Goal: Information Seeking & Learning: Learn about a topic

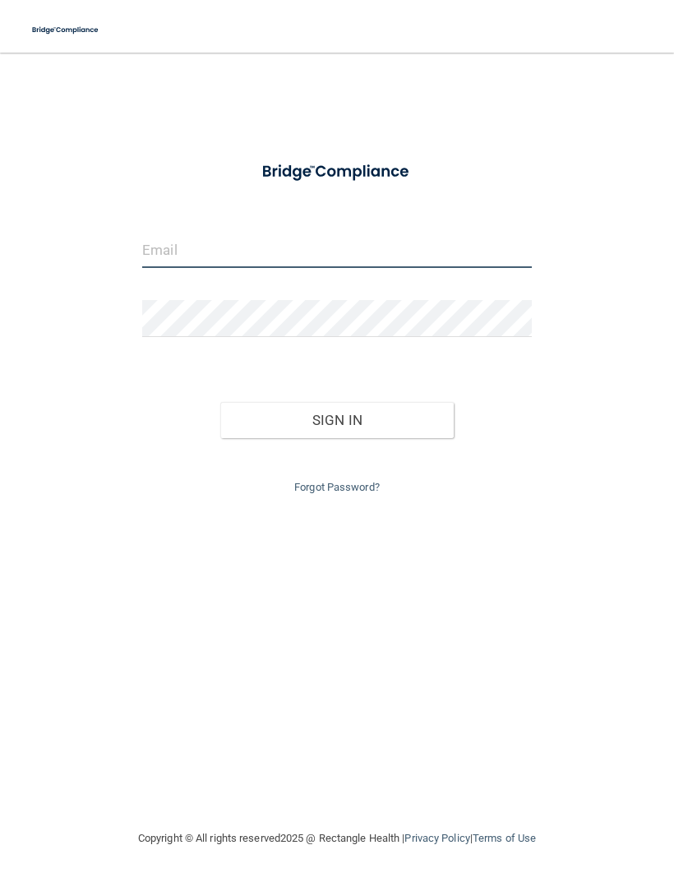
click at [416, 241] on input "email" at bounding box center [337, 249] width 390 height 37
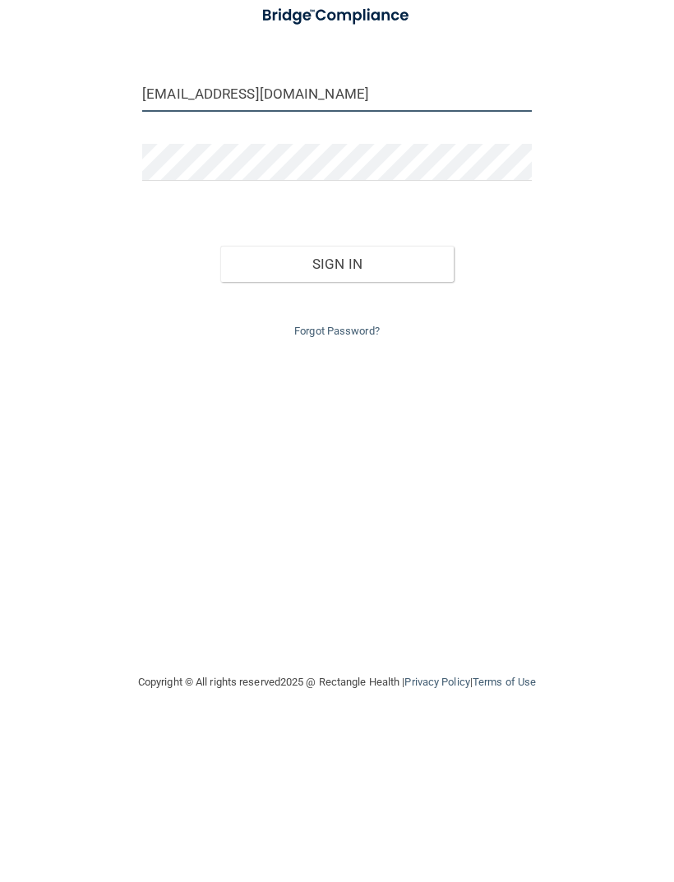
type input "Dejaholmesmel@gmail.com"
click at [411, 402] on button "Sign In" at bounding box center [336, 420] width 233 height 36
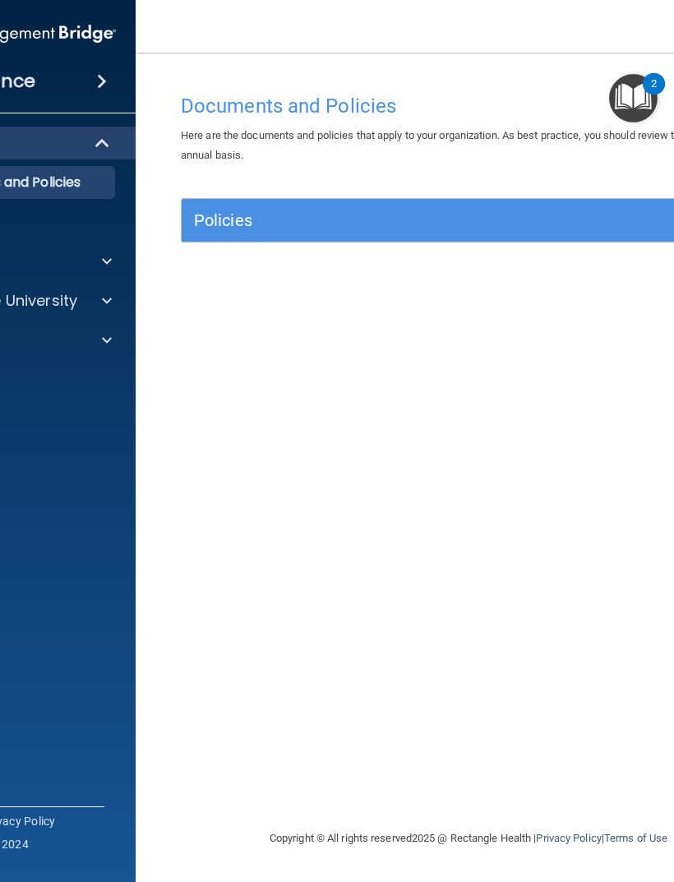
click at [377, 217] on h5 "Policies" at bounding box center [397, 220] width 406 height 18
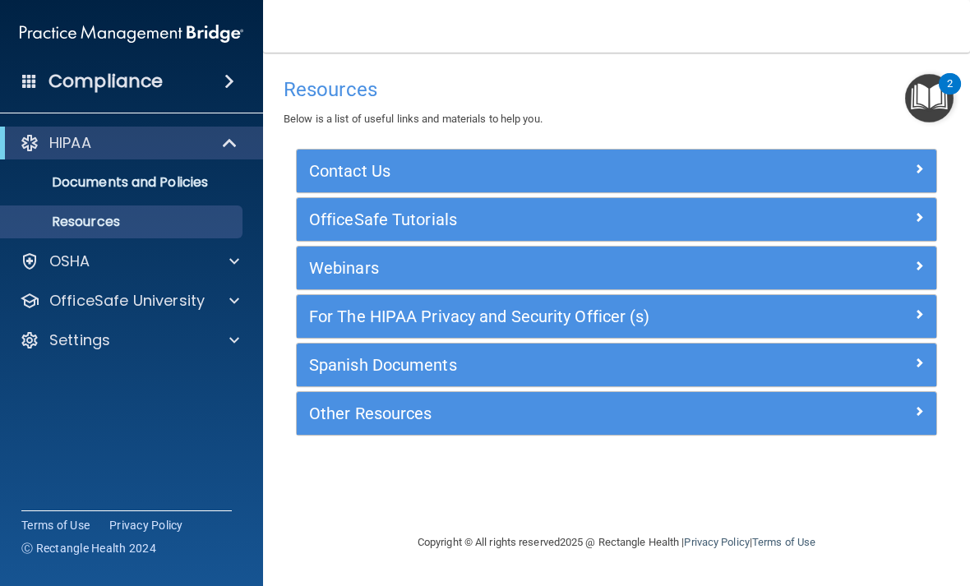
click at [211, 254] on div at bounding box center [231, 262] width 41 height 20
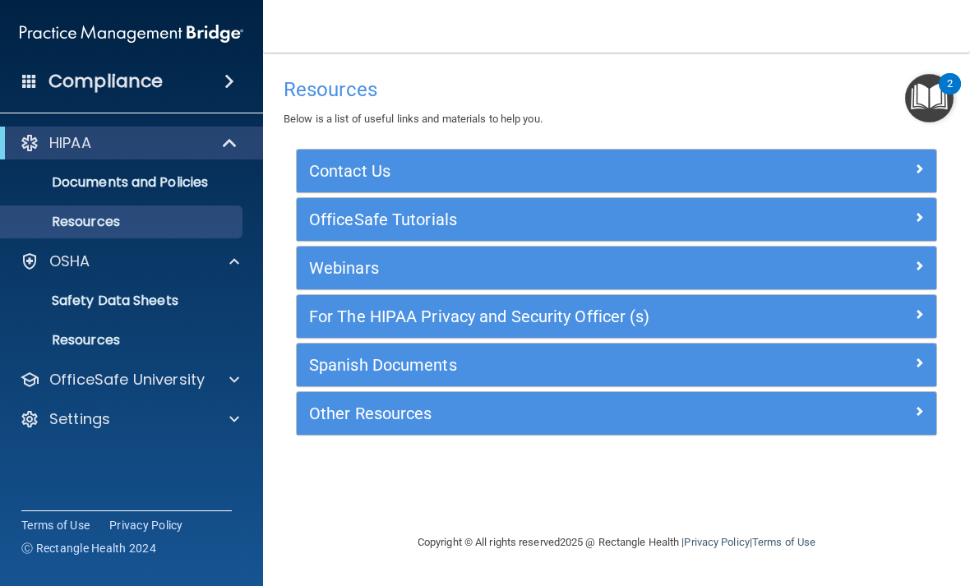
click at [205, 381] on div "OfficeSafe University" at bounding box center [109, 380] width 204 height 20
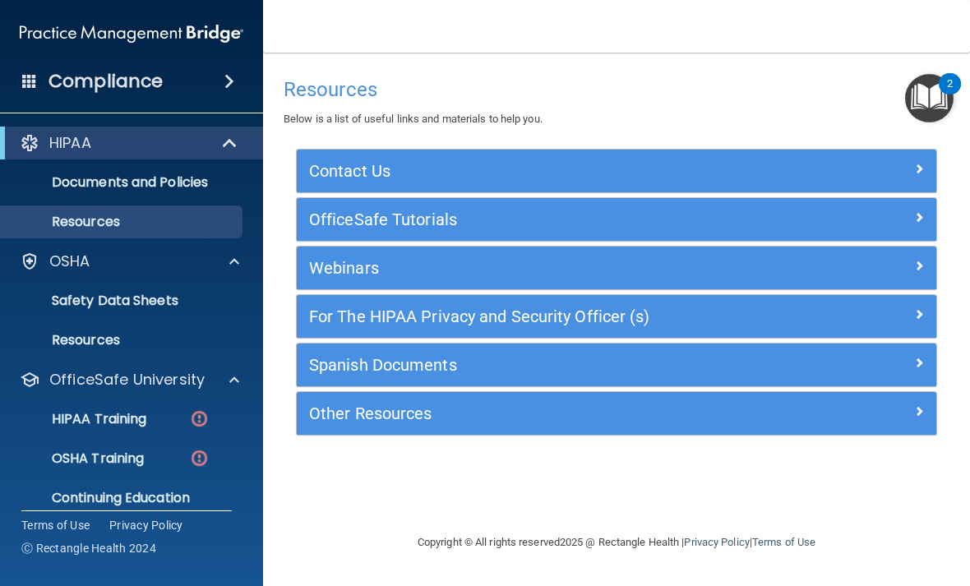
click at [181, 423] on div "HIPAA Training" at bounding box center [123, 419] width 224 height 16
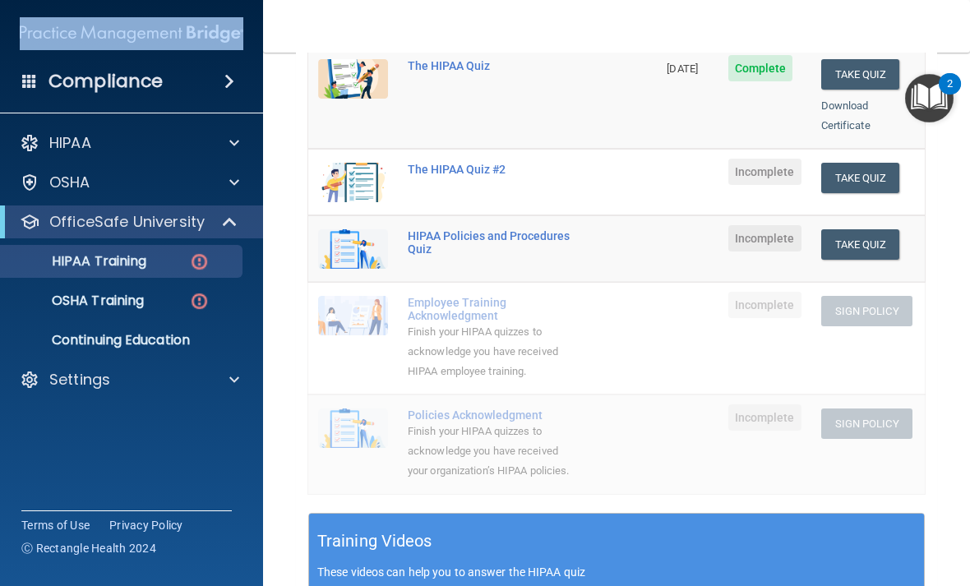
scroll to position [270, 0]
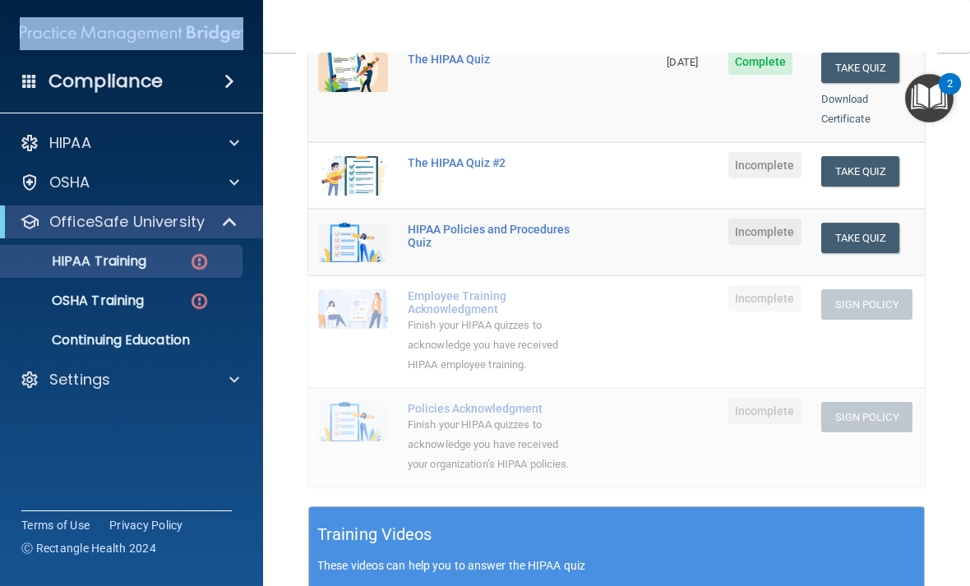
click at [673, 156] on button "Take Quiz" at bounding box center [860, 171] width 79 height 30
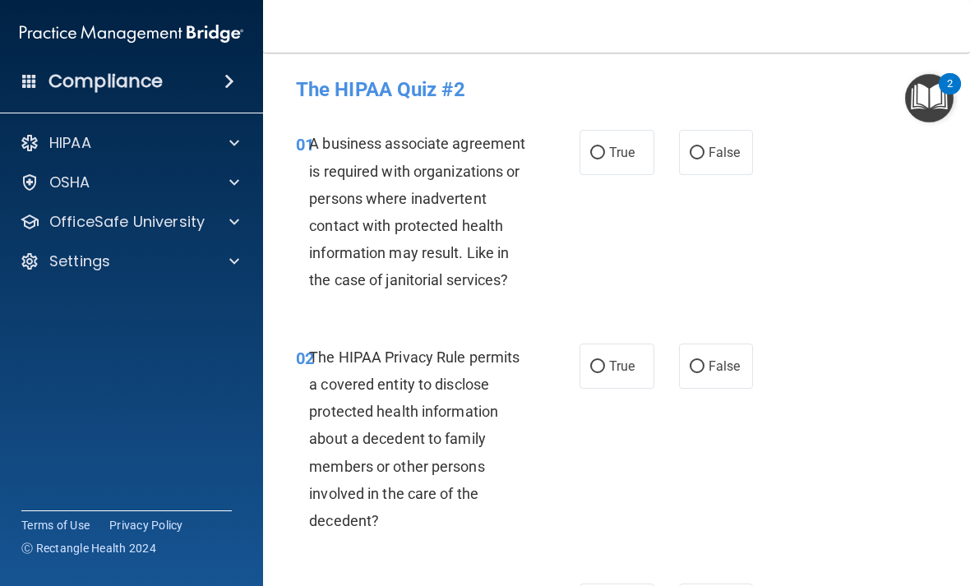
click at [673, 147] on label "False" at bounding box center [716, 152] width 75 height 45
click at [673, 147] on input "False" at bounding box center [697, 153] width 15 height 12
radio input "true"
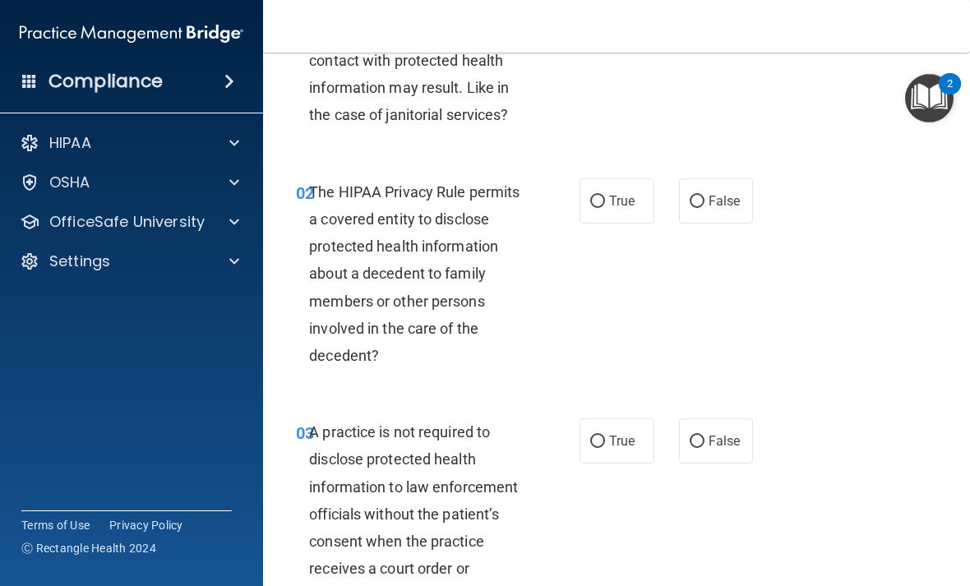
scroll to position [168, 0]
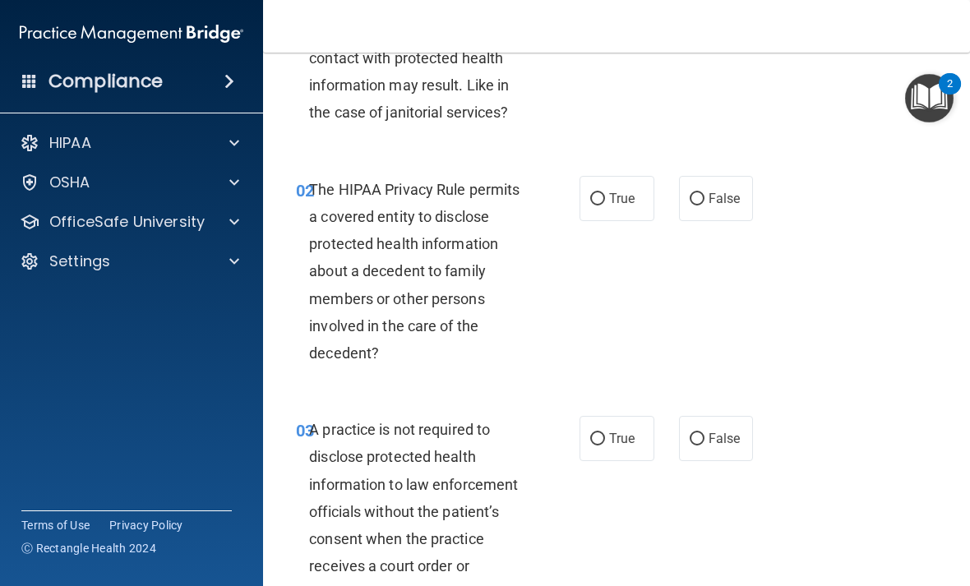
click at [673, 355] on div "02 The HIPAA Privacy Rule permits a covered entity to disclose protected health…" at bounding box center [617, 275] width 666 height 241
click at [673, 346] on div "02 The HIPAA Privacy Rule permits a covered entity to disclose protected health…" at bounding box center [617, 275] width 666 height 241
click at [673, 547] on div "03 A practice is not required to disclose protected health information to law e…" at bounding box center [617, 515] width 666 height 241
click at [630, 203] on span "True" at bounding box center [621, 199] width 25 height 16
click at [605, 203] on input "True" at bounding box center [597, 199] width 15 height 12
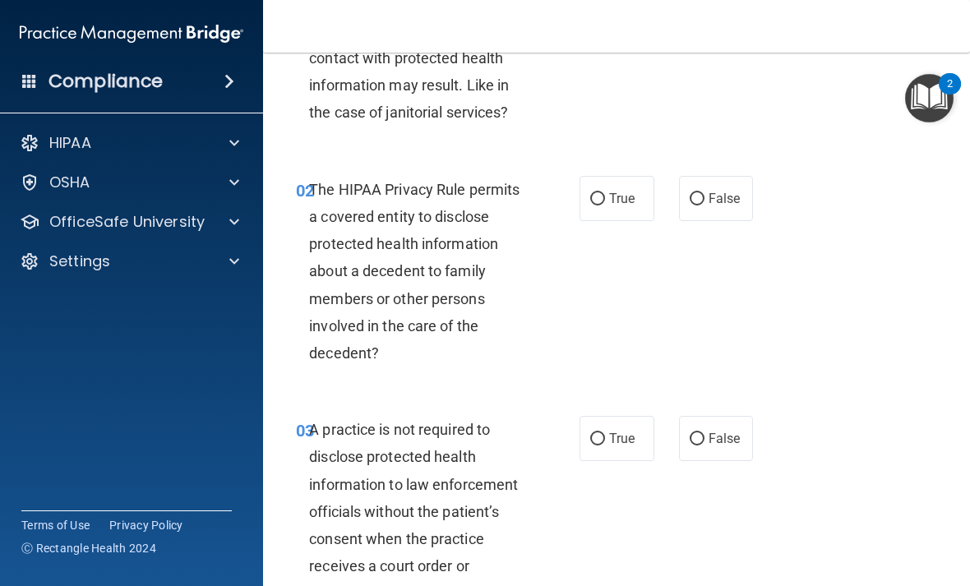
radio input "true"
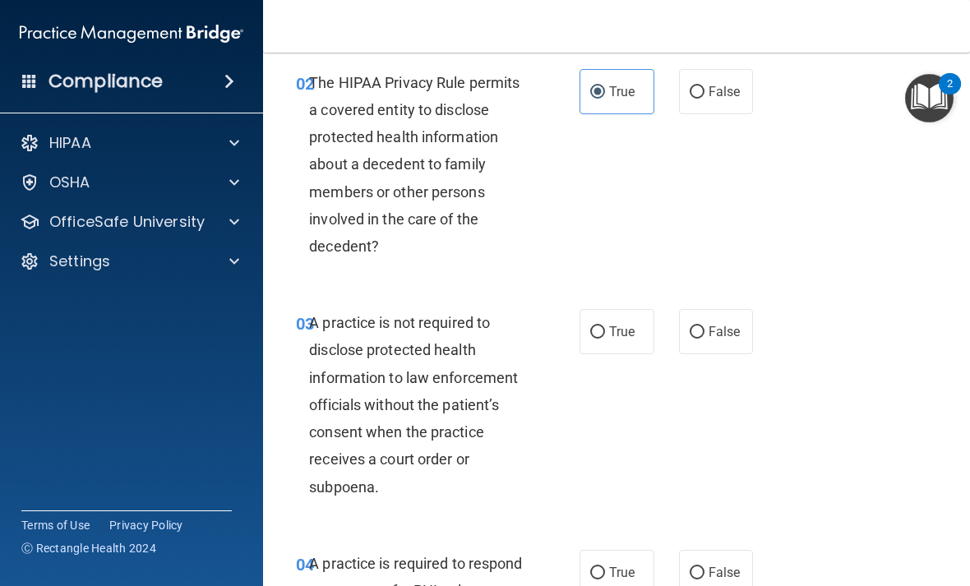
scroll to position [277, 0]
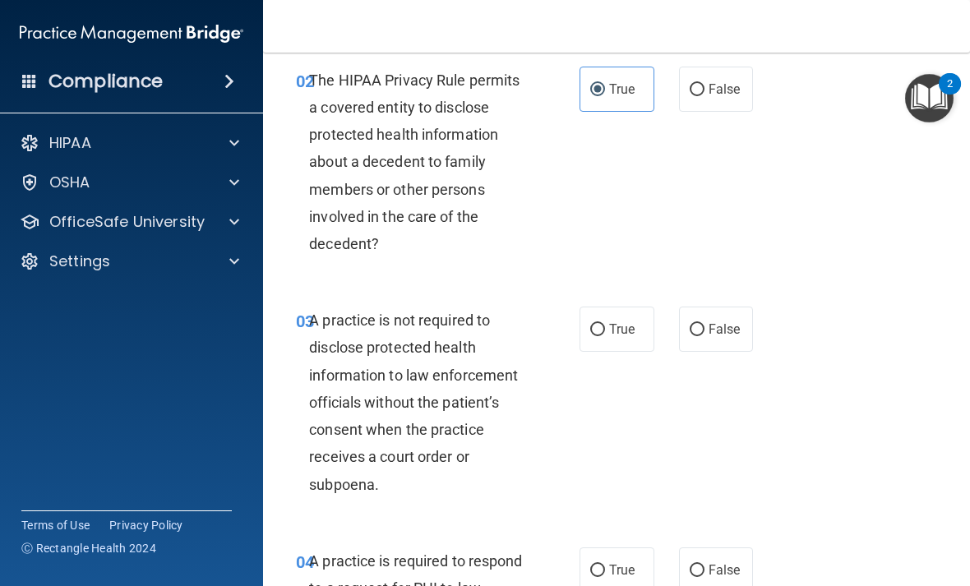
click at [652, 321] on label "True" at bounding box center [617, 329] width 75 height 45
click at [605, 324] on input "True" at bounding box center [597, 330] width 15 height 12
radio input "true"
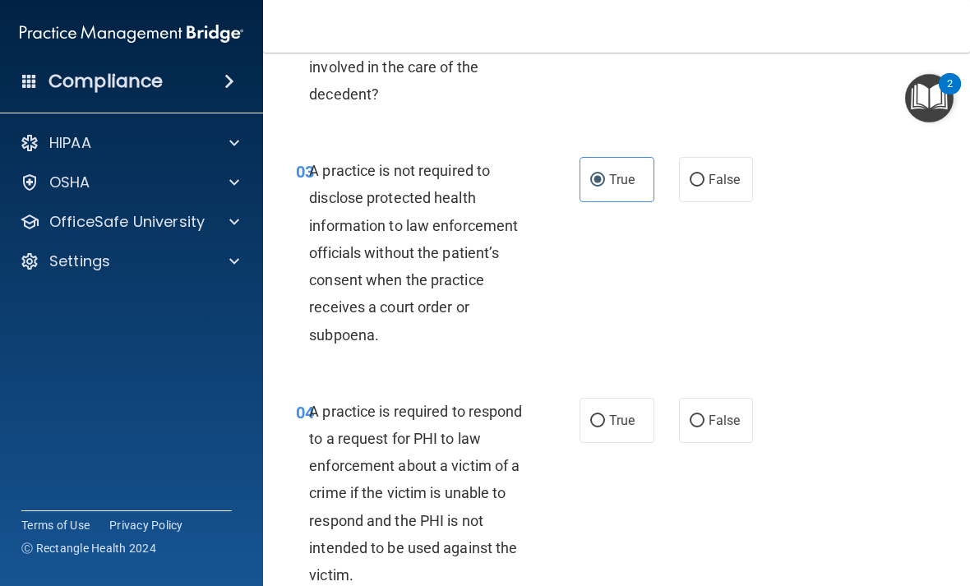
scroll to position [426, 0]
click at [673, 187] on label "False" at bounding box center [716, 180] width 75 height 45
click at [673, 187] on input "False" at bounding box center [697, 181] width 15 height 12
radio input "true"
radio input "false"
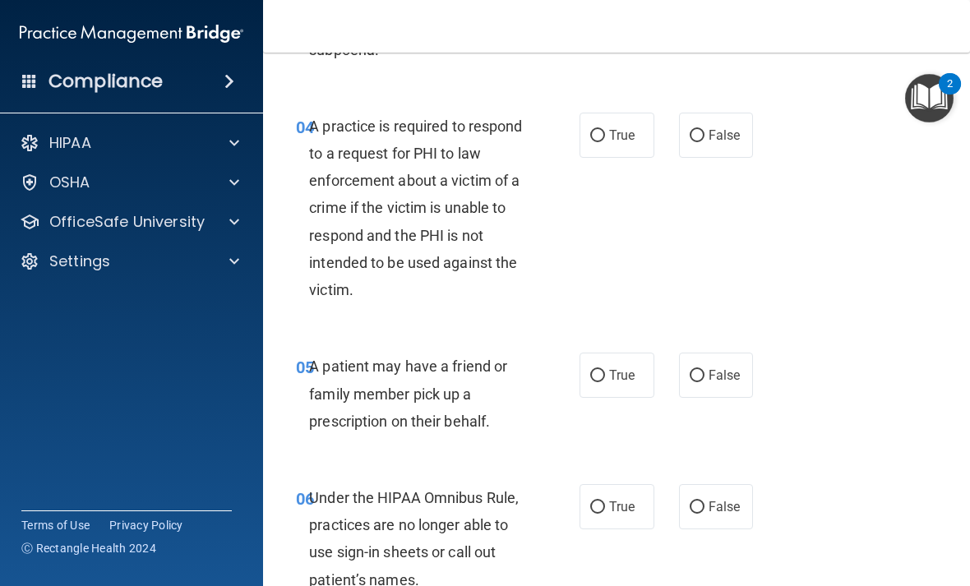
scroll to position [713, 0]
click at [643, 139] on label "True" at bounding box center [617, 134] width 75 height 45
click at [605, 139] on input "True" at bounding box center [597, 135] width 15 height 12
radio input "true"
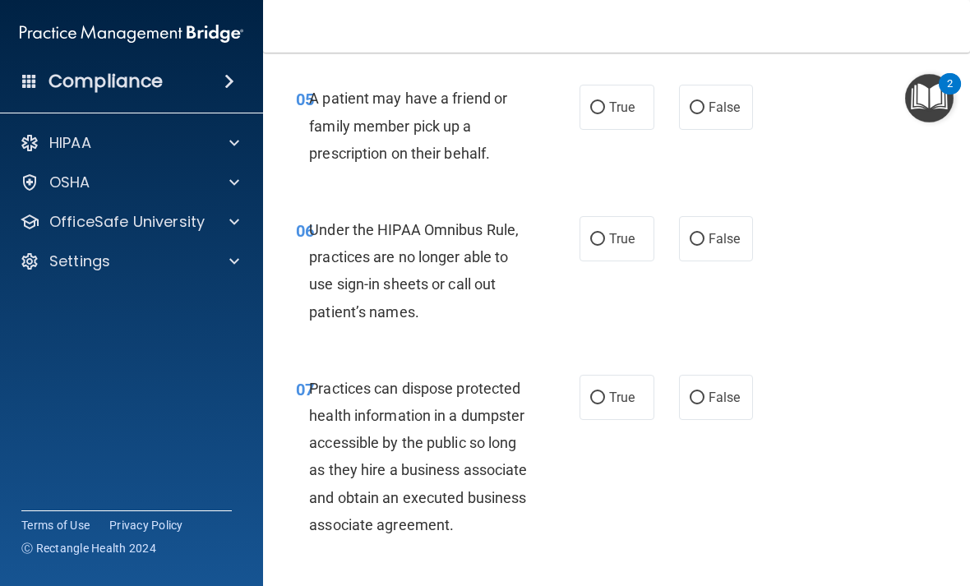
scroll to position [981, 0]
click at [648, 110] on label "True" at bounding box center [617, 106] width 75 height 45
click at [605, 110] on input "True" at bounding box center [597, 107] width 15 height 12
radio input "true"
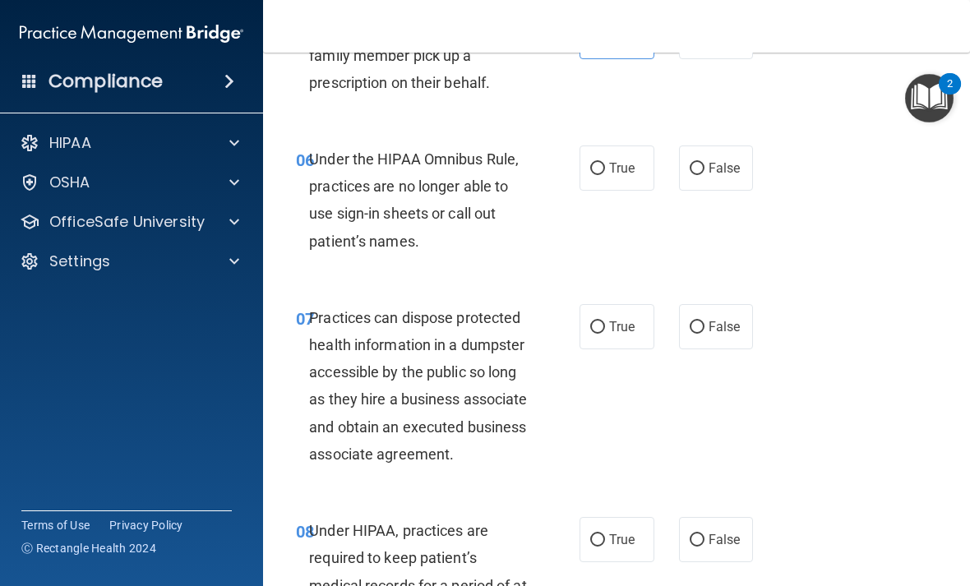
scroll to position [1050, 0]
click at [647, 178] on label "True" at bounding box center [617, 168] width 75 height 45
click at [605, 176] on input "True" at bounding box center [597, 170] width 15 height 12
radio input "true"
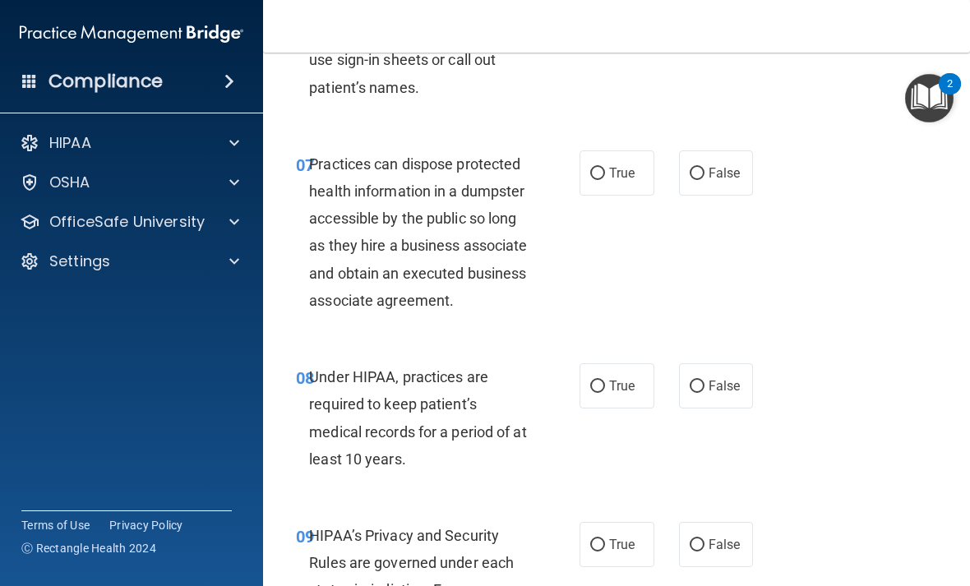
scroll to position [1209, 0]
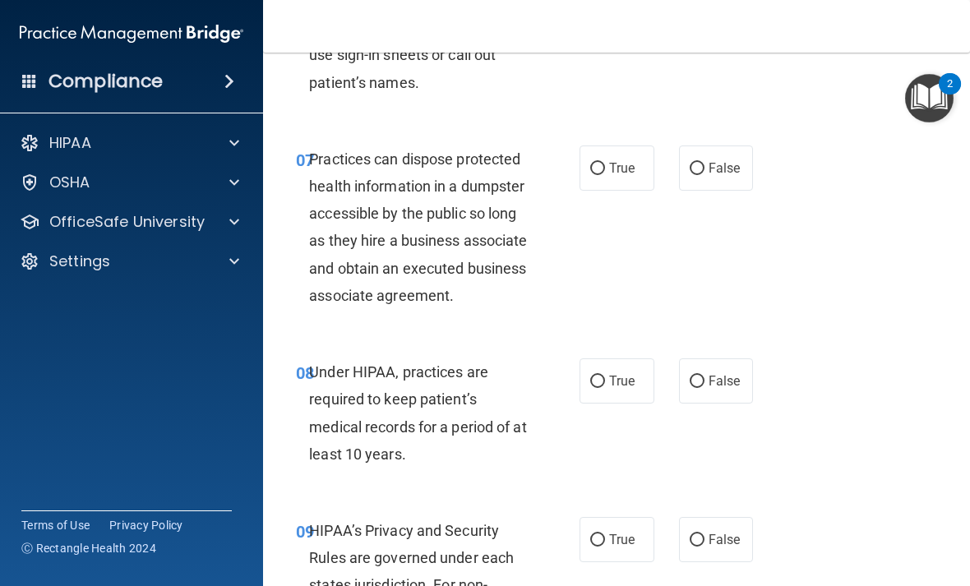
click at [673, 163] on span "False" at bounding box center [725, 168] width 32 height 16
click at [673, 163] on input "False" at bounding box center [697, 169] width 15 height 12
radio input "true"
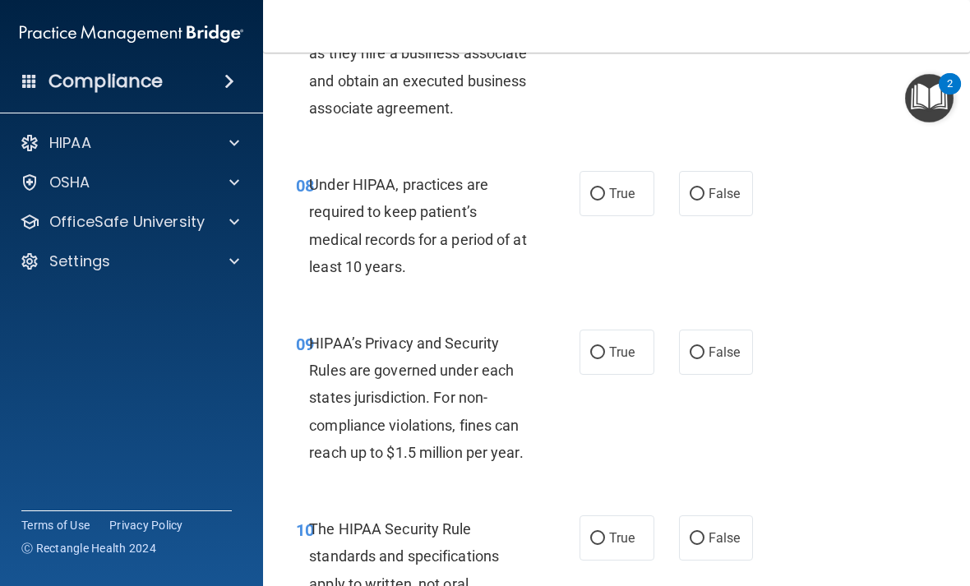
scroll to position [1408, 0]
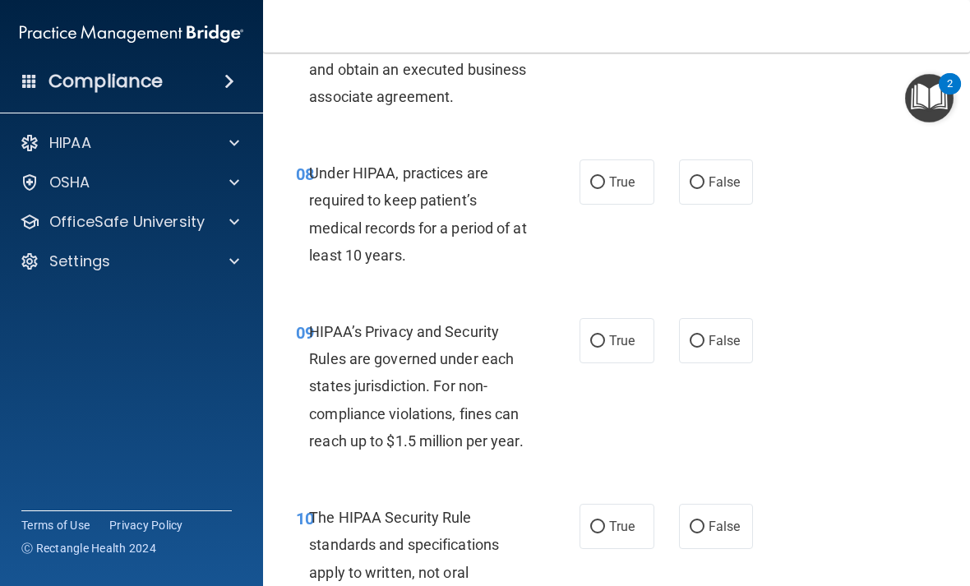
click at [673, 205] on label "False" at bounding box center [716, 182] width 75 height 45
click at [673, 189] on input "False" at bounding box center [697, 183] width 15 height 12
radio input "true"
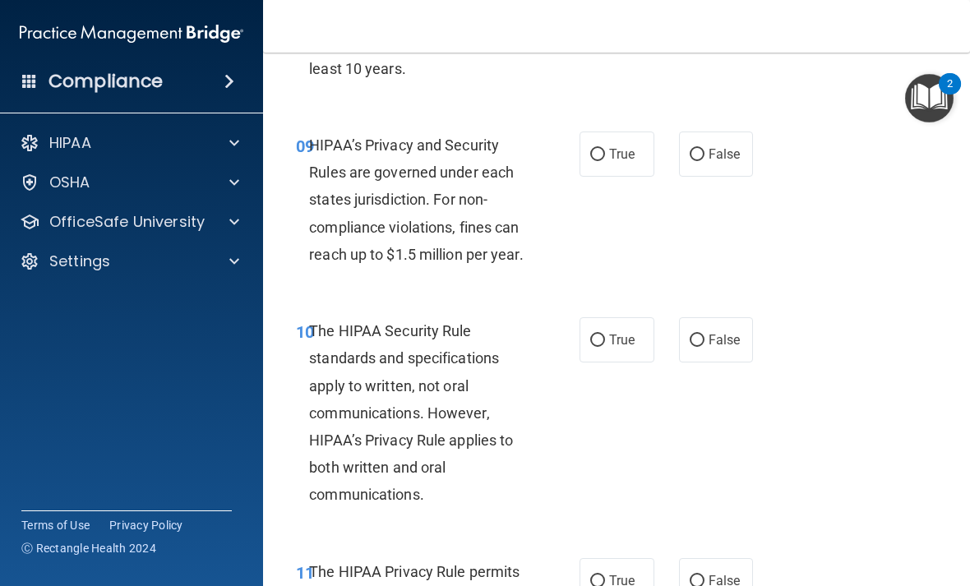
scroll to position [1597, 0]
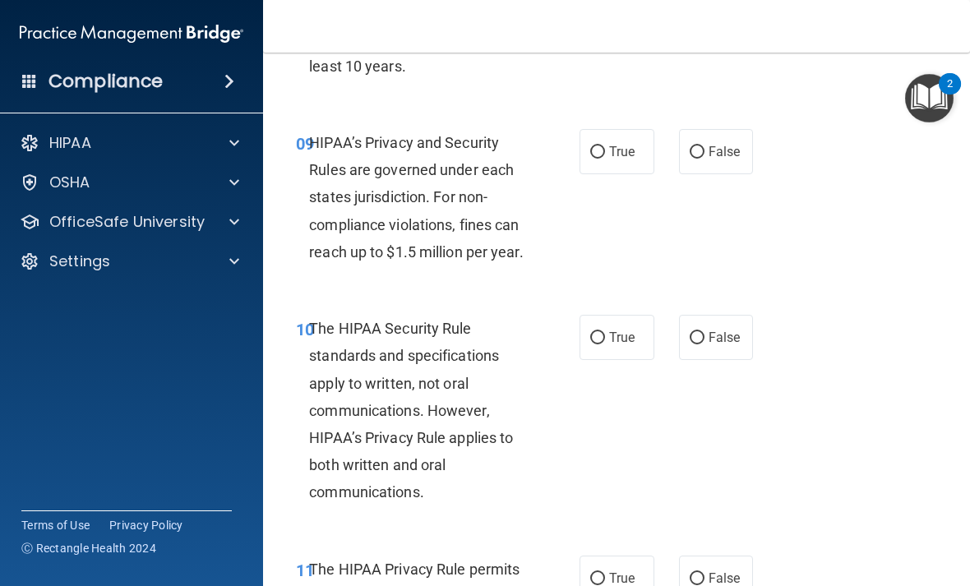
click at [673, 160] on span "False" at bounding box center [725, 152] width 32 height 16
click at [673, 159] on input "False" at bounding box center [697, 152] width 15 height 12
radio input "true"
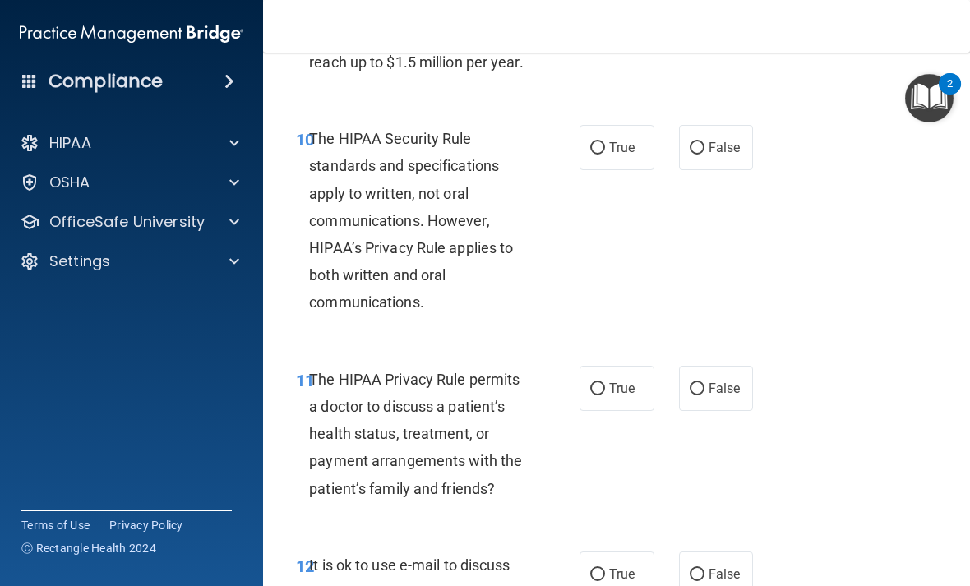
scroll to position [1829, 0]
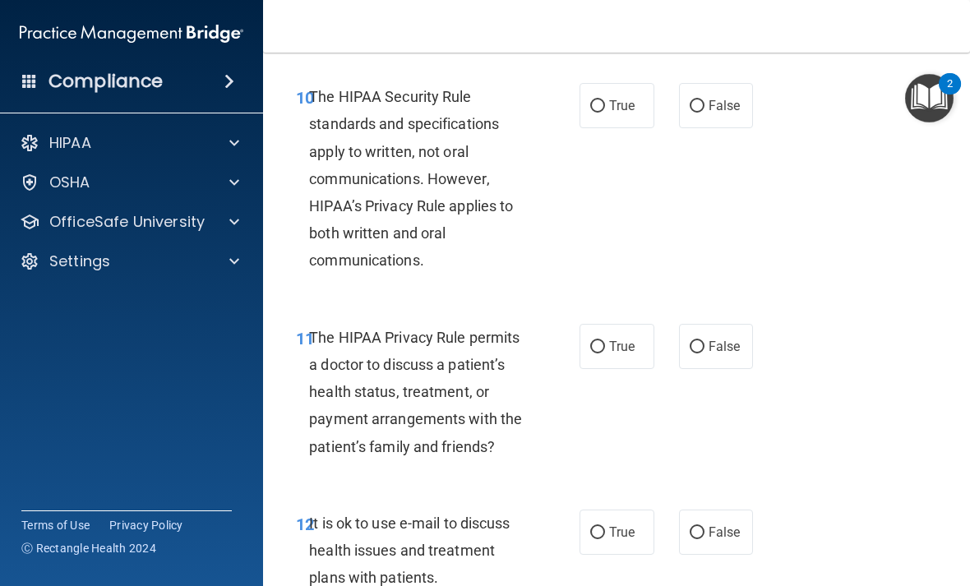
click at [637, 128] on label "True" at bounding box center [617, 105] width 75 height 45
click at [605, 113] on input "True" at bounding box center [597, 106] width 15 height 12
radio input "true"
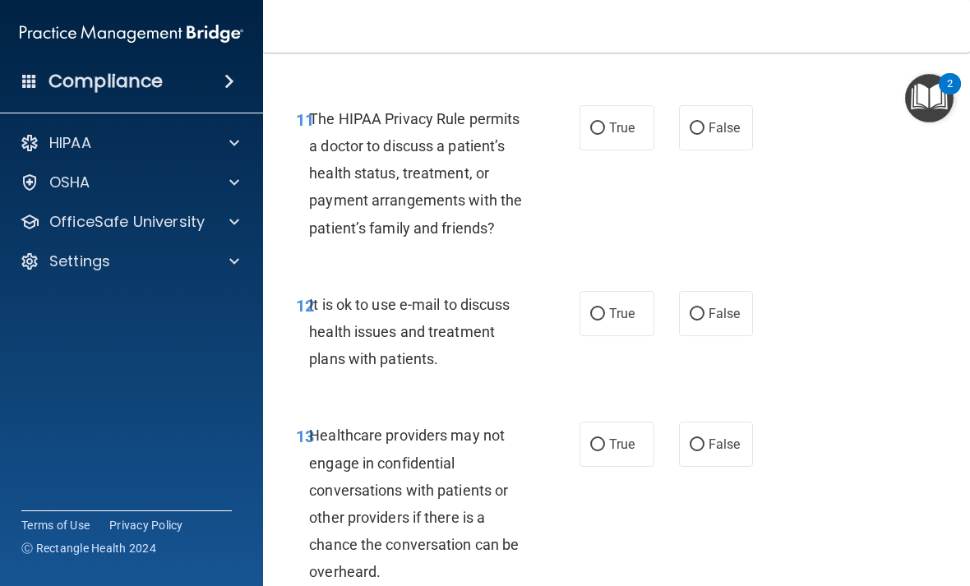
scroll to position [2053, 0]
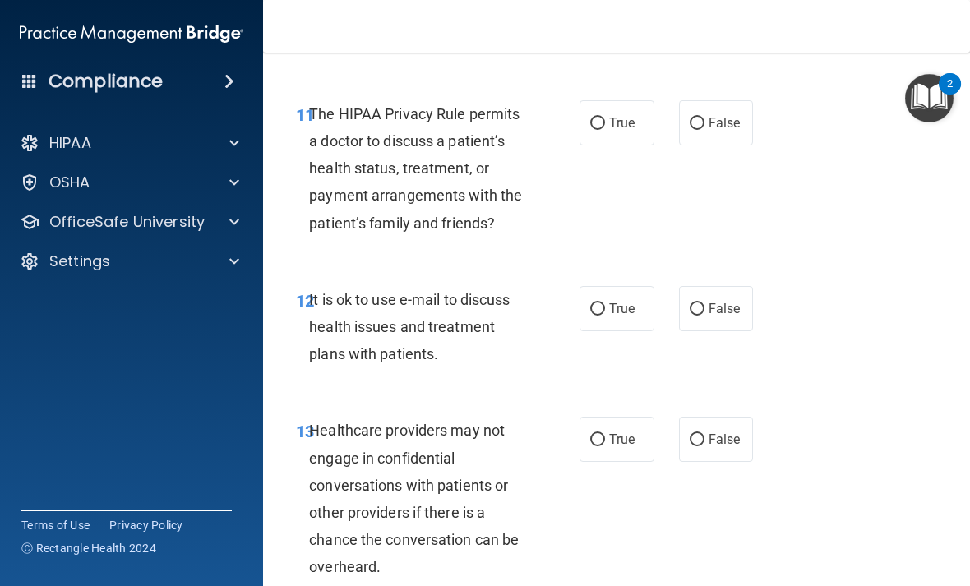
click at [629, 131] on span "True" at bounding box center [621, 123] width 25 height 16
click at [605, 130] on input "True" at bounding box center [597, 124] width 15 height 12
radio input "true"
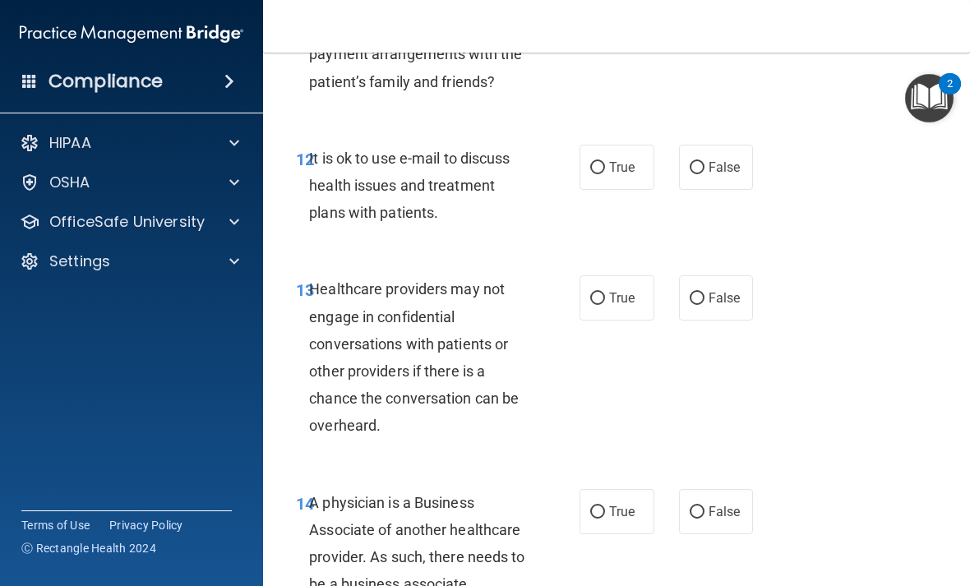
scroll to position [2203, 0]
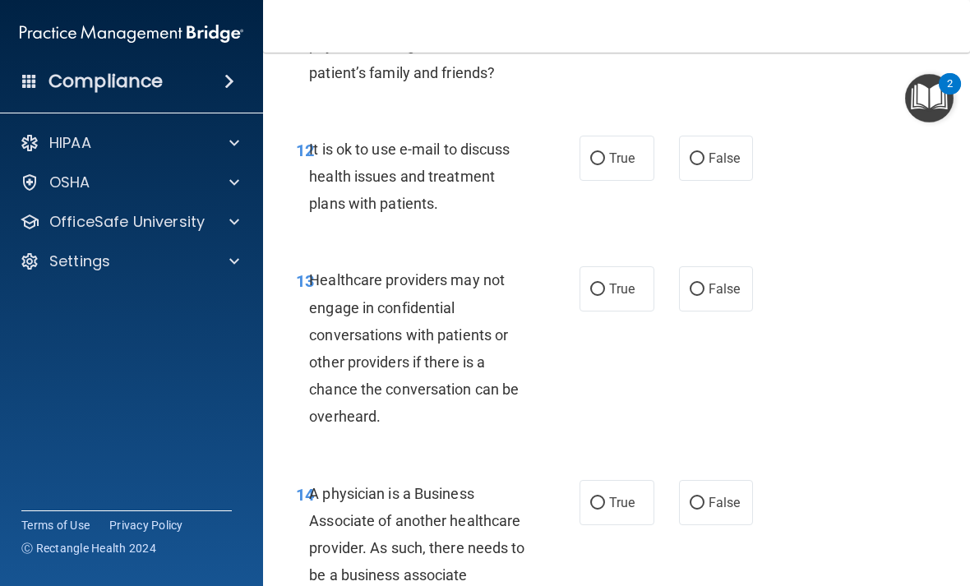
click at [638, 181] on label "True" at bounding box center [617, 158] width 75 height 45
click at [605, 165] on input "True" at bounding box center [597, 159] width 15 height 12
radio input "true"
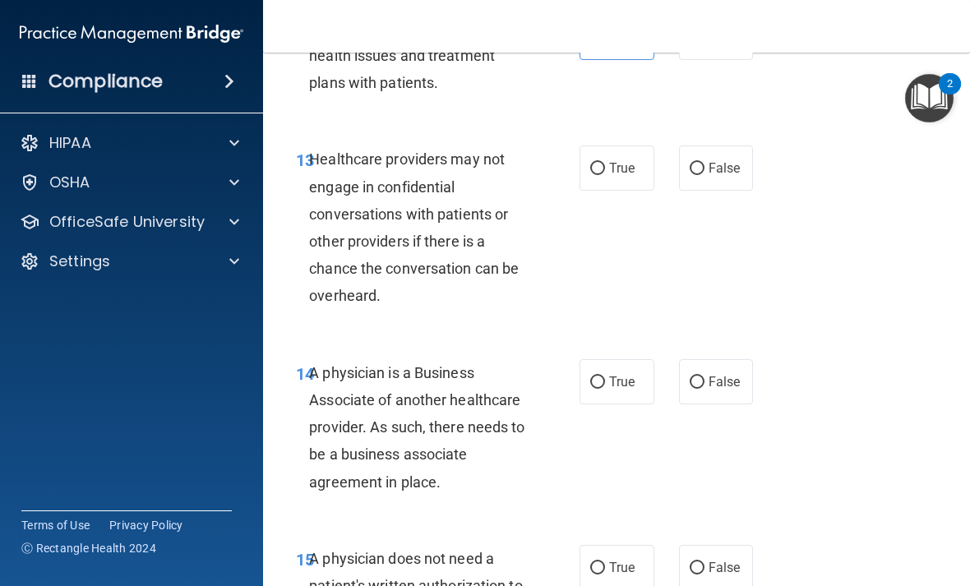
scroll to position [2354, 0]
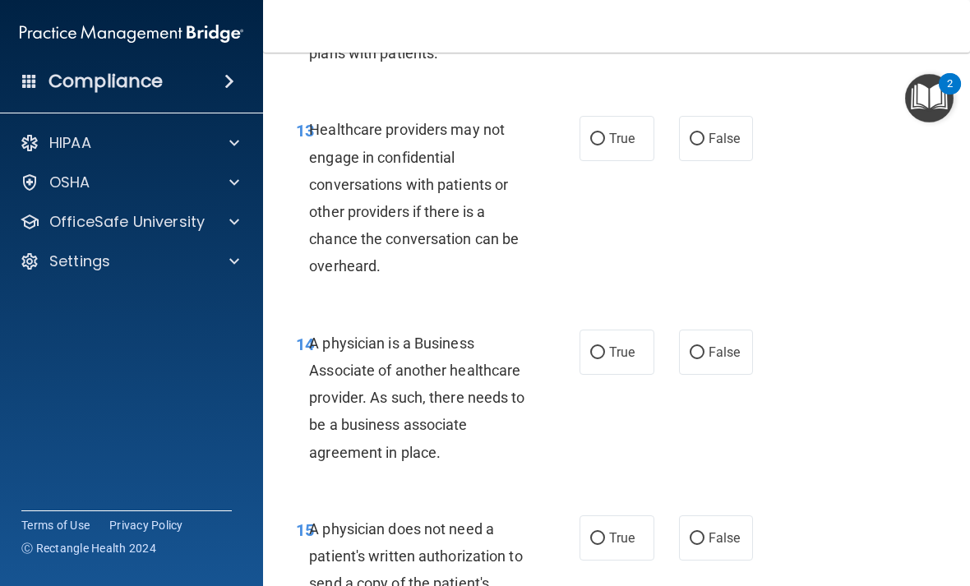
click at [634, 146] on span "True" at bounding box center [621, 139] width 25 height 16
click at [605, 146] on input "True" at bounding box center [597, 139] width 15 height 12
radio input "true"
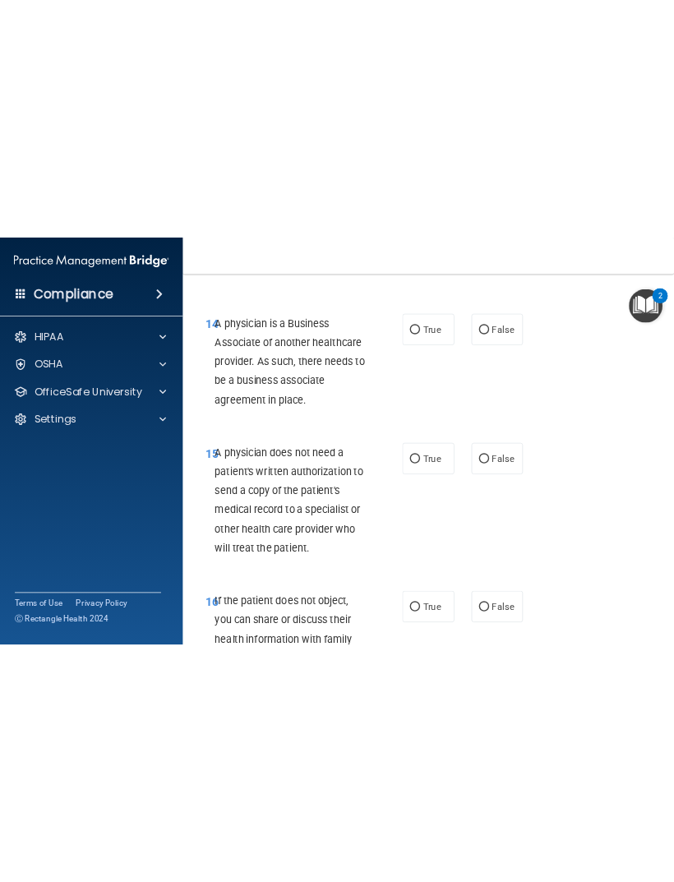
scroll to position [2581, 0]
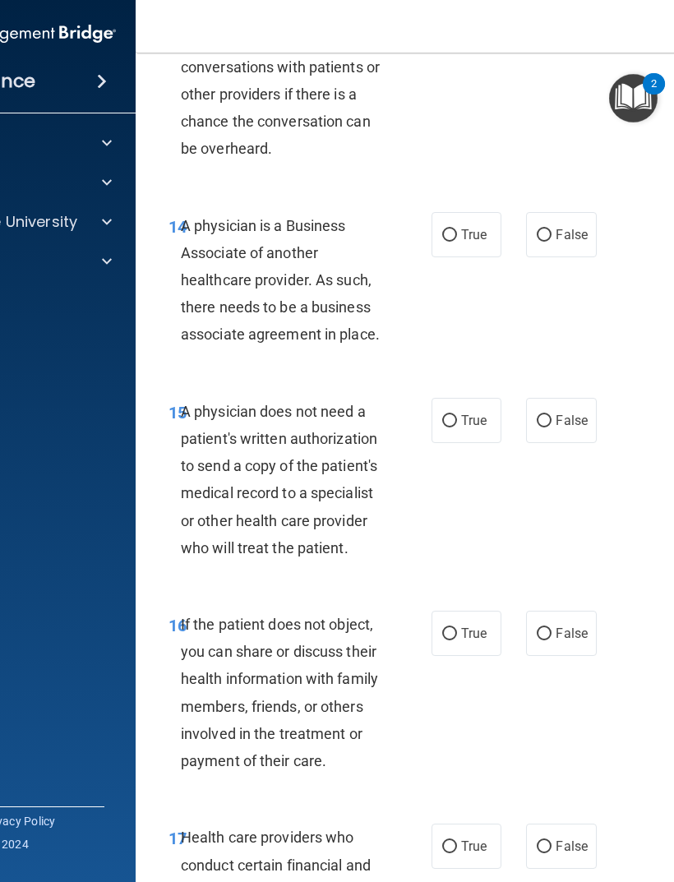
click at [566, 227] on span "False" at bounding box center [572, 235] width 32 height 16
click at [552, 229] on input "False" at bounding box center [544, 235] width 15 height 12
radio input "true"
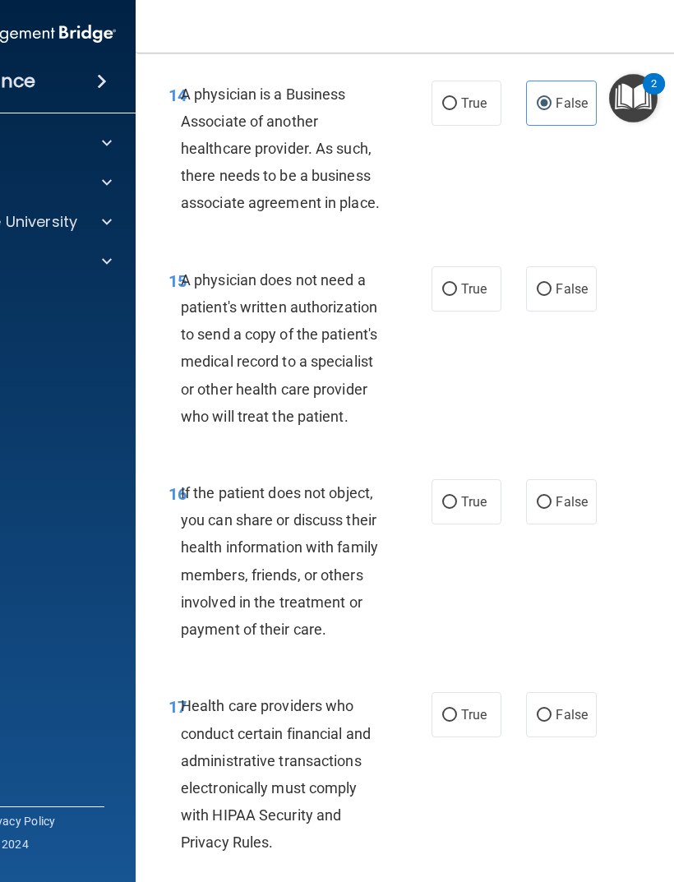
scroll to position [2708, 0]
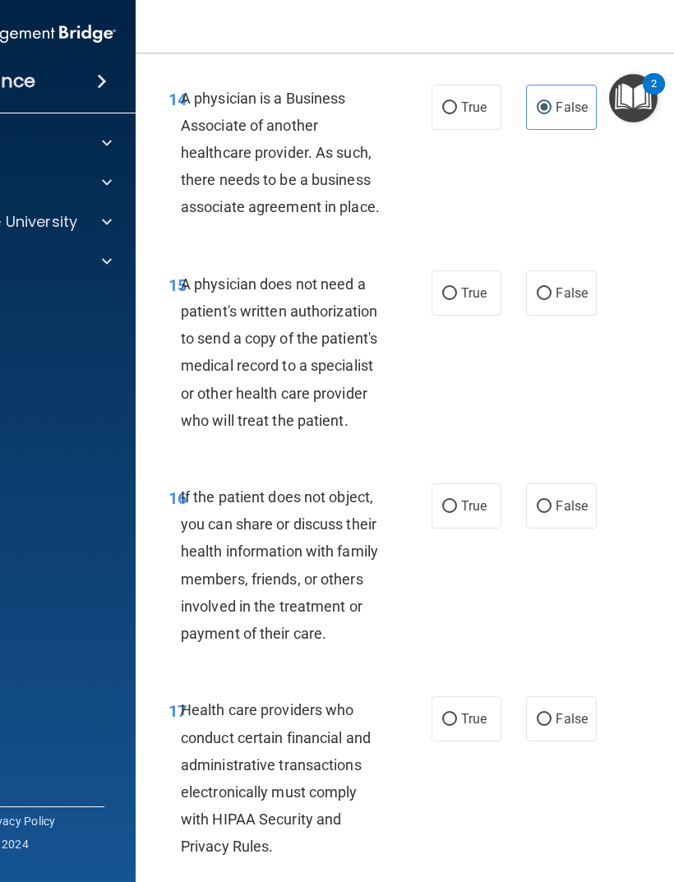
click at [538, 270] on label "False" at bounding box center [561, 292] width 70 height 45
click at [538, 288] on input "False" at bounding box center [544, 294] width 15 height 12
radio input "true"
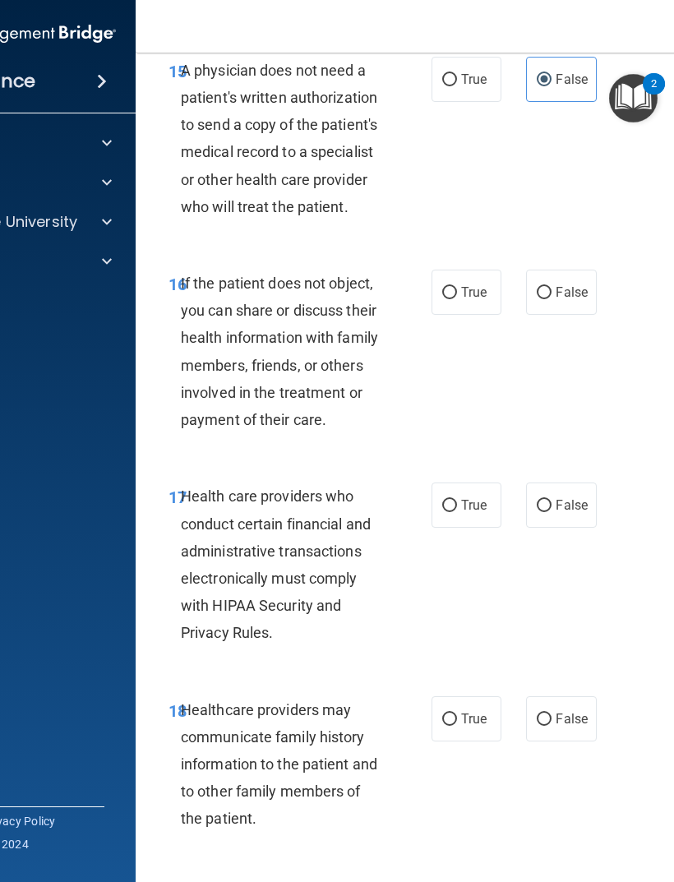
scroll to position [2994, 0]
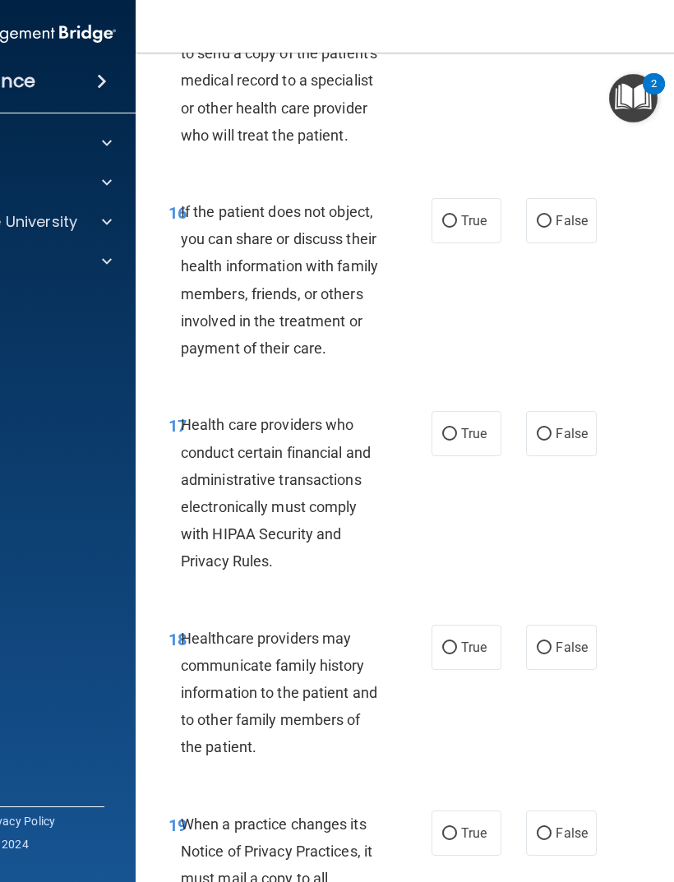
click at [485, 227] on label "True" at bounding box center [467, 220] width 70 height 45
click at [457, 227] on input "True" at bounding box center [449, 221] width 15 height 12
radio input "true"
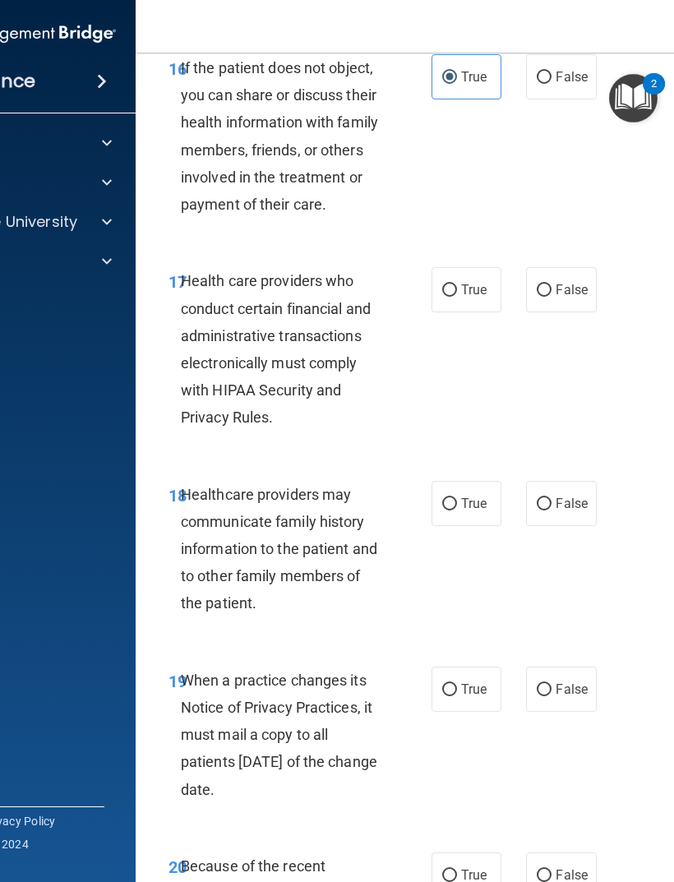
scroll to position [3135, 0]
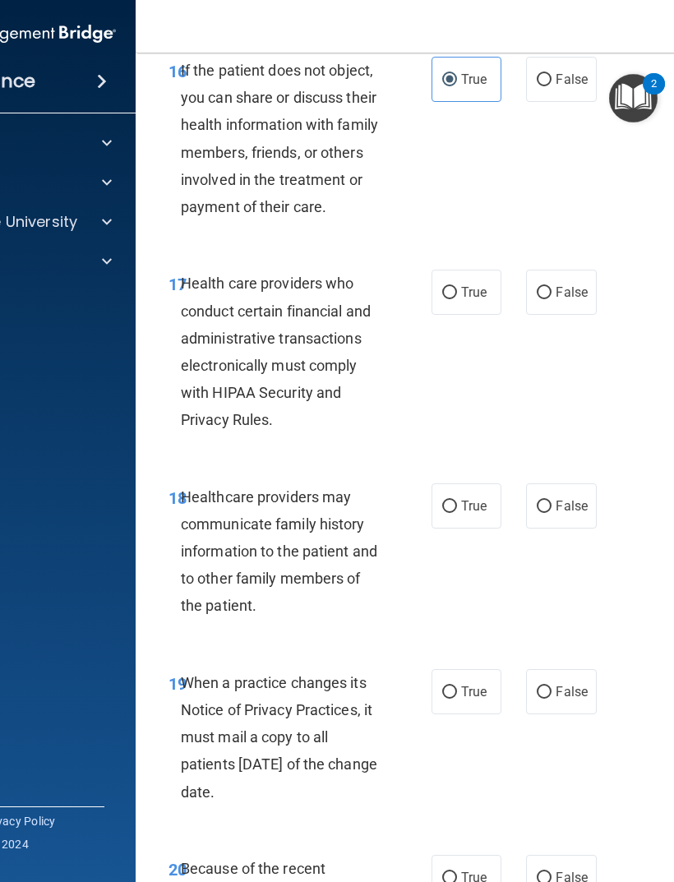
click at [484, 288] on label "True" at bounding box center [467, 292] width 70 height 45
click at [457, 288] on input "True" at bounding box center [449, 293] width 15 height 12
radio input "true"
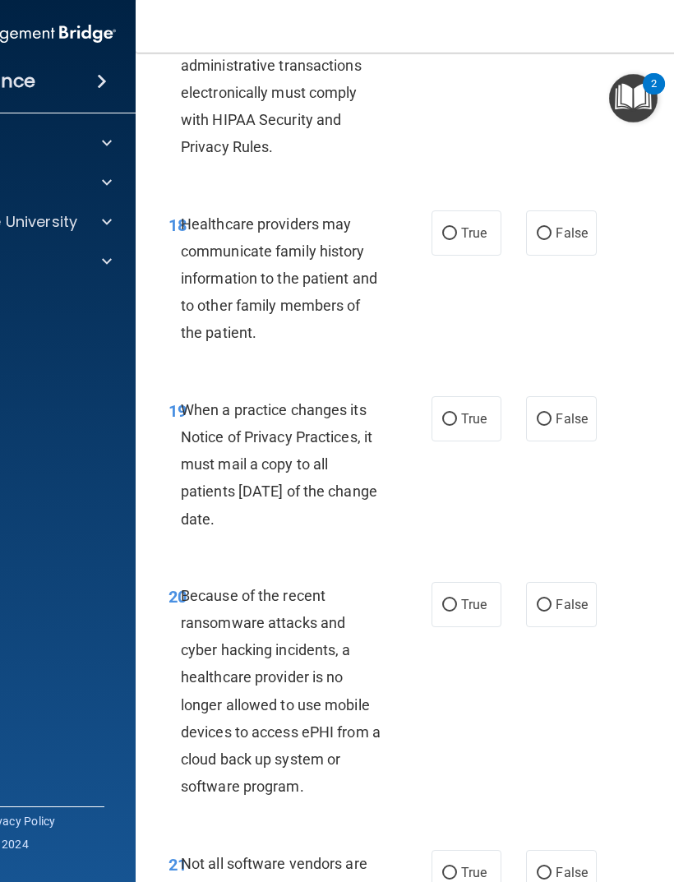
scroll to position [3416, 0]
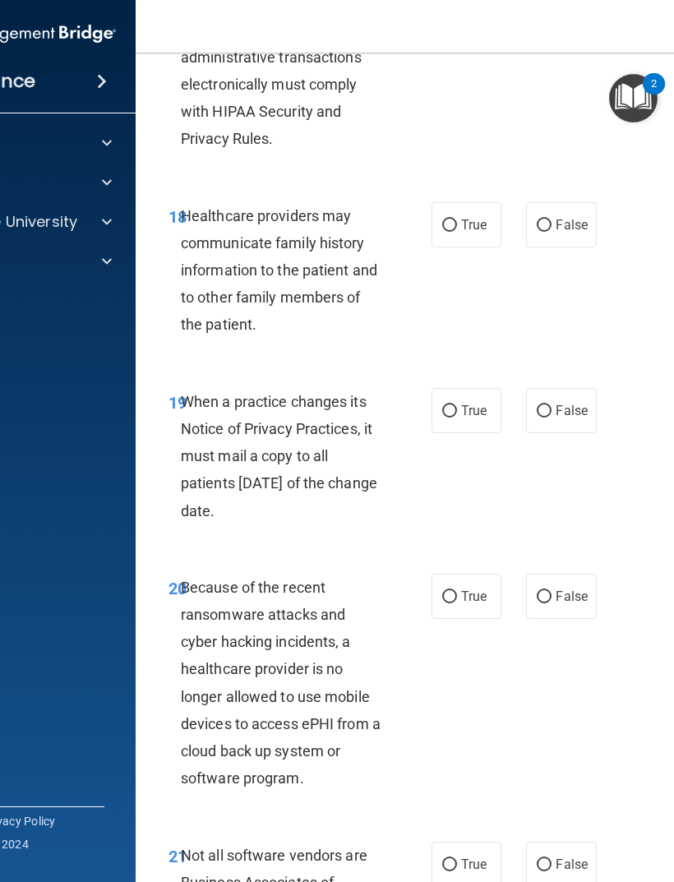
click at [483, 229] on label "True" at bounding box center [467, 224] width 70 height 45
click at [457, 229] on input "True" at bounding box center [449, 226] width 15 height 12
radio input "true"
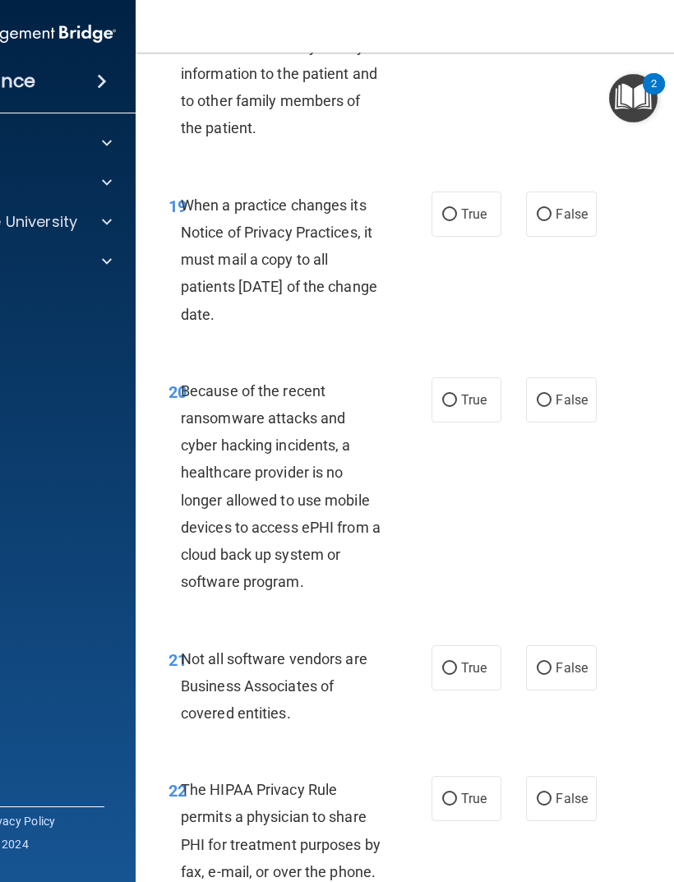
scroll to position [3613, 0]
click at [585, 206] on span "False" at bounding box center [572, 214] width 32 height 16
click at [552, 208] on input "False" at bounding box center [544, 214] width 15 height 12
radio input "true"
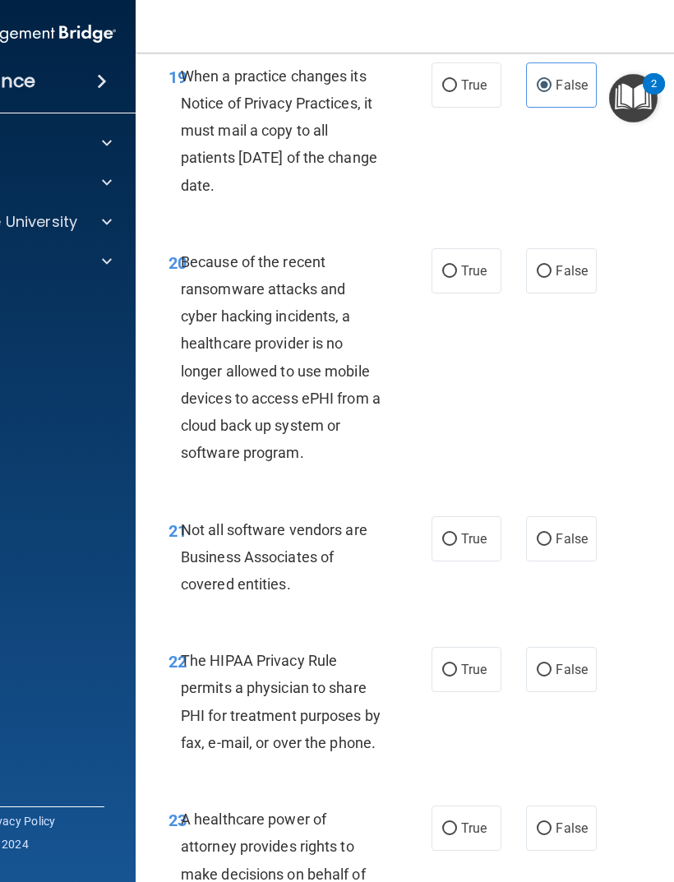
scroll to position [3738, 0]
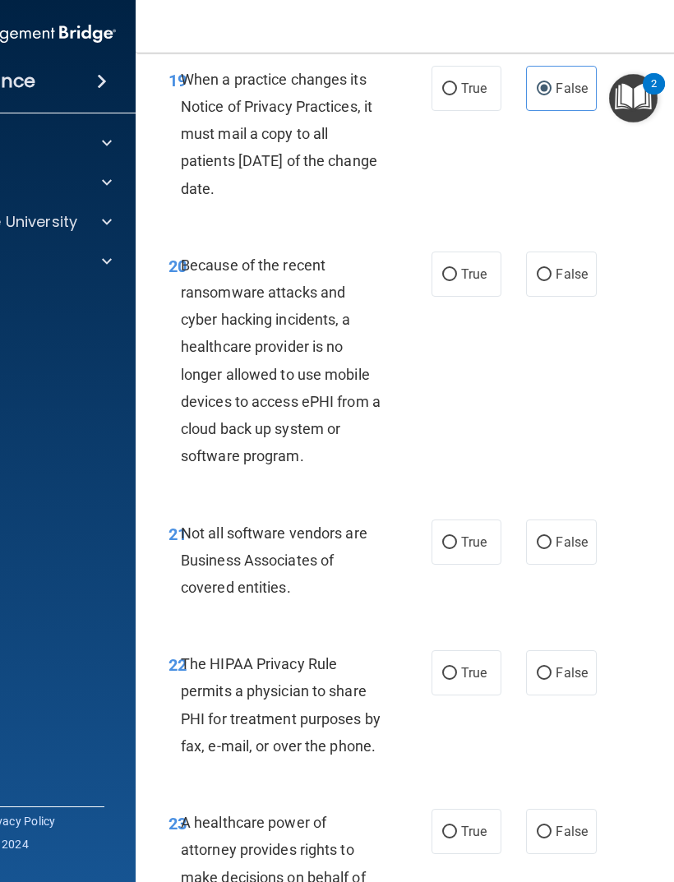
click at [483, 266] on span "True" at bounding box center [473, 274] width 25 height 16
click at [457, 269] on input "True" at bounding box center [449, 275] width 15 height 12
radio input "true"
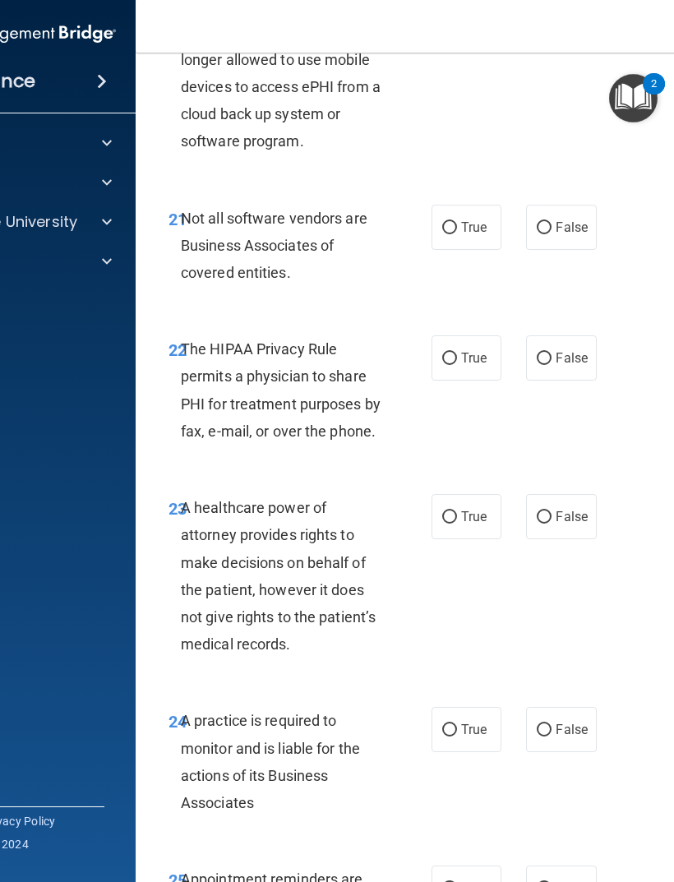
scroll to position [4057, 0]
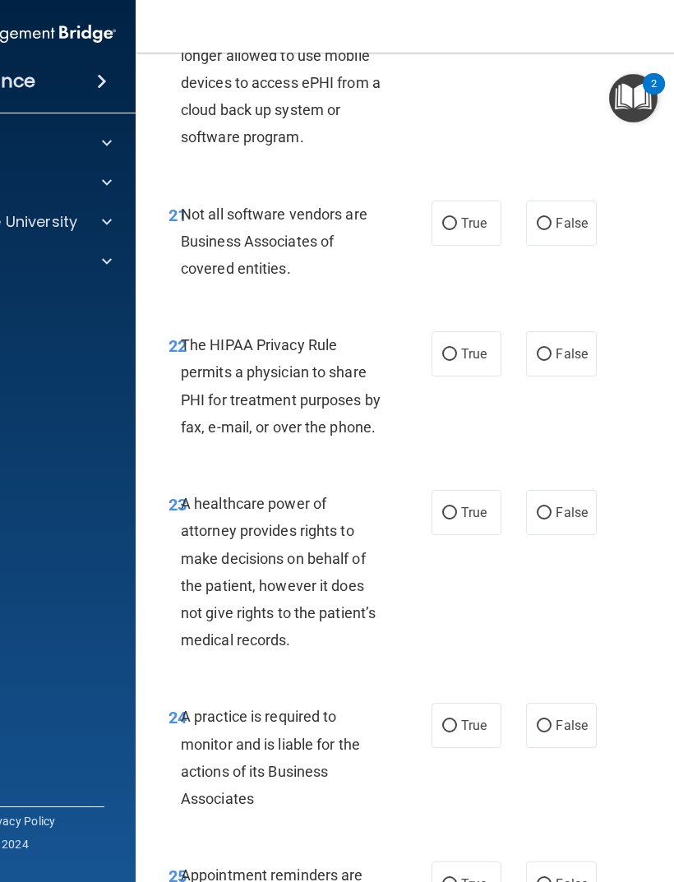
click at [486, 218] on label "True" at bounding box center [467, 223] width 70 height 45
click at [457, 218] on input "True" at bounding box center [449, 224] width 15 height 12
radio input "true"
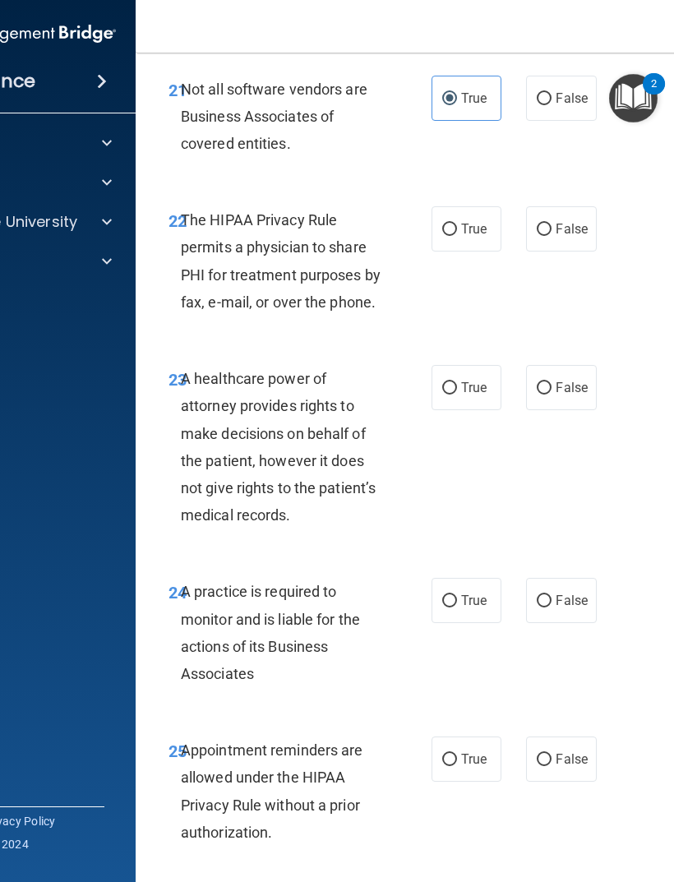
scroll to position [4183, 0]
click at [484, 220] on label "True" at bounding box center [467, 228] width 70 height 45
click at [457, 223] on input "True" at bounding box center [449, 229] width 15 height 12
radio input "true"
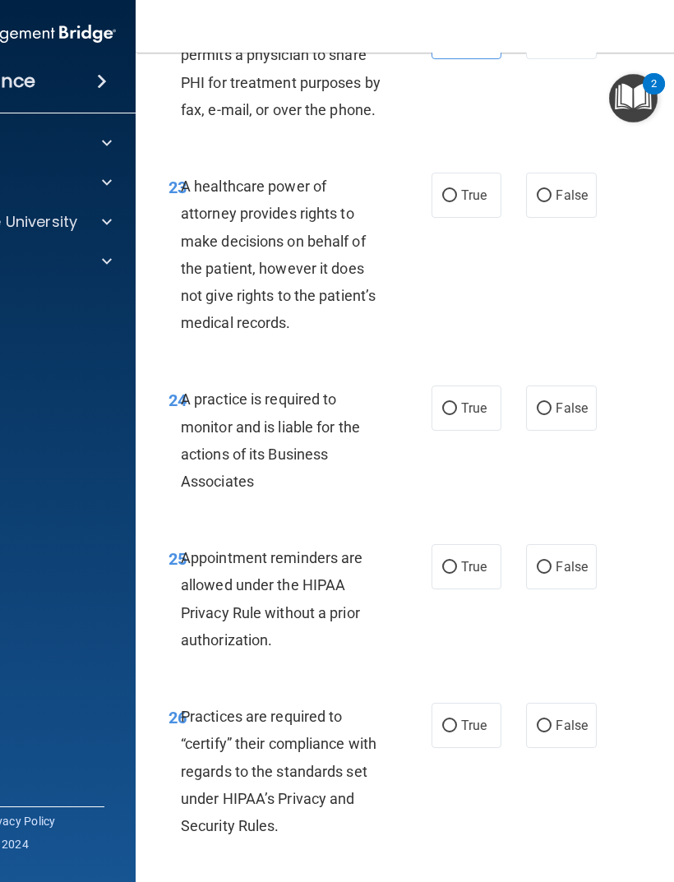
scroll to position [4374, 0]
click at [579, 187] on label "False" at bounding box center [561, 195] width 70 height 45
click at [552, 191] on input "False" at bounding box center [544, 197] width 15 height 12
radio input "true"
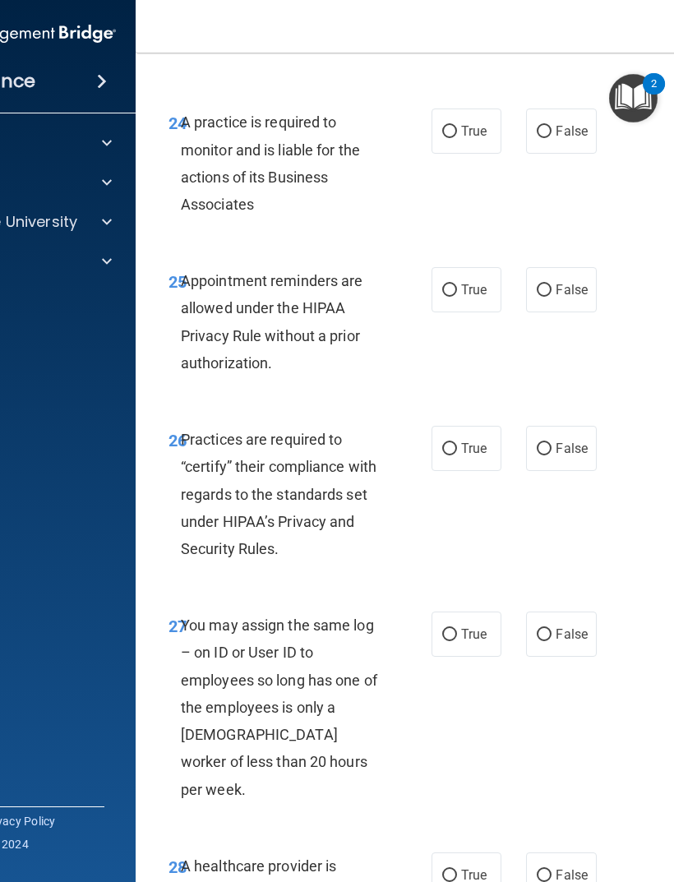
scroll to position [4649, 0]
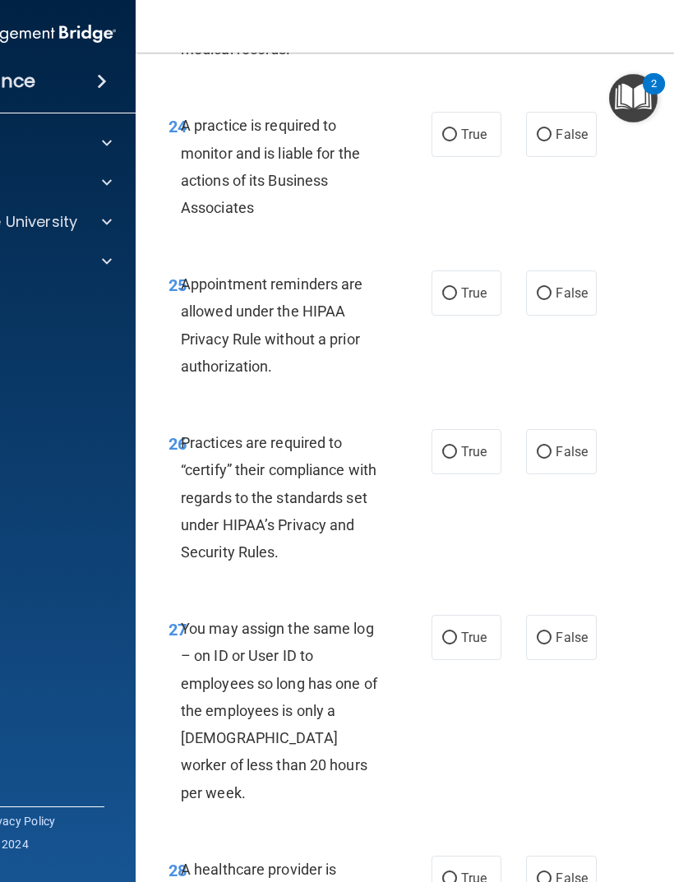
click at [552, 270] on label "False" at bounding box center [561, 292] width 70 height 45
click at [552, 288] on input "False" at bounding box center [544, 294] width 15 height 12
radio input "true"
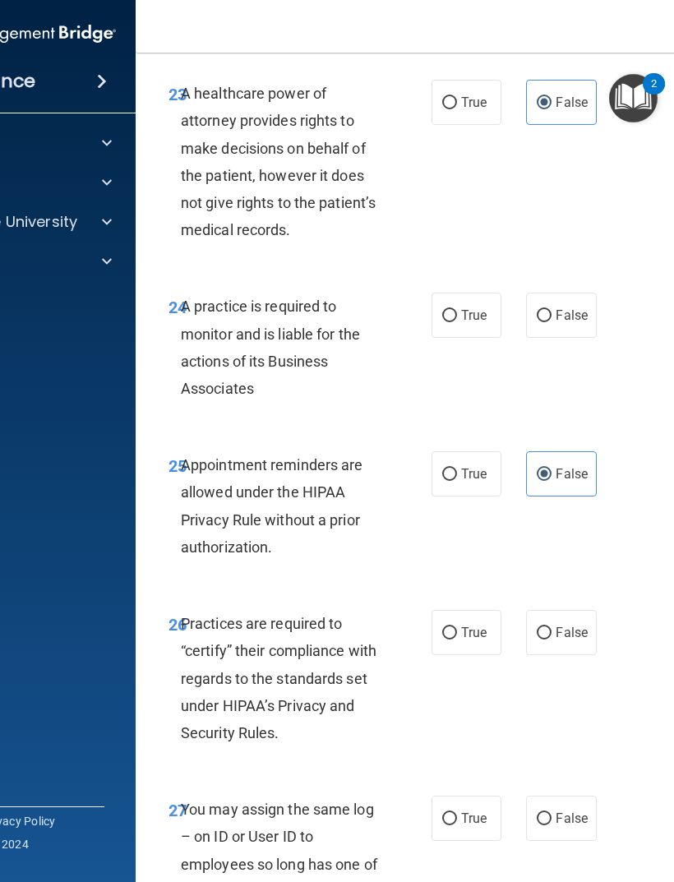
scroll to position [4467, 0]
click at [469, 294] on label "True" at bounding box center [467, 316] width 70 height 45
click at [457, 311] on input "True" at bounding box center [449, 317] width 15 height 12
radio input "true"
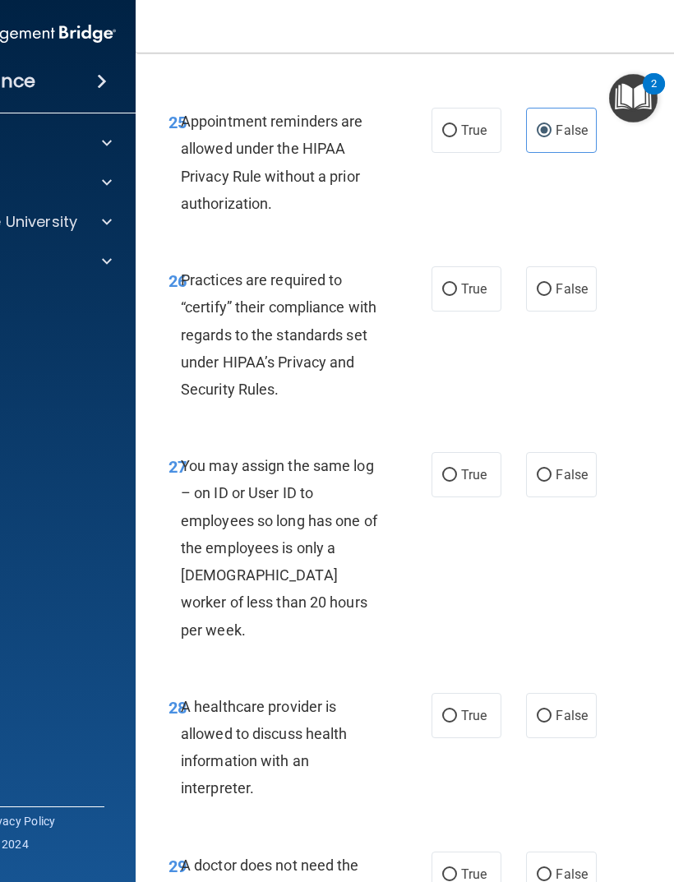
scroll to position [4829, 0]
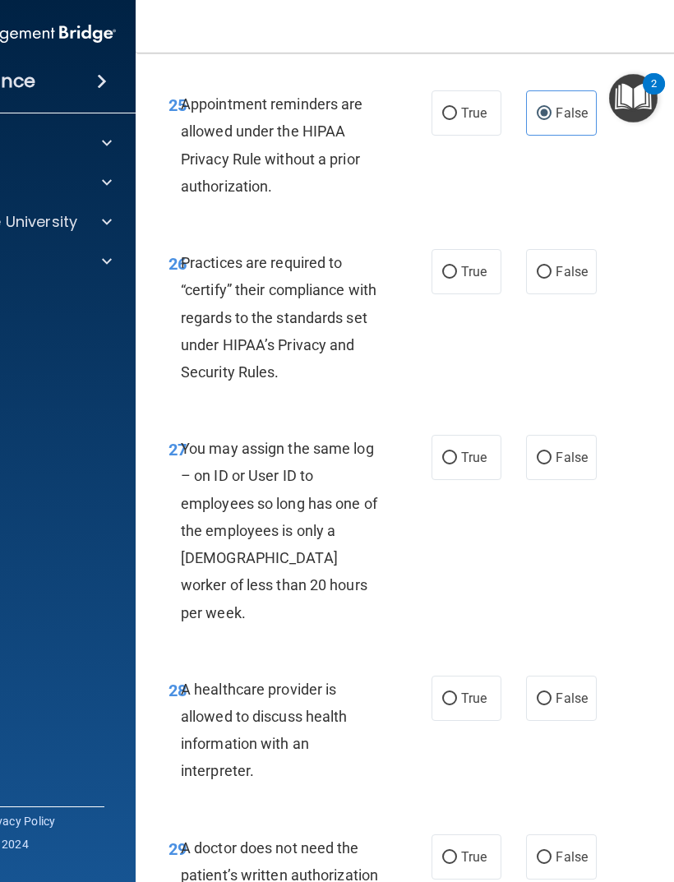
click at [484, 259] on label "True" at bounding box center [467, 271] width 70 height 45
click at [457, 266] on input "True" at bounding box center [449, 272] width 15 height 12
radio input "true"
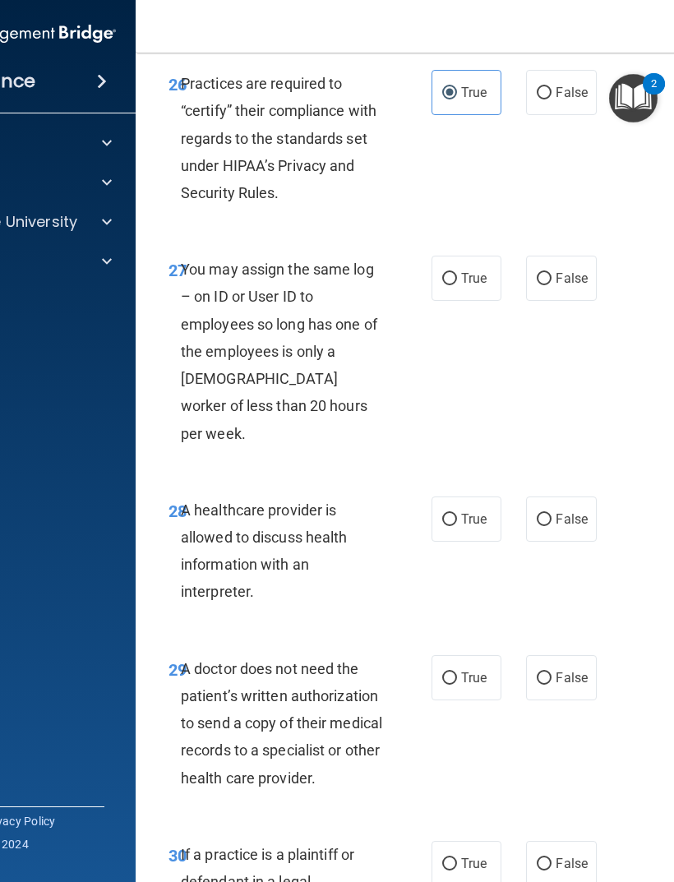
scroll to position [5018, 0]
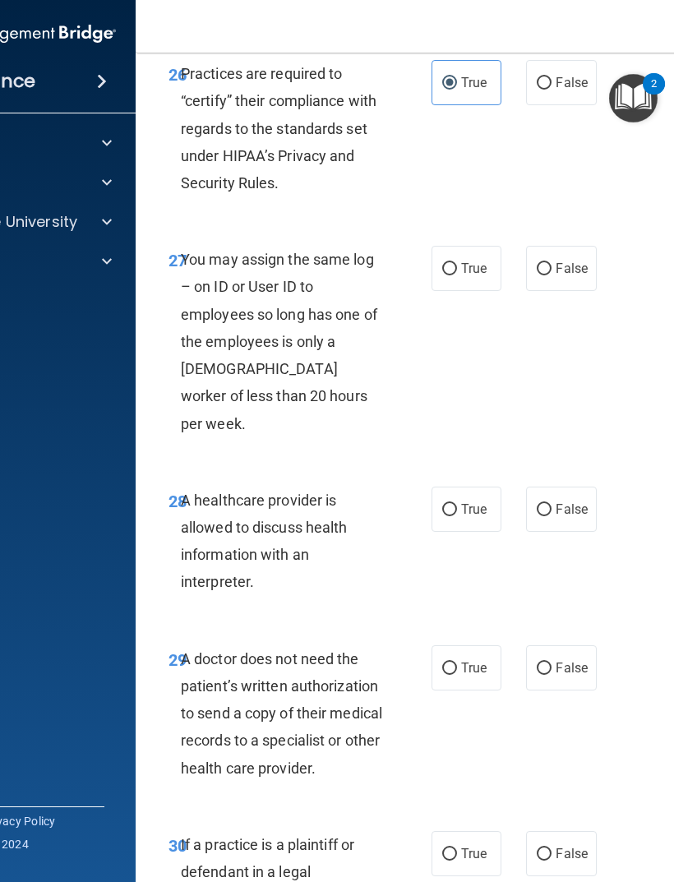
click at [556, 261] on span "False" at bounding box center [572, 269] width 32 height 16
click at [552, 263] on input "False" at bounding box center [544, 269] width 15 height 12
radio input "true"
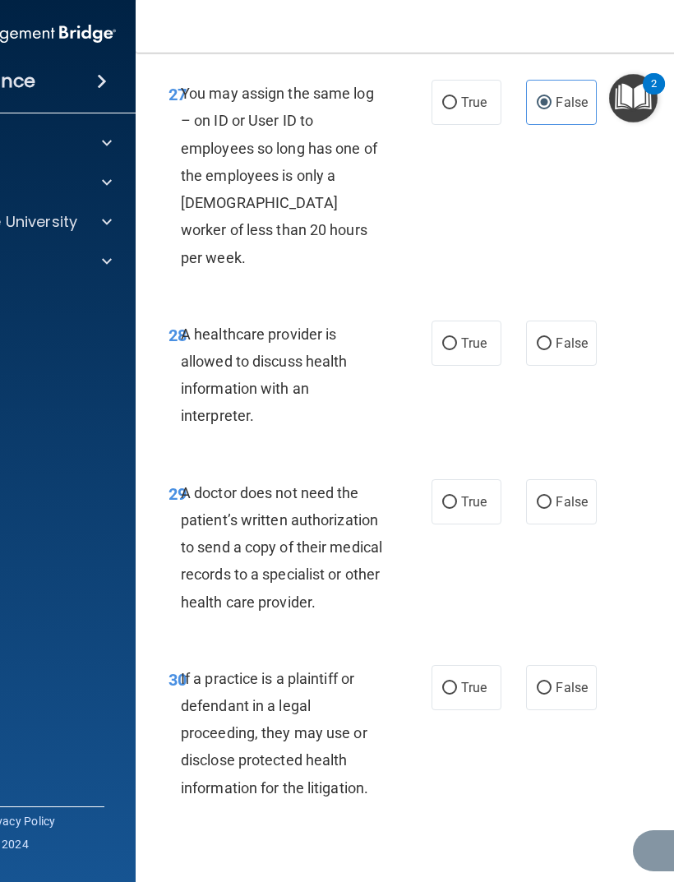
scroll to position [5182, 0]
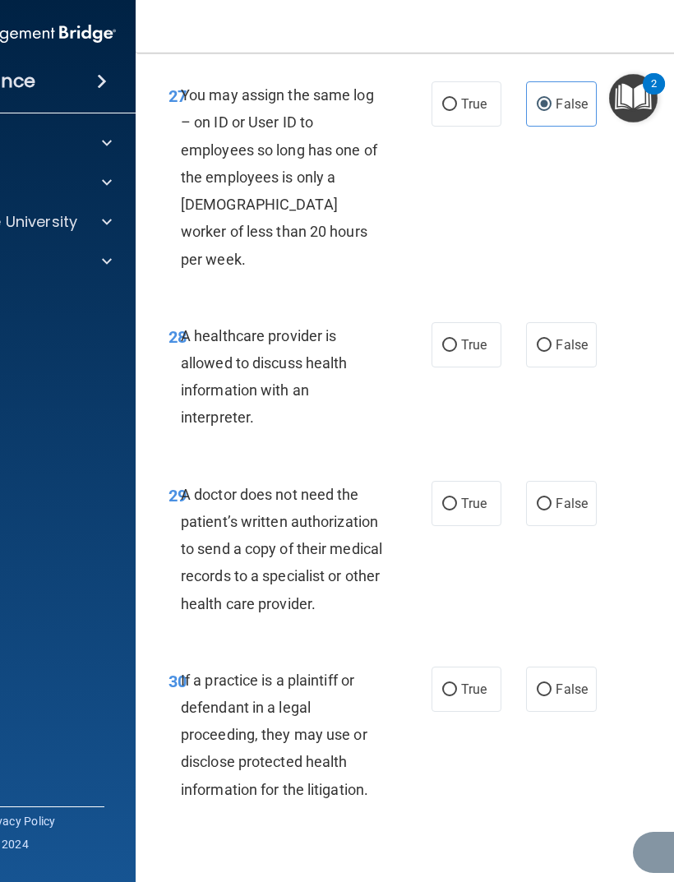
click at [476, 337] on span "True" at bounding box center [473, 345] width 25 height 16
click at [457, 340] on input "True" at bounding box center [449, 346] width 15 height 12
radio input "true"
click at [562, 481] on label "False" at bounding box center [561, 503] width 70 height 45
click at [552, 498] on input "False" at bounding box center [544, 504] width 15 height 12
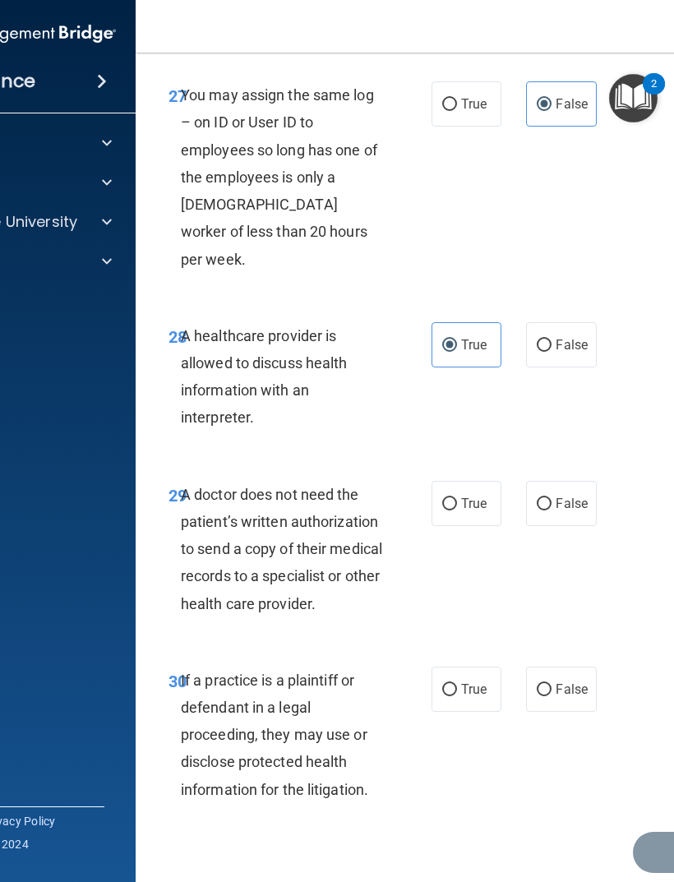
radio input "true"
click at [460, 485] on div "29 A doctor does not need the patient’s written authorization to send a copy of…" at bounding box center [468, 553] width 625 height 186
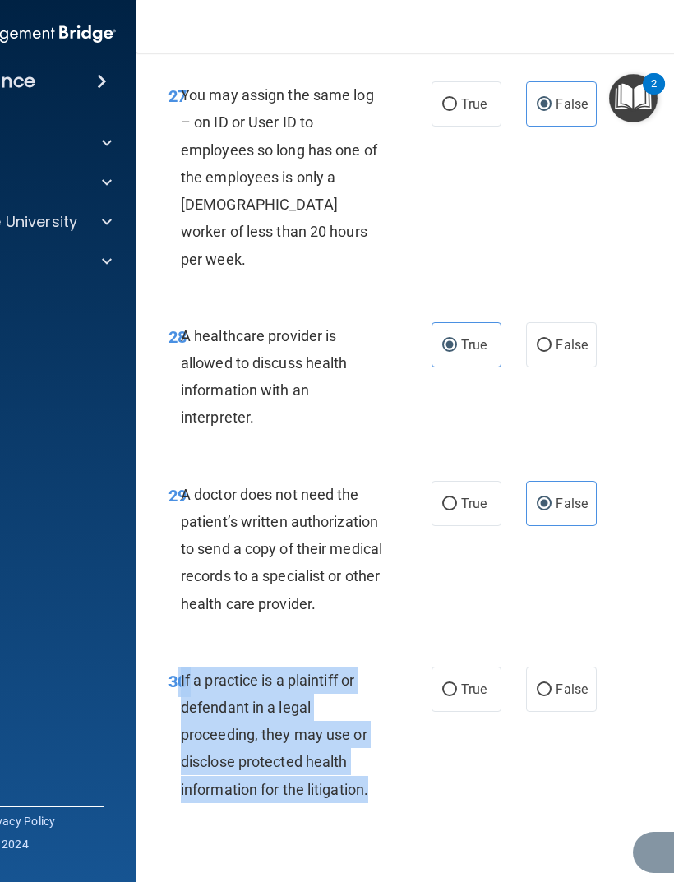
copy div "0 If a practice is a plaintiff or defendant in a legal proceeding, they may use…"
click at [465, 667] on label "True" at bounding box center [467, 689] width 70 height 45
click at [457, 684] on input "True" at bounding box center [449, 690] width 15 height 12
radio input "true"
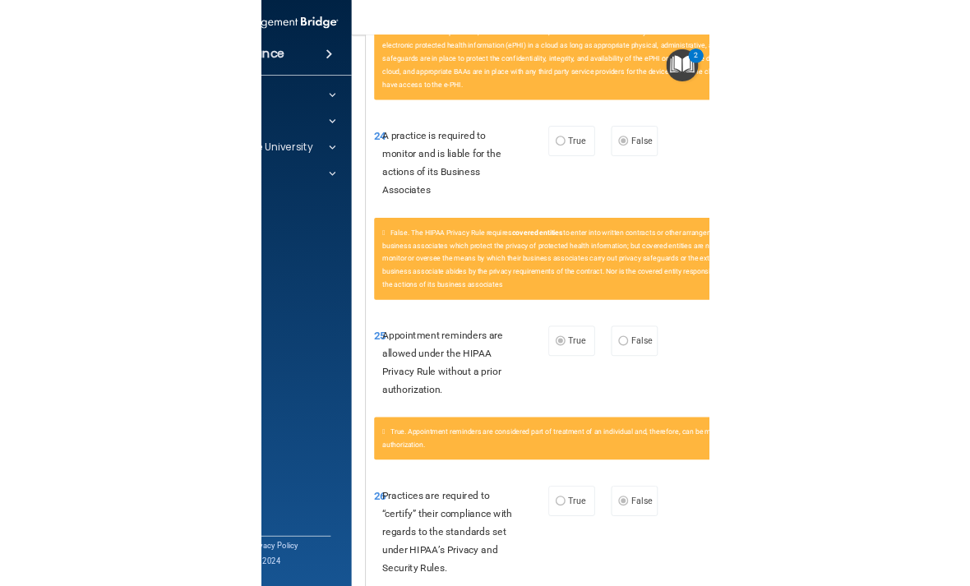
scroll to position [1892, 0]
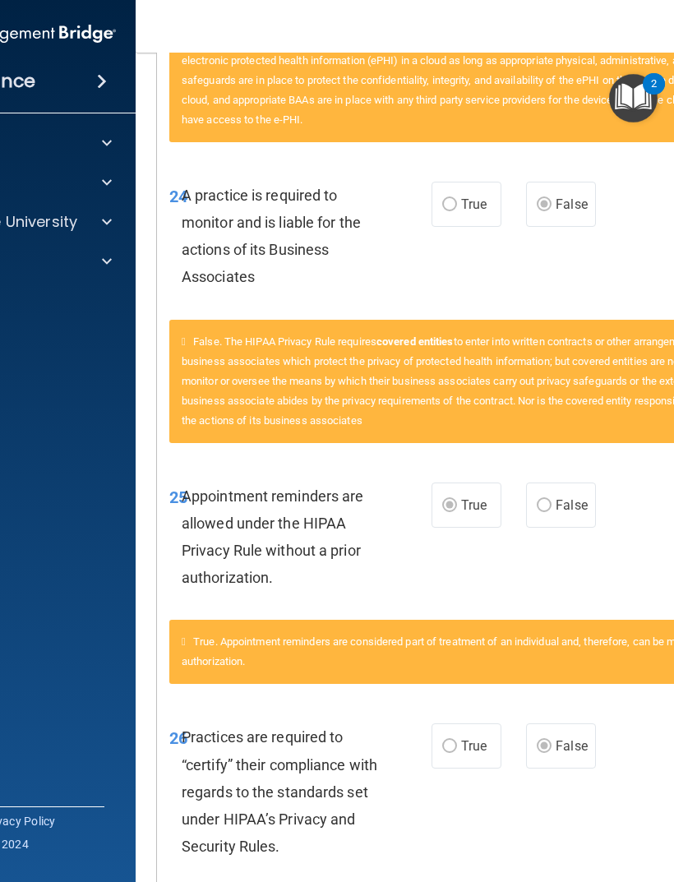
click at [235, 559] on span "Appointment reminders are allowed under the HIPAA Privacy Rule without a prior …" at bounding box center [273, 537] width 183 height 99
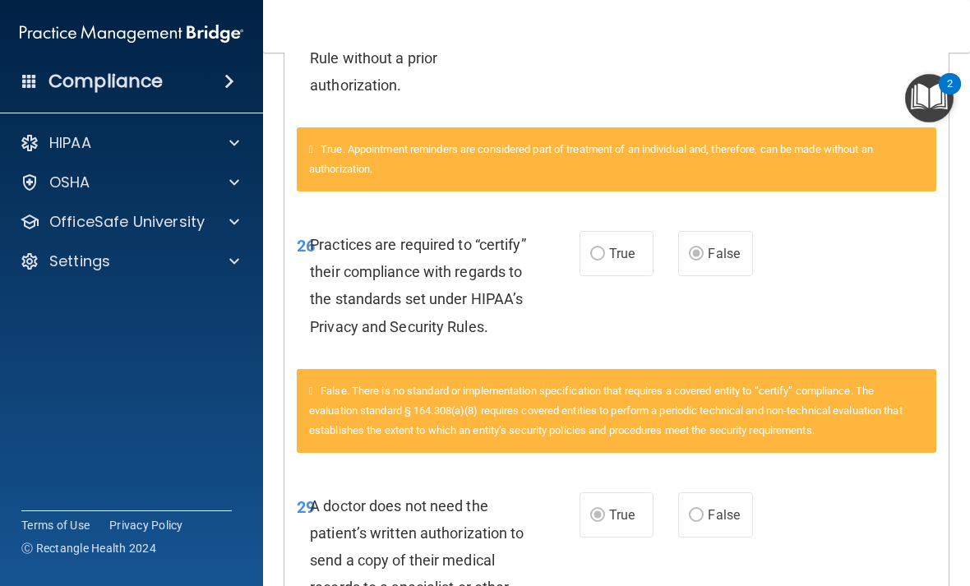
scroll to position [2291, 0]
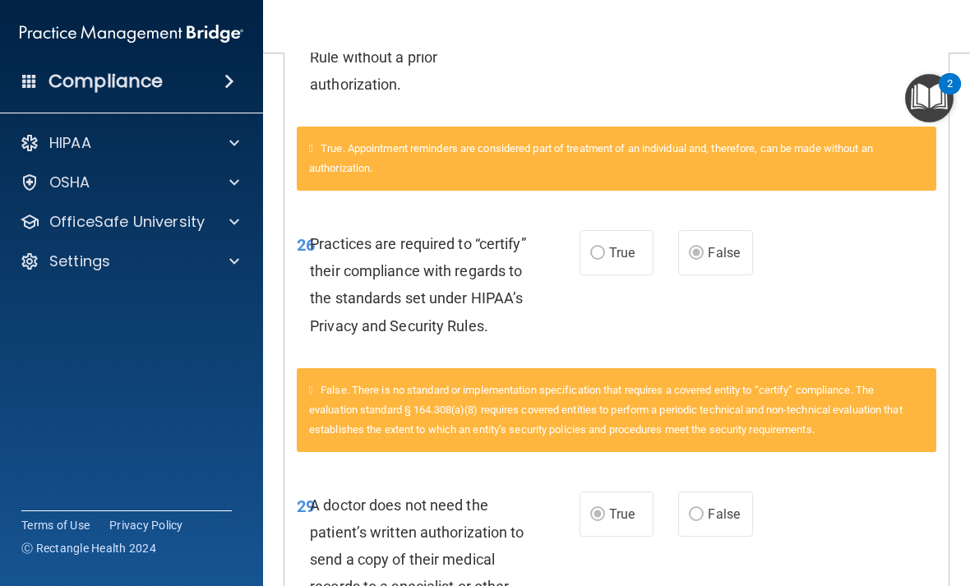
click at [327, 560] on span "A doctor does not need the patient’s written authorization to send a copy of th…" at bounding box center [417, 560] width 214 height 127
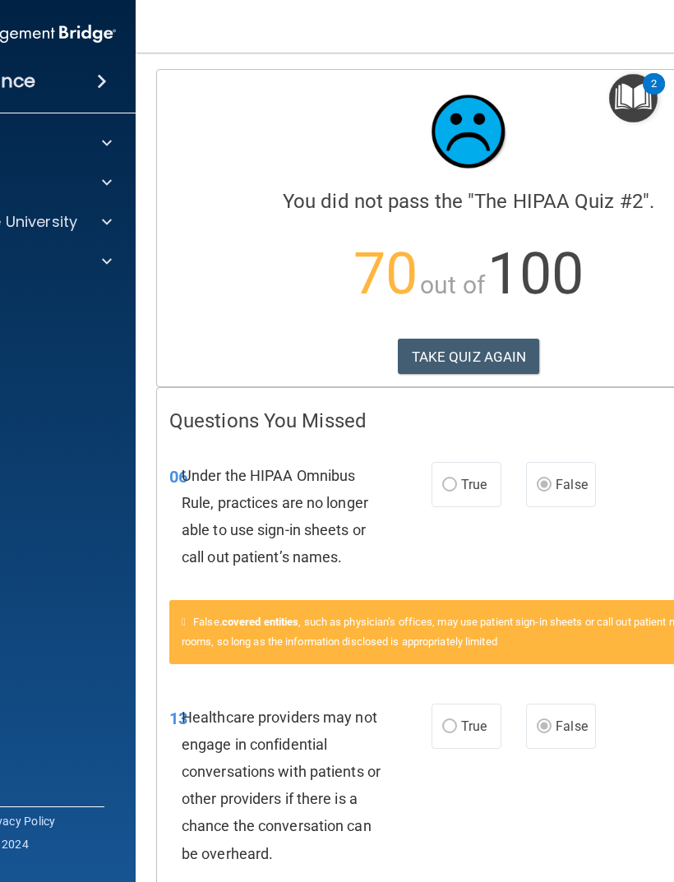
scroll to position [0, 0]
click at [513, 366] on button "TAKE QUIZ AGAIN" at bounding box center [469, 357] width 142 height 36
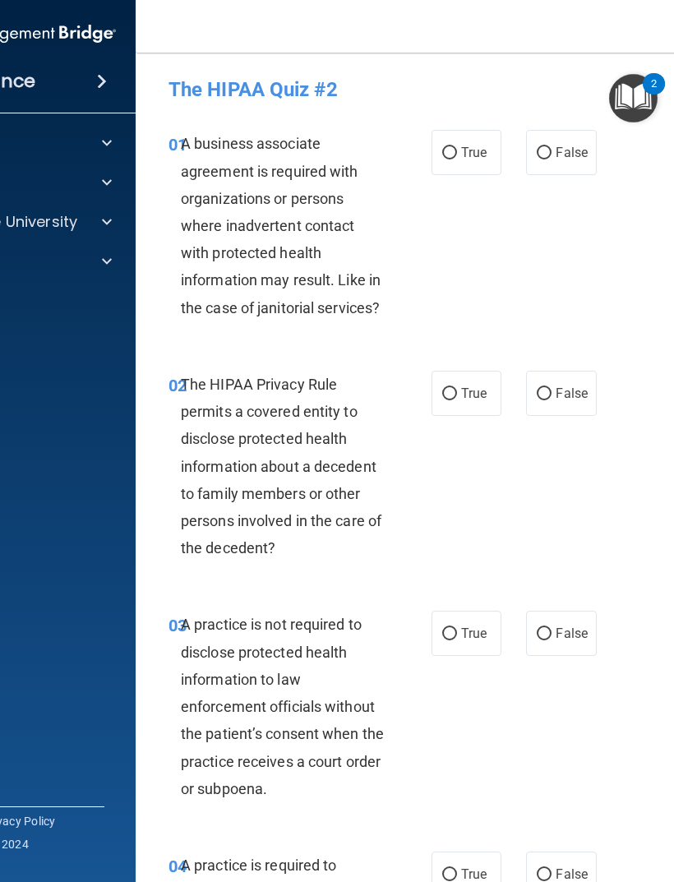
click at [539, 160] on label "False" at bounding box center [561, 152] width 70 height 45
click at [539, 160] on input "False" at bounding box center [544, 153] width 15 height 12
radio input "true"
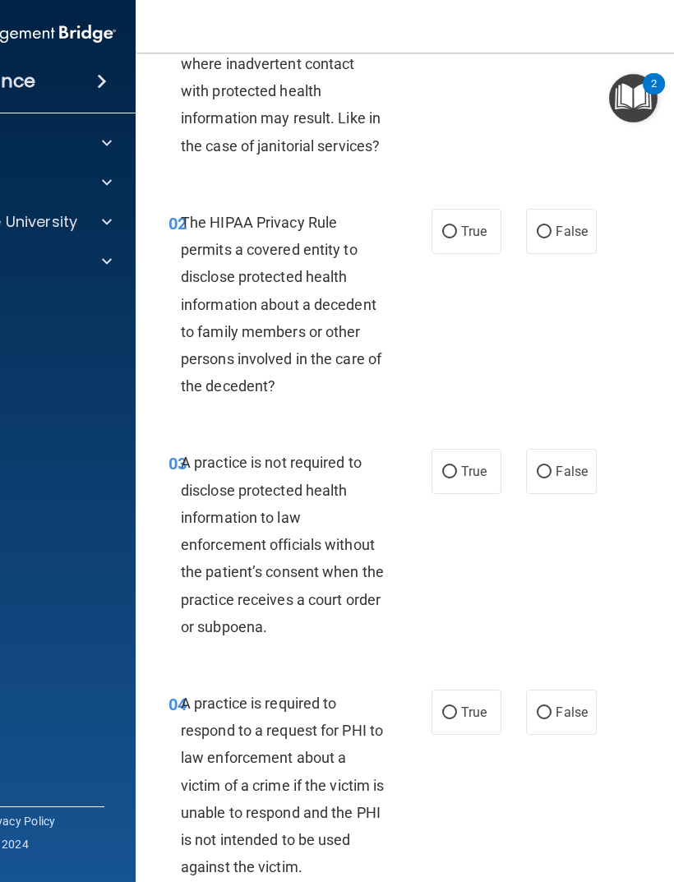
scroll to position [175, 0]
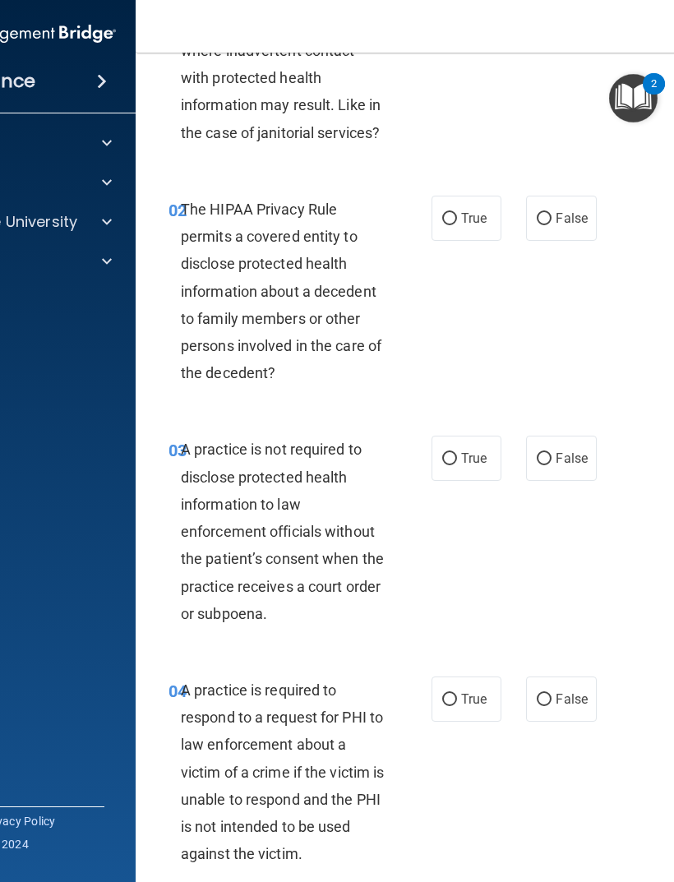
click at [446, 221] on input "True" at bounding box center [449, 219] width 15 height 12
radio input "true"
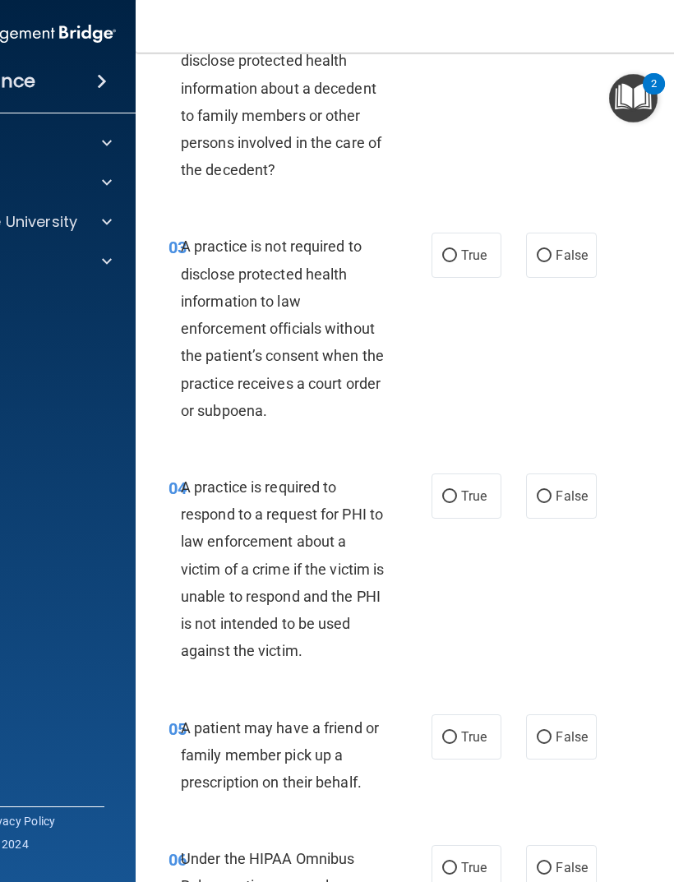
scroll to position [406, 0]
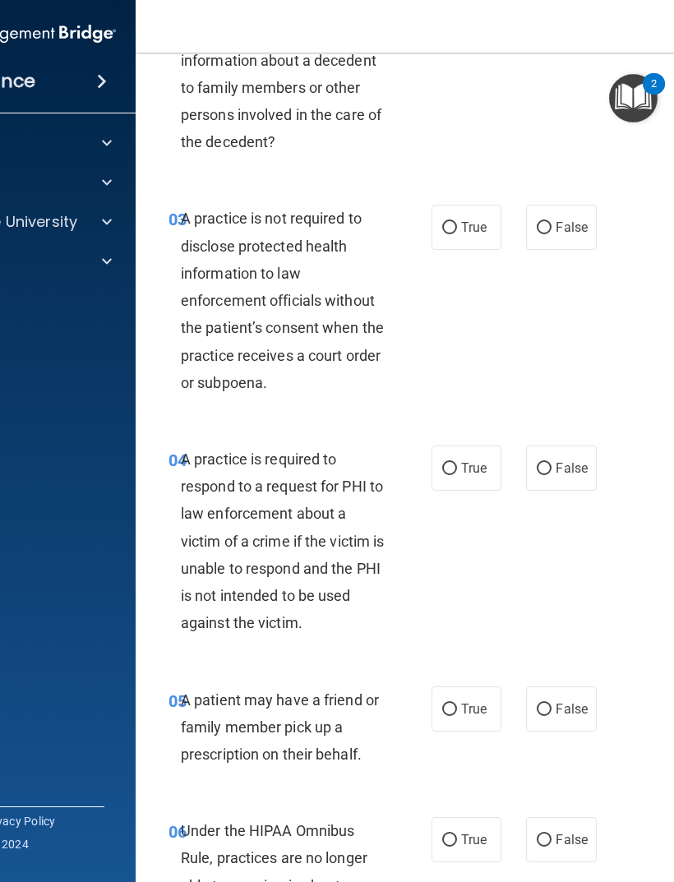
click at [539, 243] on label "False" at bounding box center [561, 227] width 70 height 45
click at [539, 234] on input "False" at bounding box center [544, 228] width 15 height 12
radio input "true"
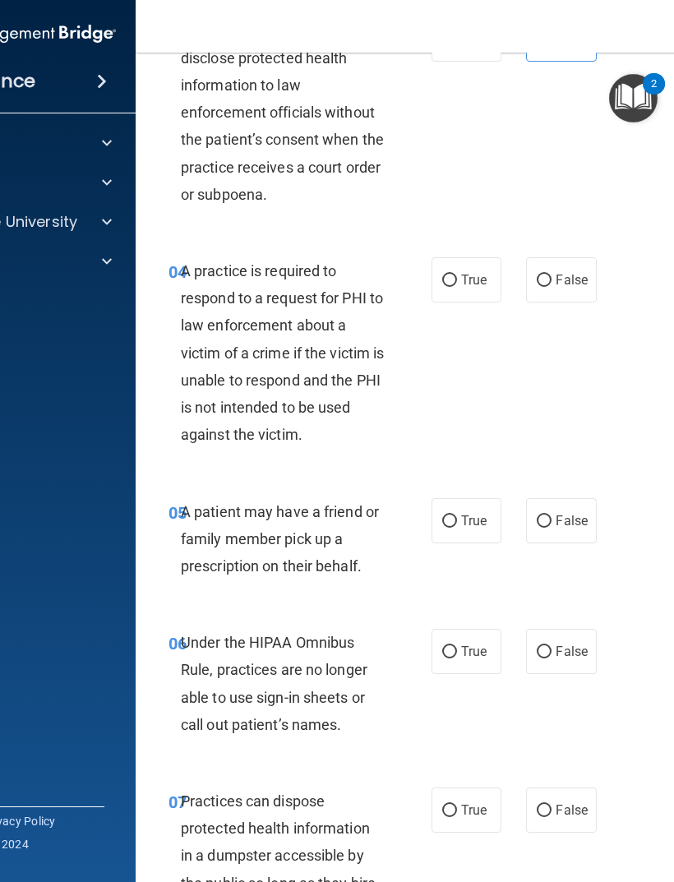
scroll to position [599, 0]
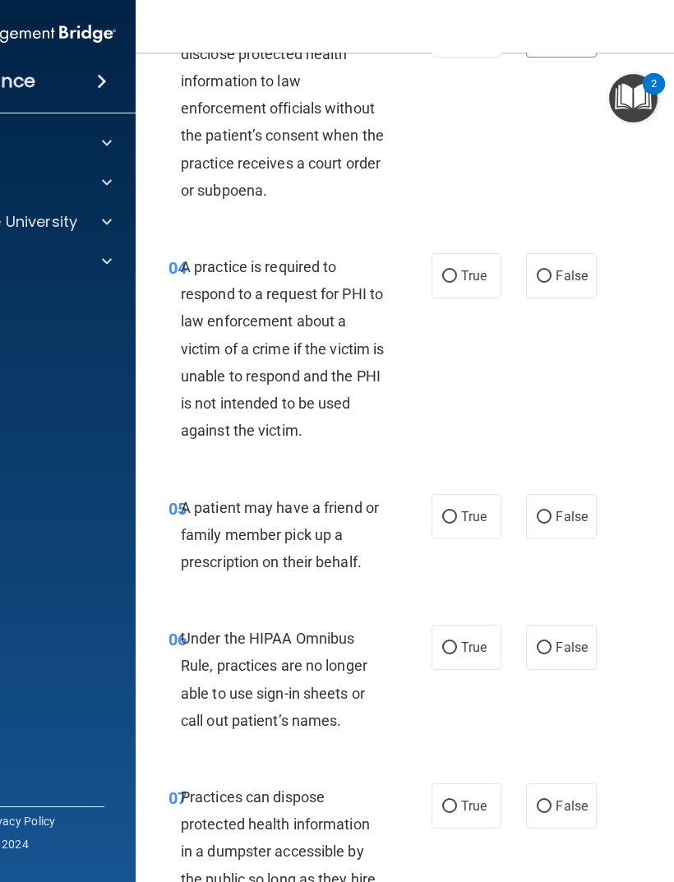
click at [444, 279] on label "True" at bounding box center [467, 275] width 70 height 45
click at [444, 279] on input "True" at bounding box center [449, 276] width 15 height 12
radio input "true"
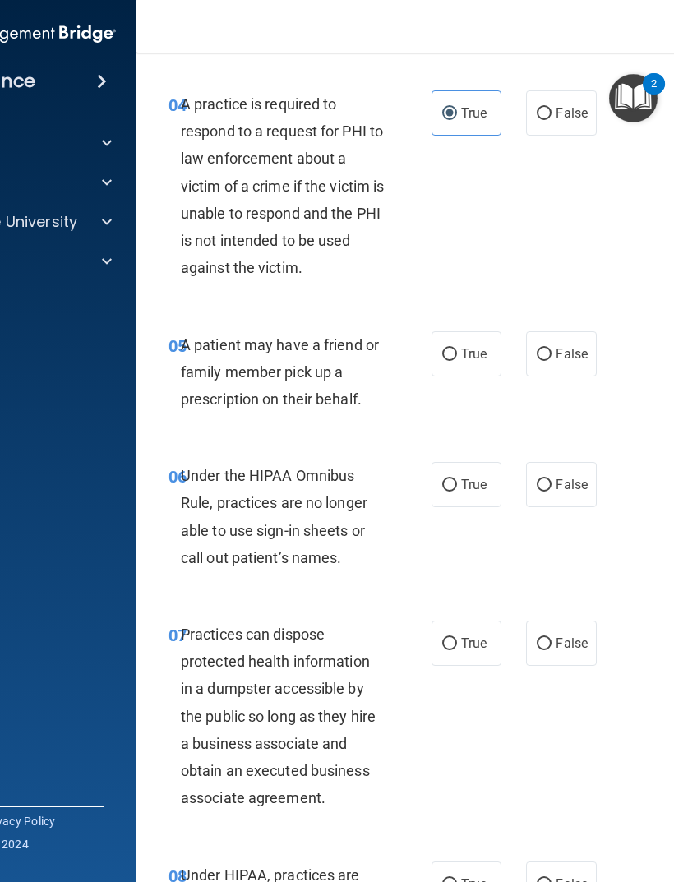
scroll to position [761, 0]
click at [448, 351] on input "True" at bounding box center [449, 355] width 15 height 12
radio input "true"
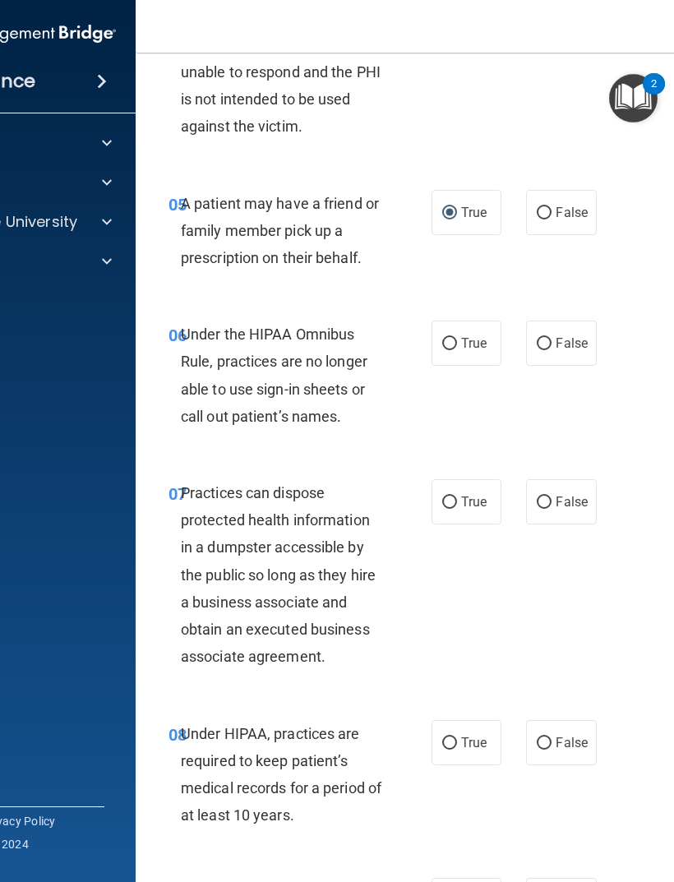
scroll to position [906, 0]
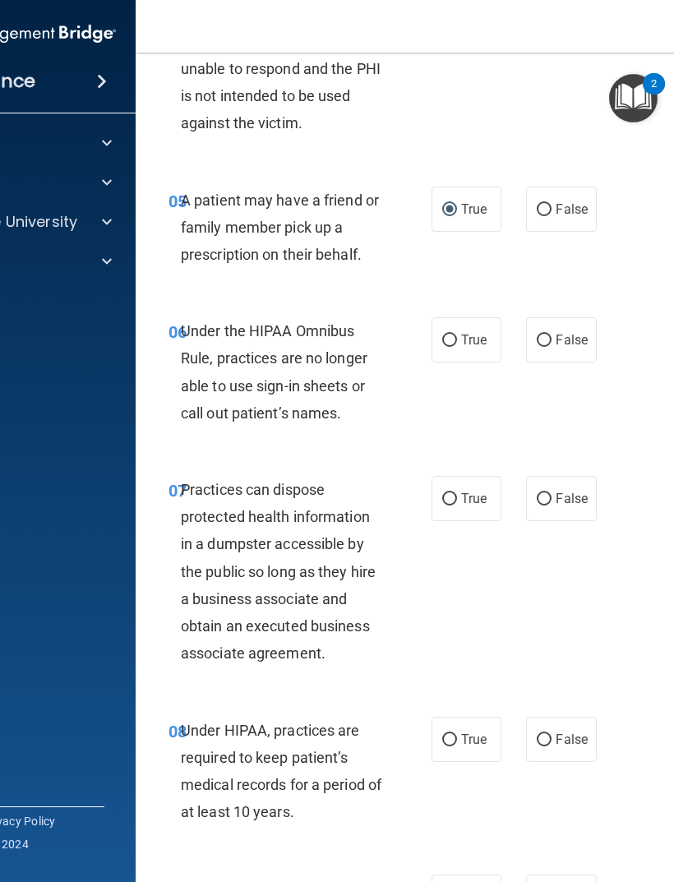
click at [440, 343] on label "True" at bounding box center [467, 339] width 70 height 45
click at [442, 343] on input "True" at bounding box center [449, 341] width 15 height 12
radio input "true"
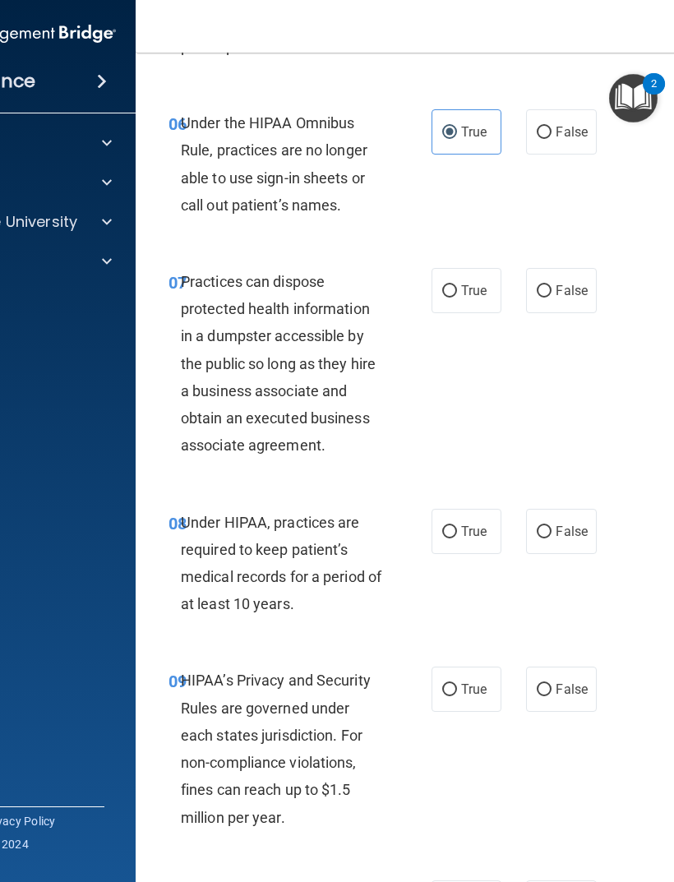
scroll to position [1117, 0]
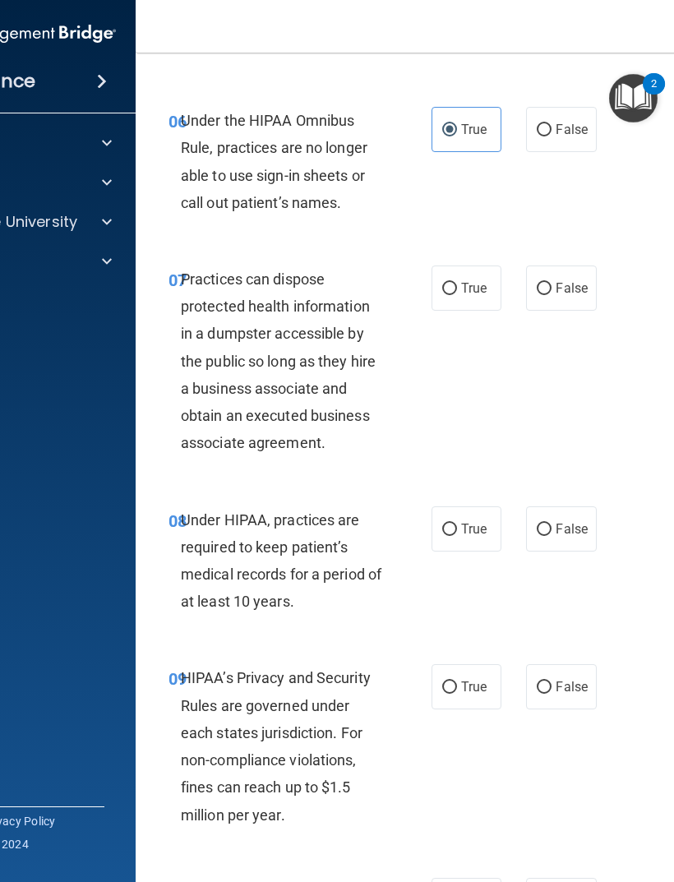
click at [543, 296] on label "False" at bounding box center [561, 288] width 70 height 45
click at [543, 295] on input "False" at bounding box center [544, 289] width 15 height 12
radio input "true"
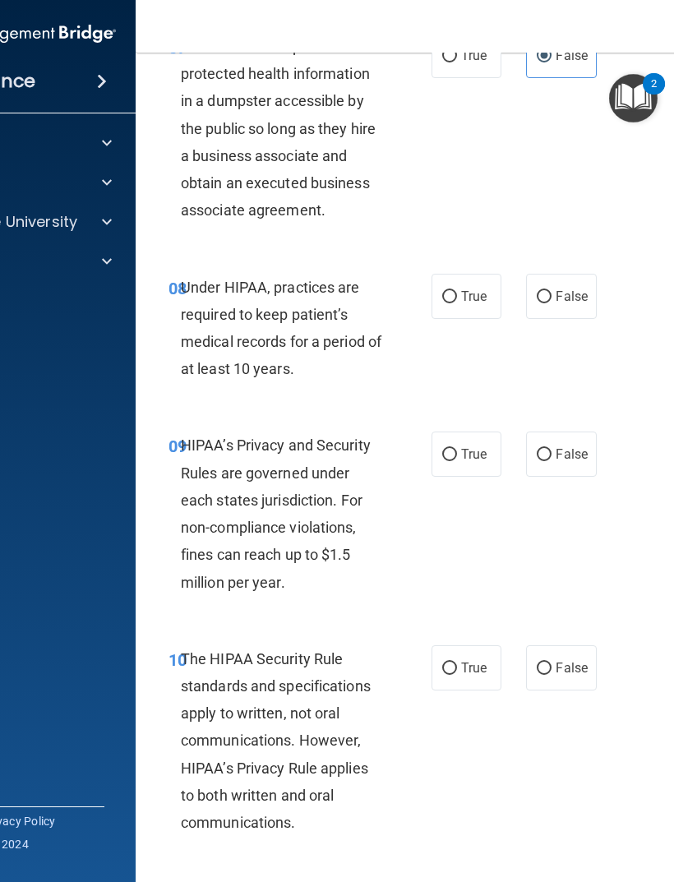
scroll to position [1350, 0]
click at [541, 294] on input "False" at bounding box center [544, 296] width 15 height 12
radio input "true"
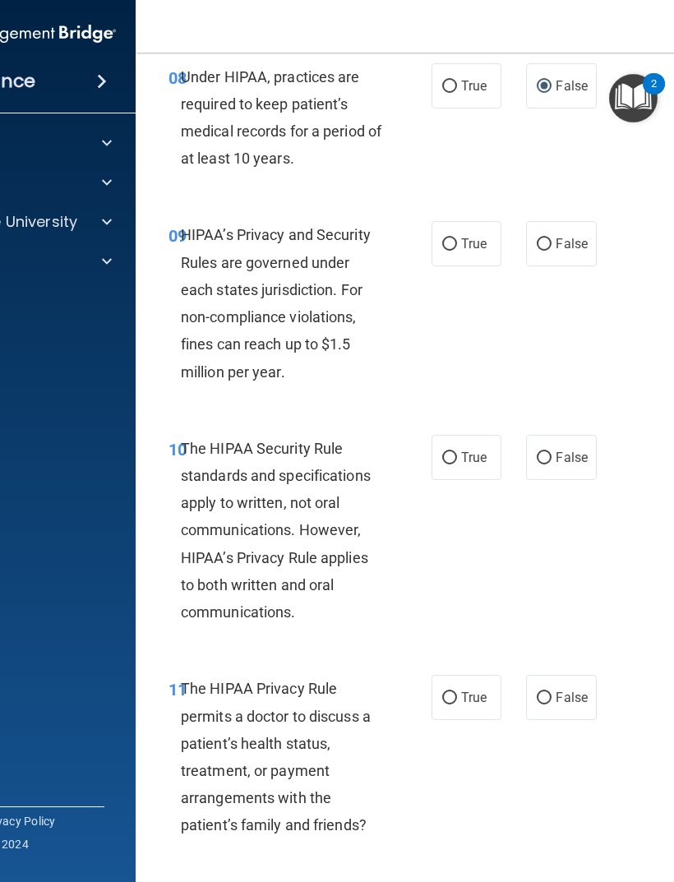
scroll to position [1568, 0]
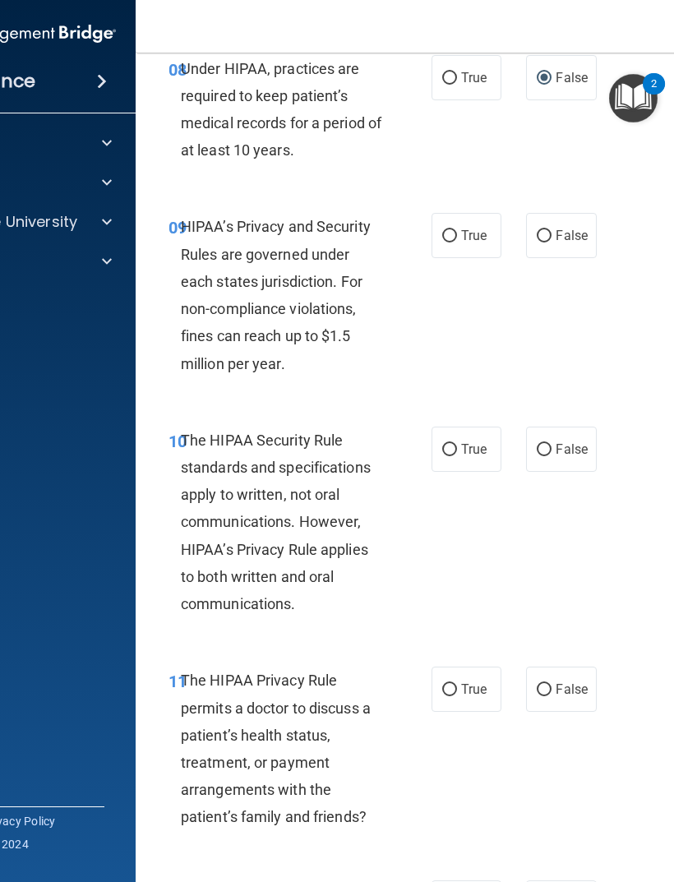
click at [542, 247] on label "False" at bounding box center [561, 235] width 70 height 45
click at [542, 243] on input "False" at bounding box center [544, 236] width 15 height 12
radio input "true"
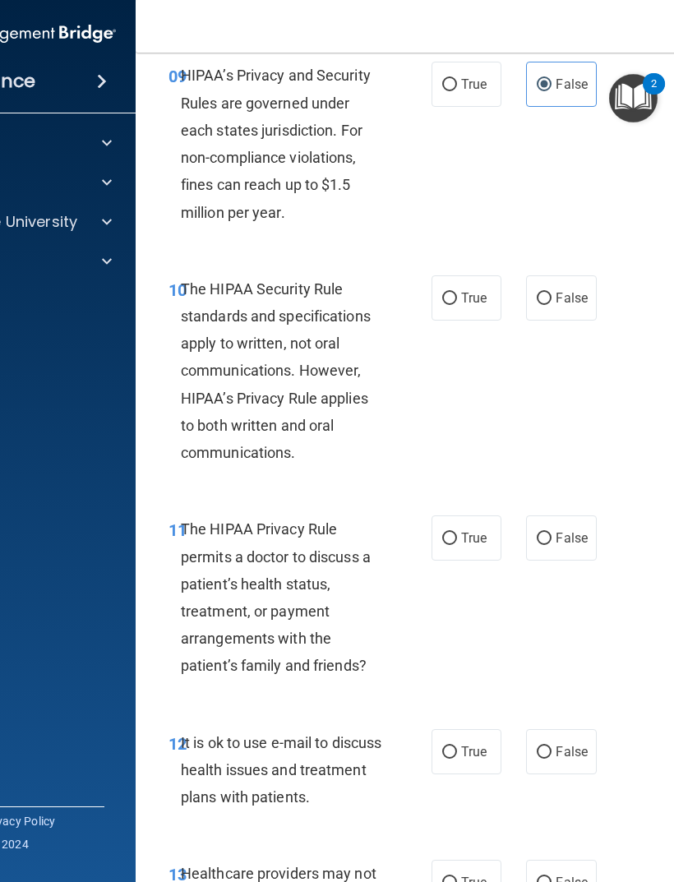
scroll to position [1729, 0]
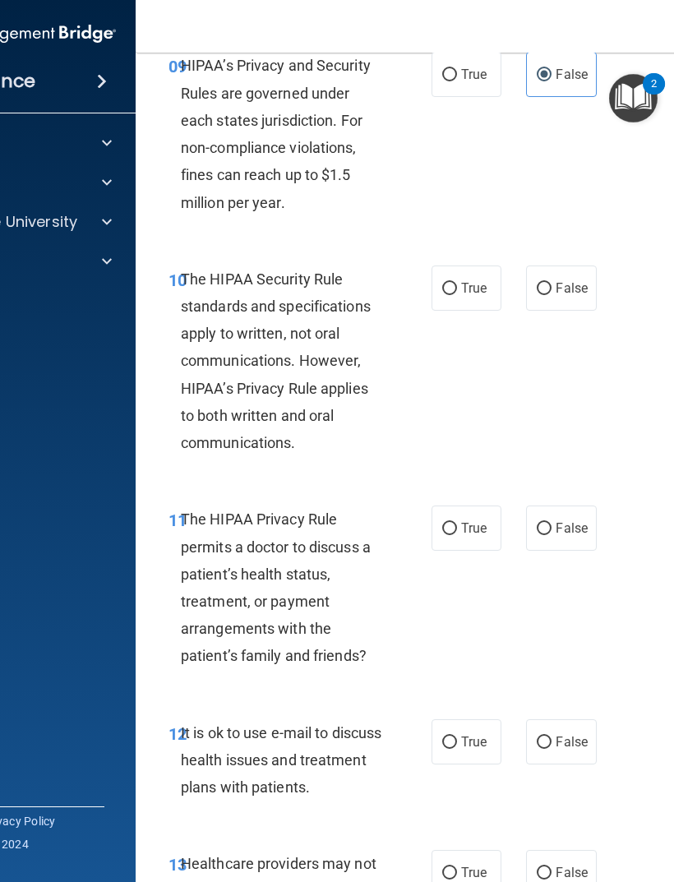
click at [443, 283] on input "True" at bounding box center [449, 289] width 15 height 12
radio input "true"
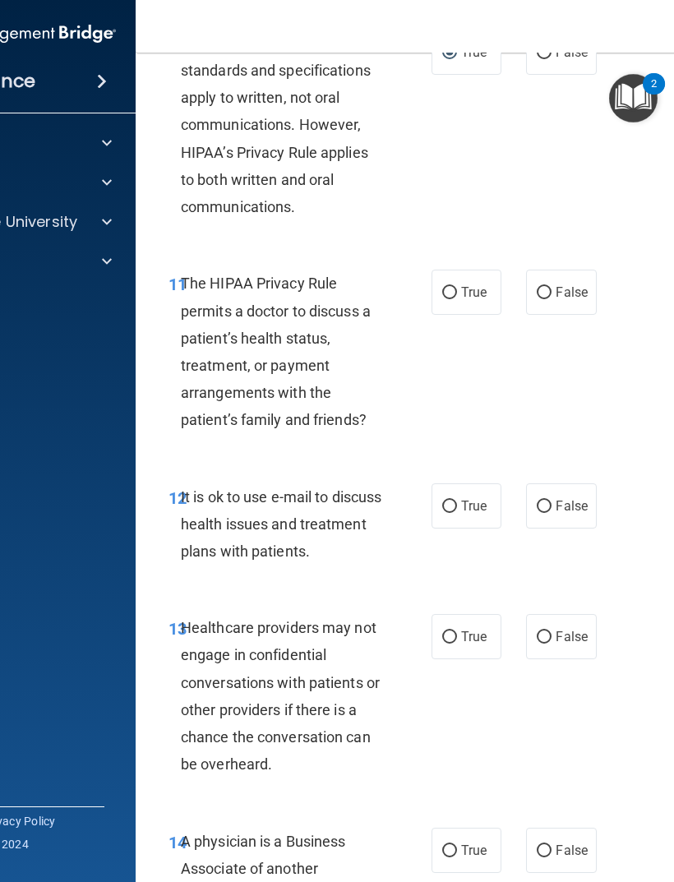
scroll to position [1987, 0]
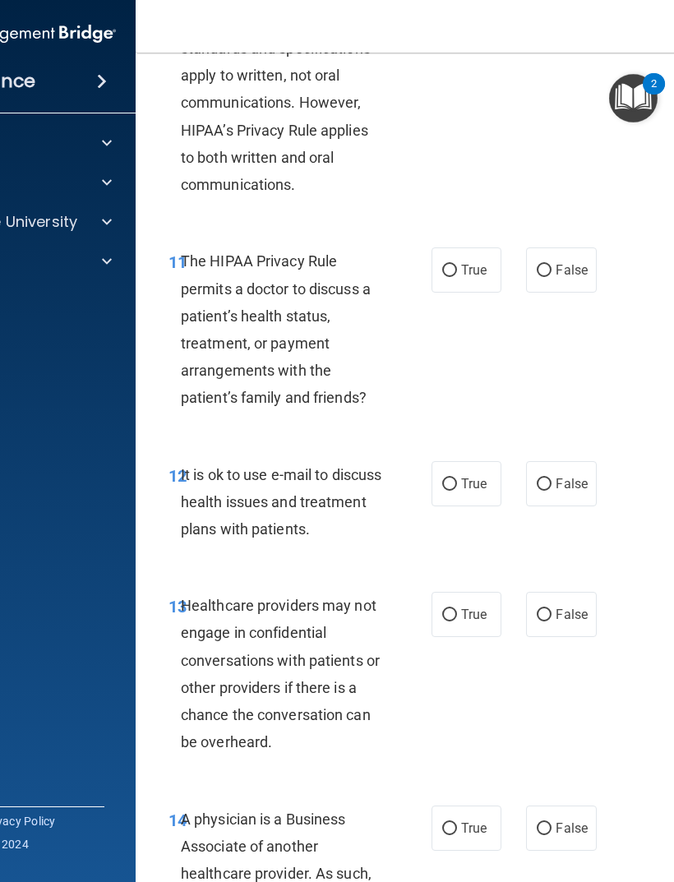
click at [441, 263] on label "True" at bounding box center [467, 269] width 70 height 45
click at [442, 265] on input "True" at bounding box center [449, 271] width 15 height 12
radio input "true"
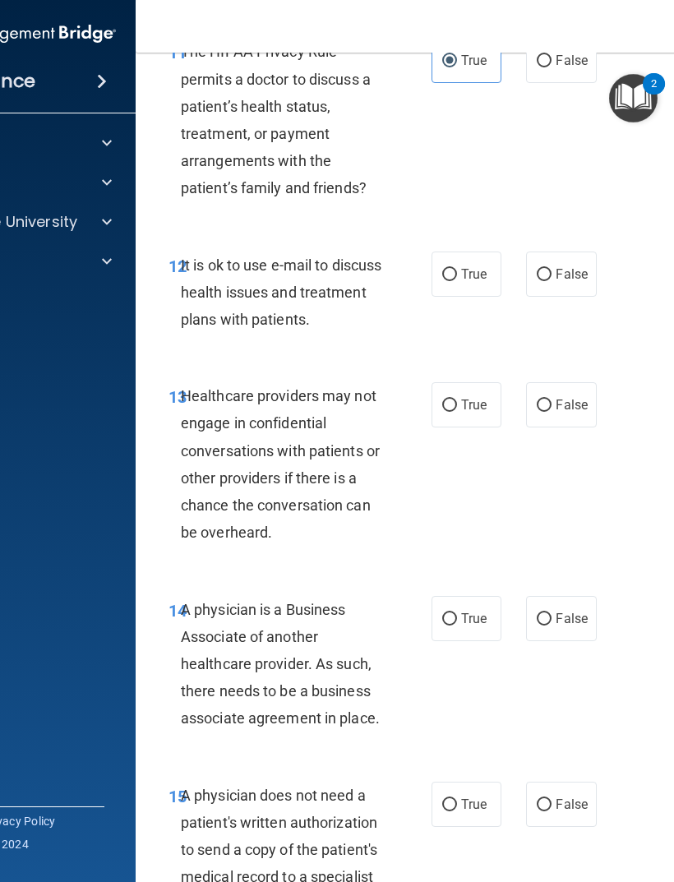
scroll to position [2206, 0]
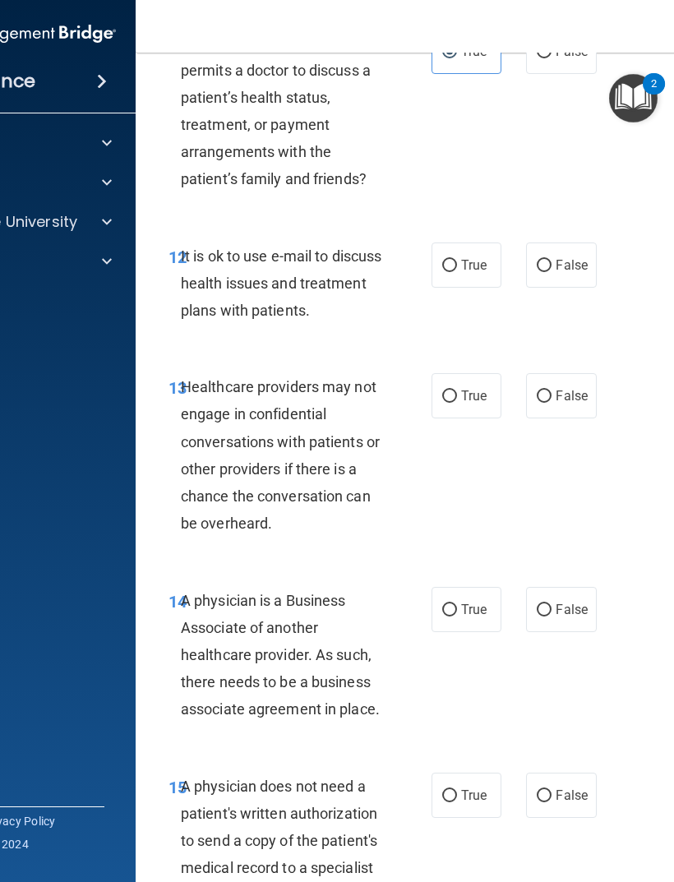
click at [453, 260] on input "True" at bounding box center [449, 266] width 15 height 12
radio input "true"
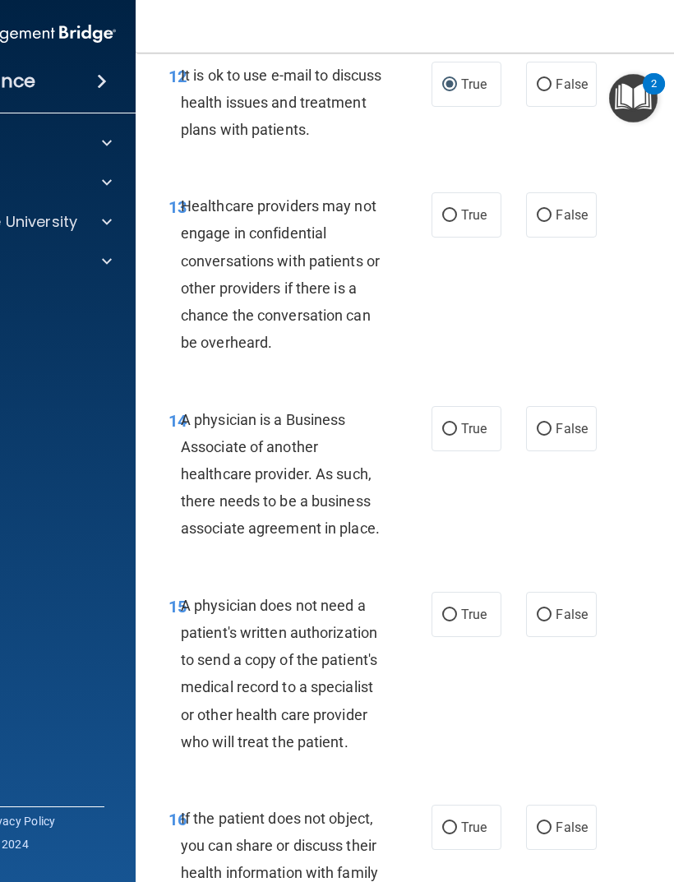
scroll to position [2400, 0]
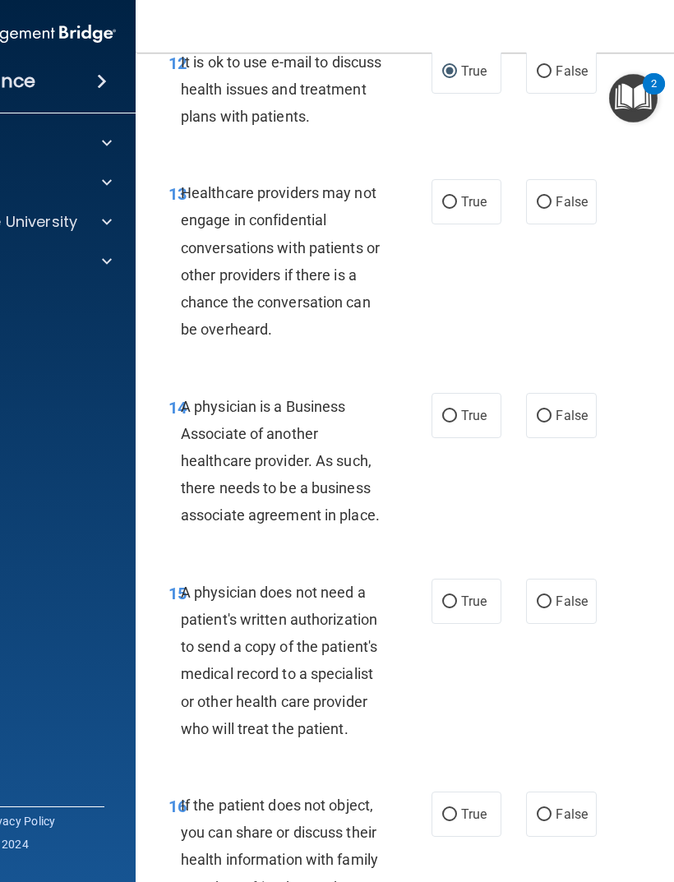
click at [449, 410] on input "True" at bounding box center [449, 416] width 15 height 12
radio input "true"
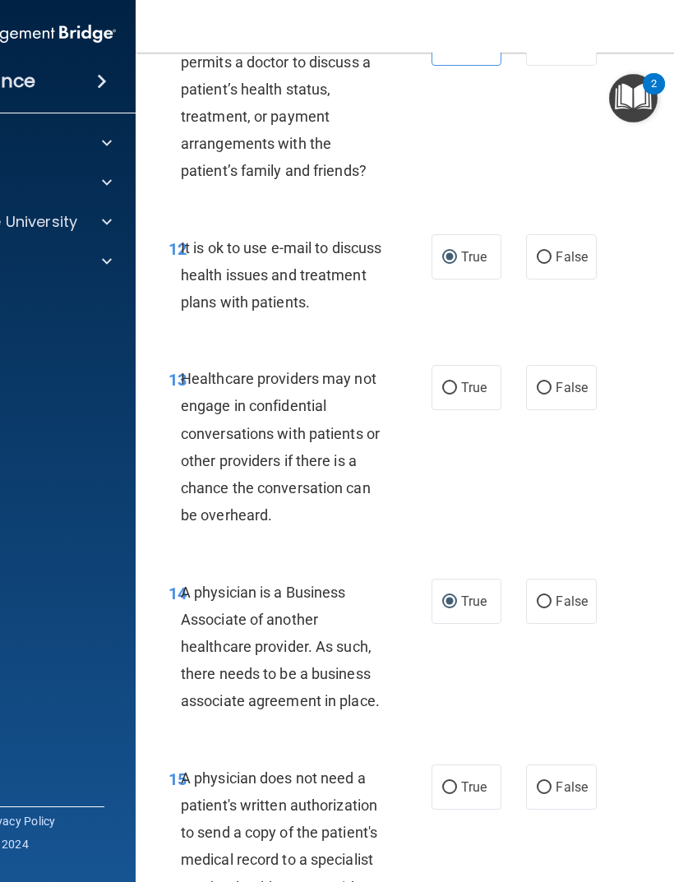
scroll to position [2207, 0]
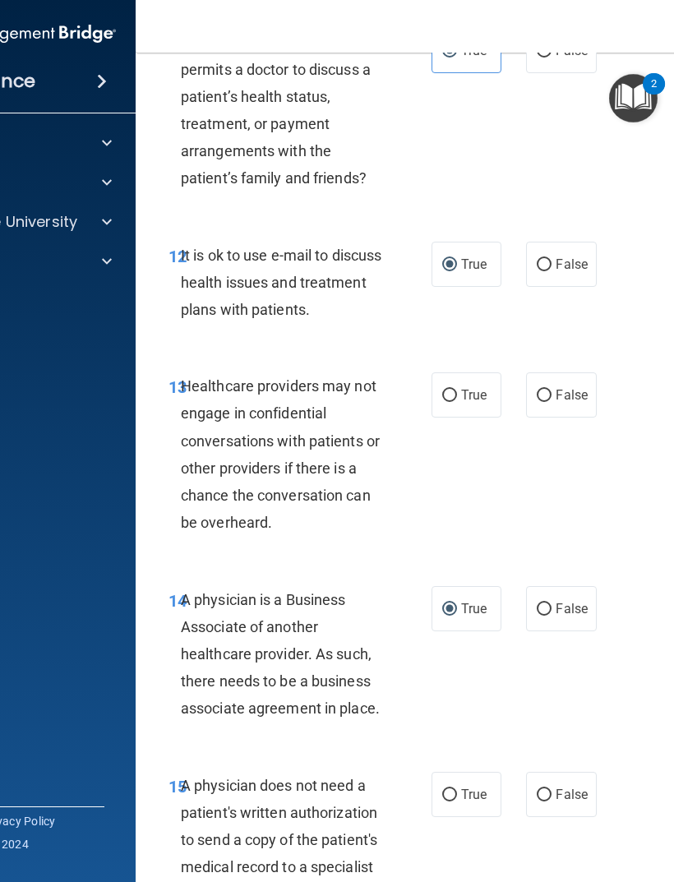
click at [442, 390] on input "True" at bounding box center [449, 396] width 15 height 12
radio input "true"
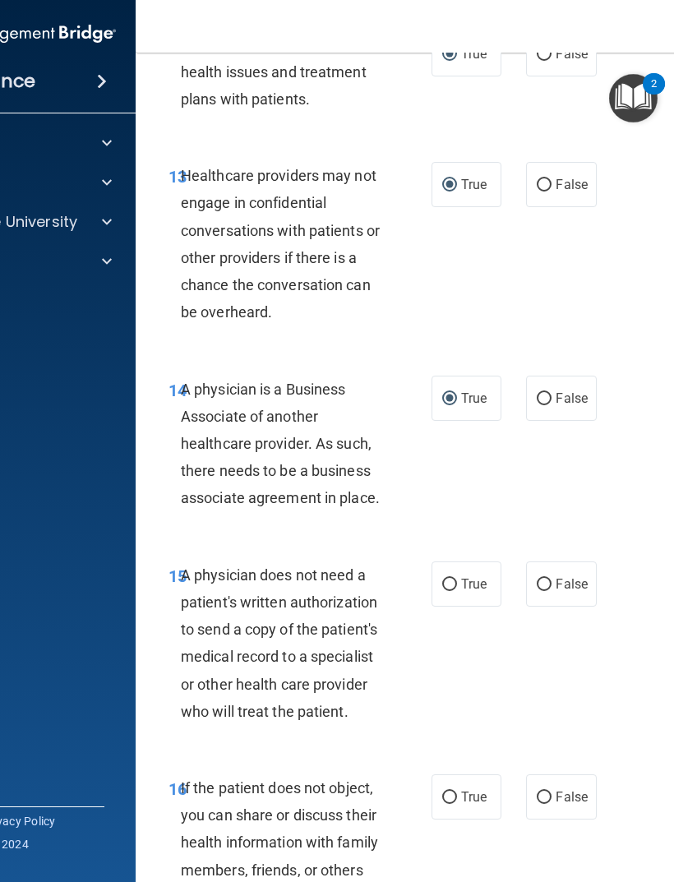
scroll to position [2420, 0]
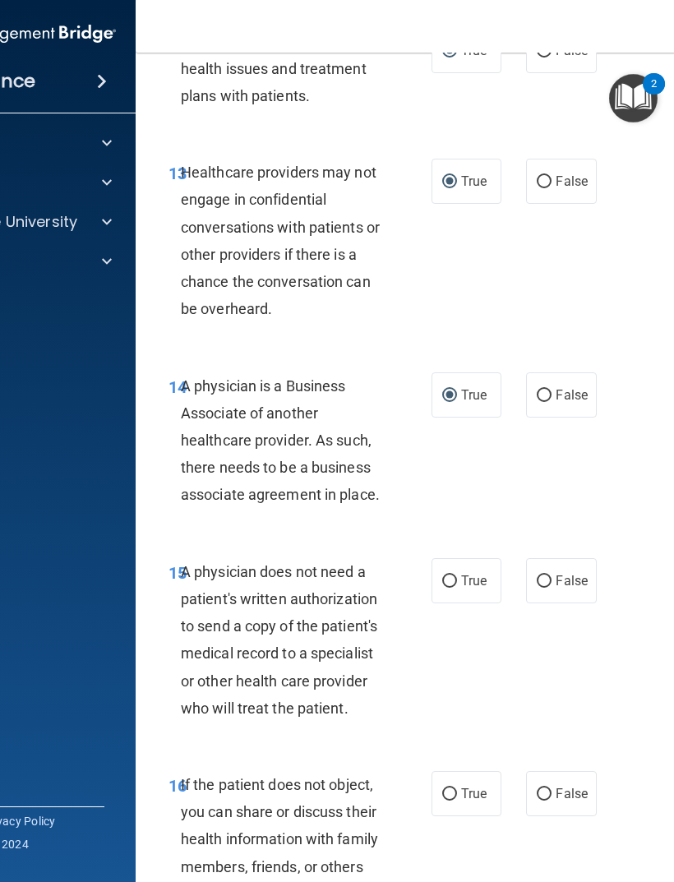
click at [542, 390] on input "False" at bounding box center [544, 396] width 15 height 12
radio input "true"
radio input "false"
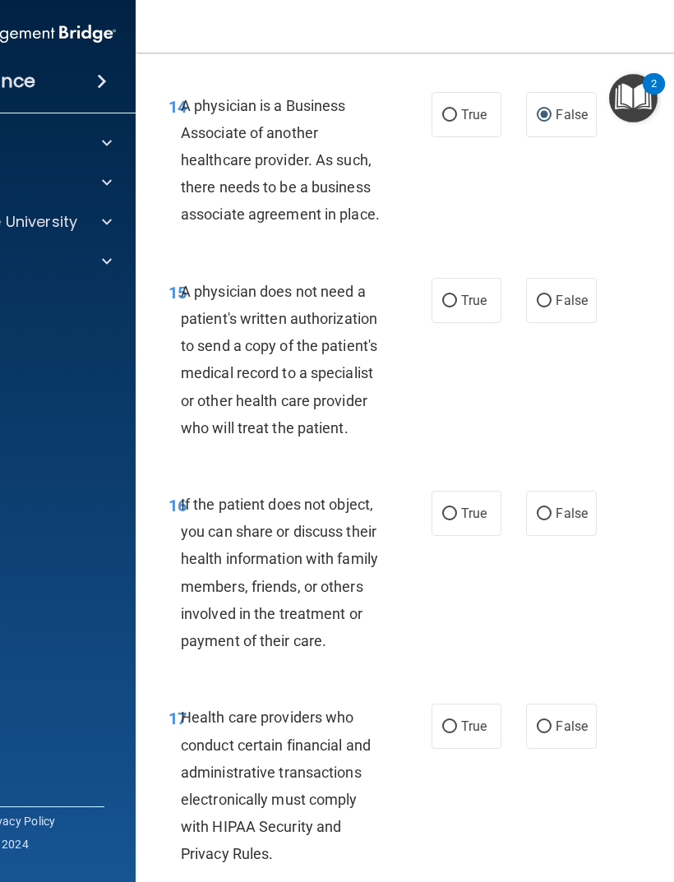
scroll to position [2702, 0]
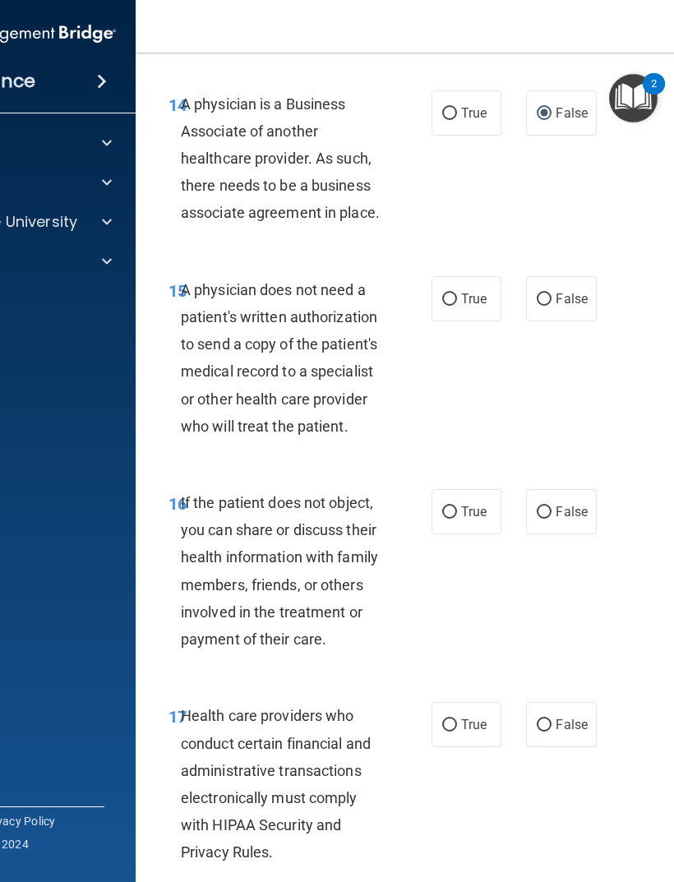
click at [540, 294] on input "False" at bounding box center [544, 300] width 15 height 12
radio input "true"
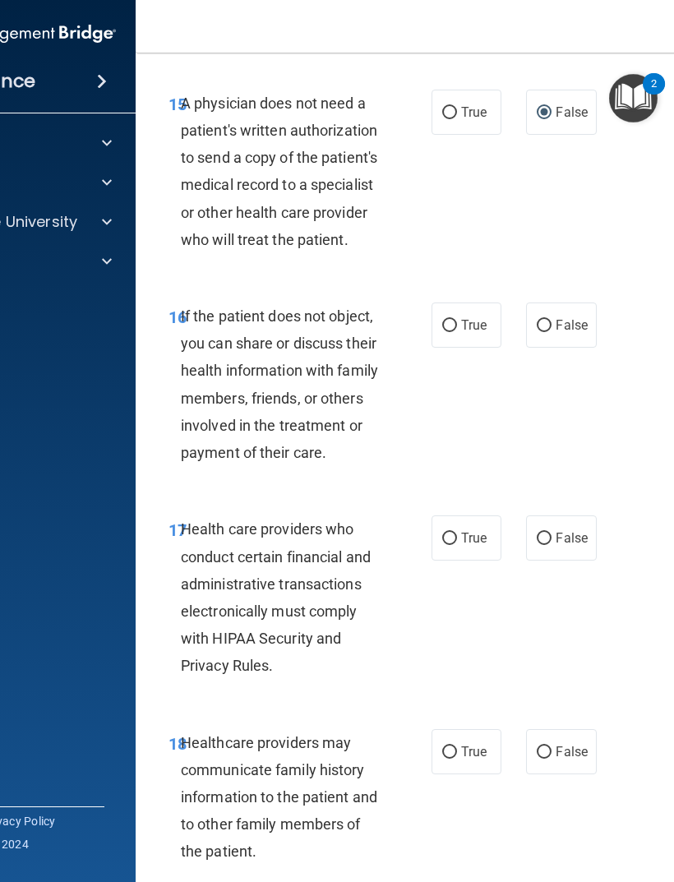
scroll to position [2890, 0]
click at [444, 319] on input "True" at bounding box center [449, 325] width 15 height 12
radio input "true"
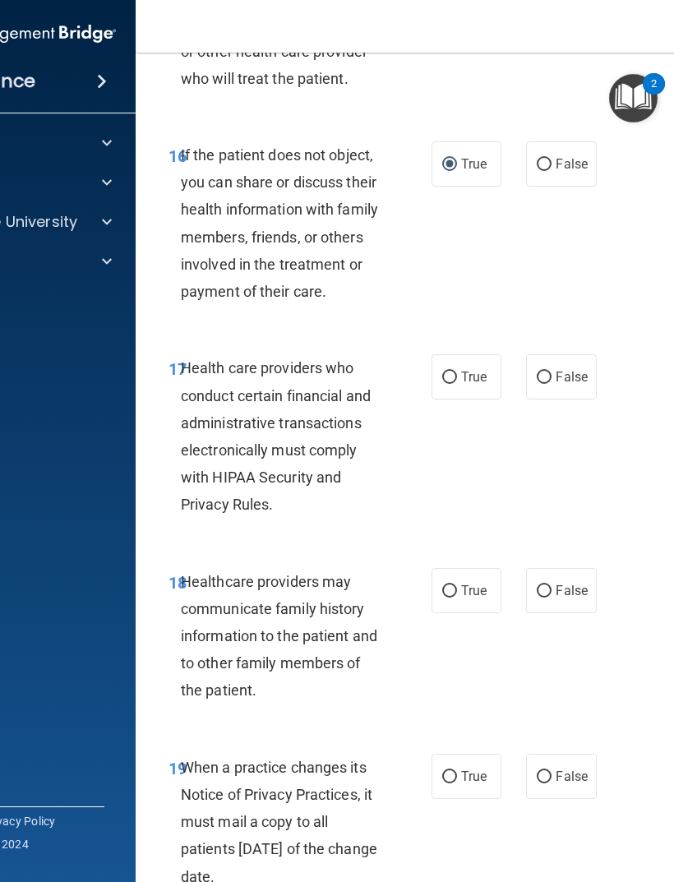
scroll to position [3060, 0]
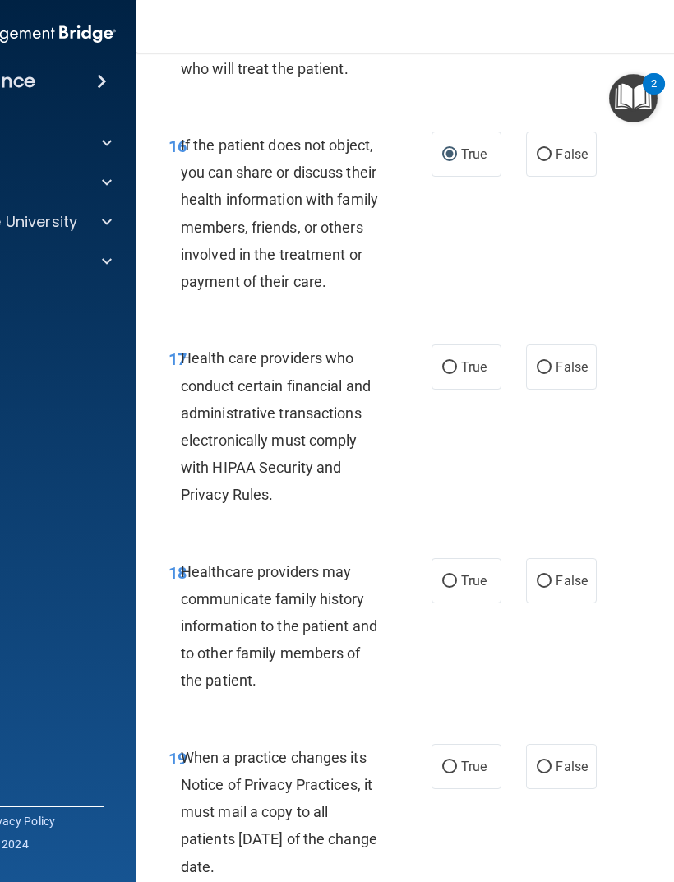
click at [207, 473] on span "Health care providers who conduct certain financial and administrative transact…" at bounding box center [276, 426] width 190 height 154
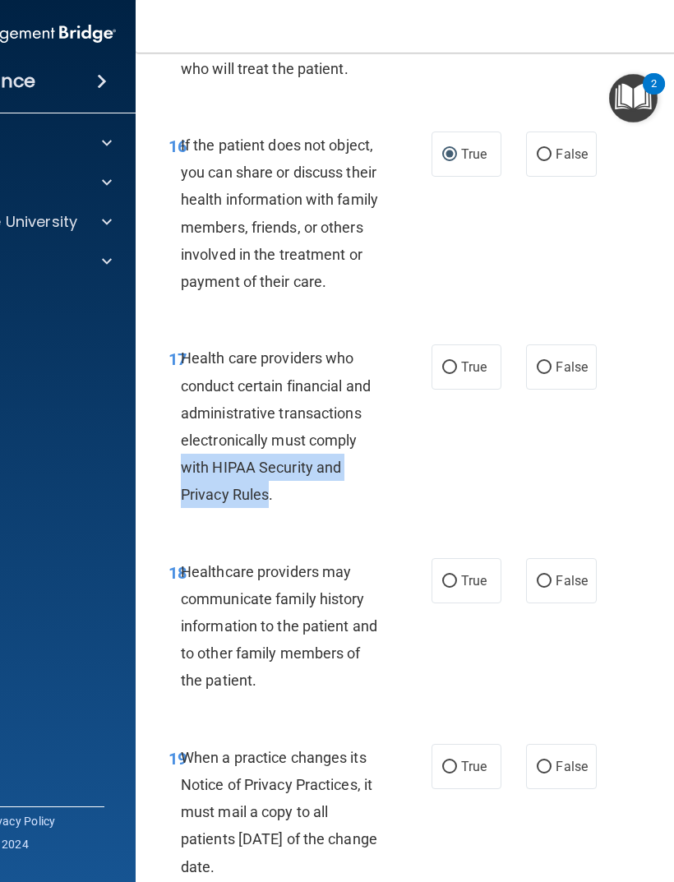
click at [208, 538] on div "18 Healthcare providers may communicate family history information to the patie…" at bounding box center [468, 631] width 625 height 186
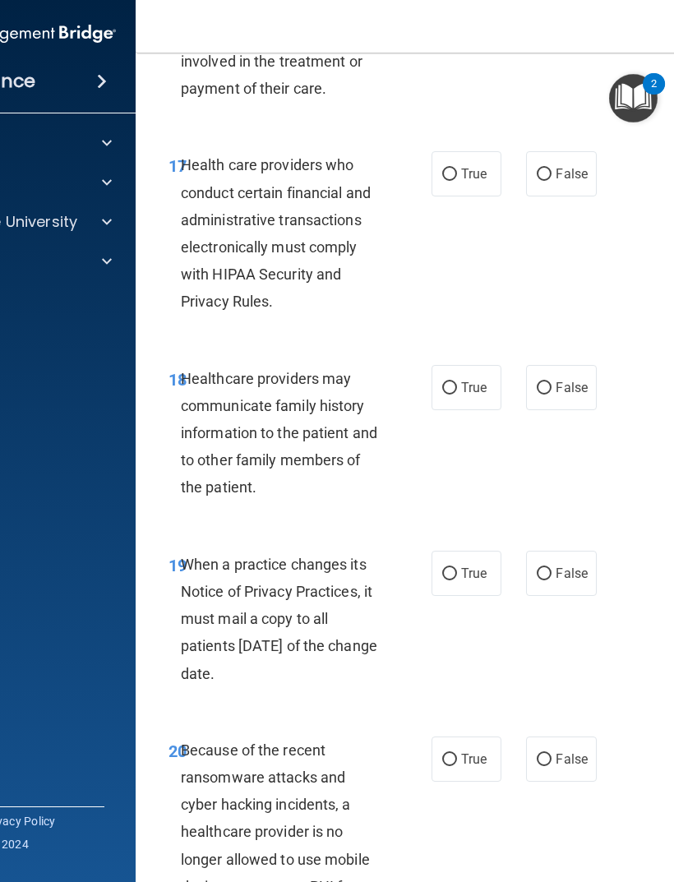
scroll to position [3257, 0]
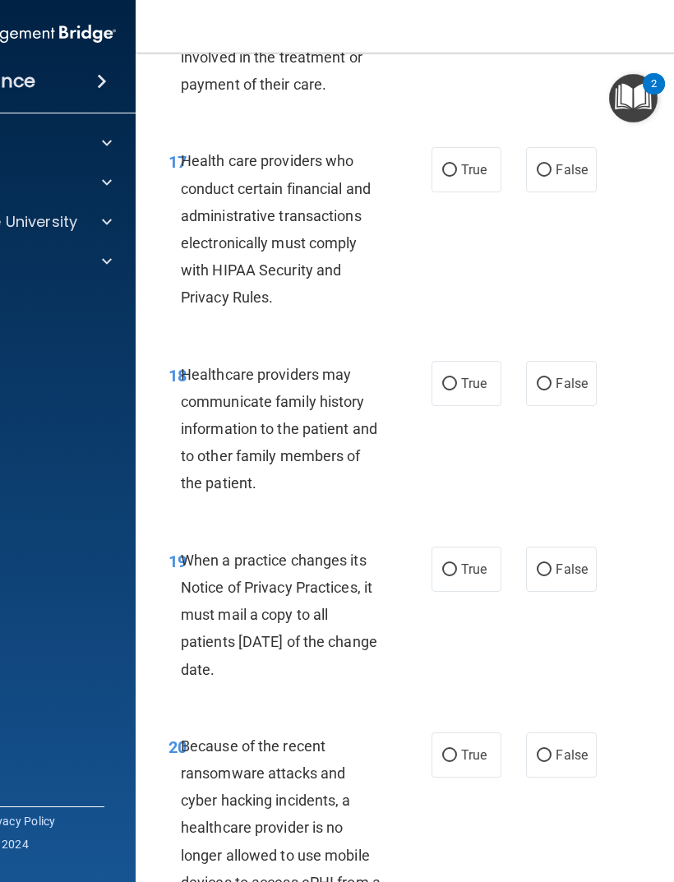
click at [447, 164] on input "True" at bounding box center [449, 170] width 15 height 12
radio input "true"
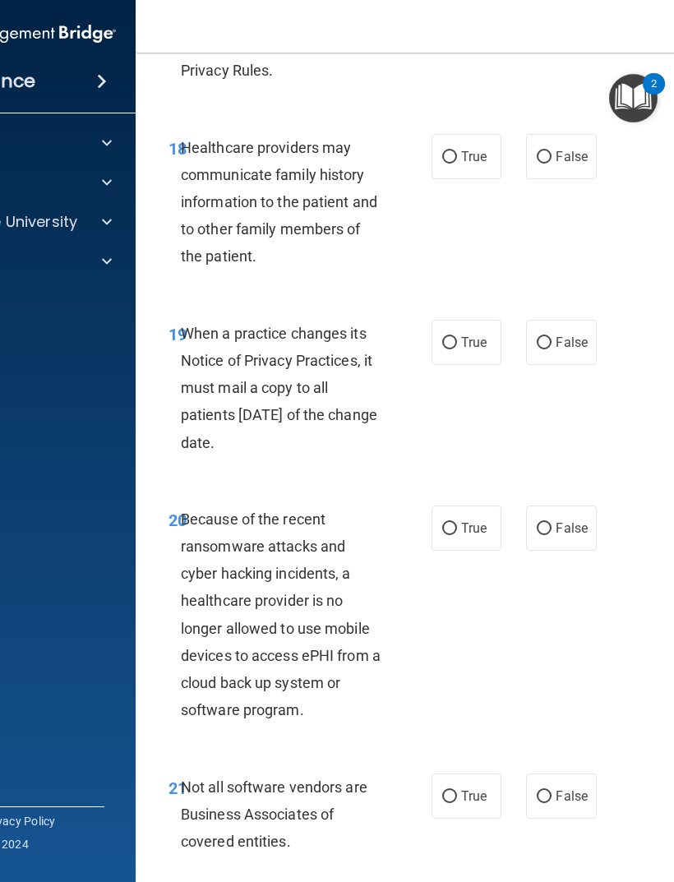
scroll to position [3483, 0]
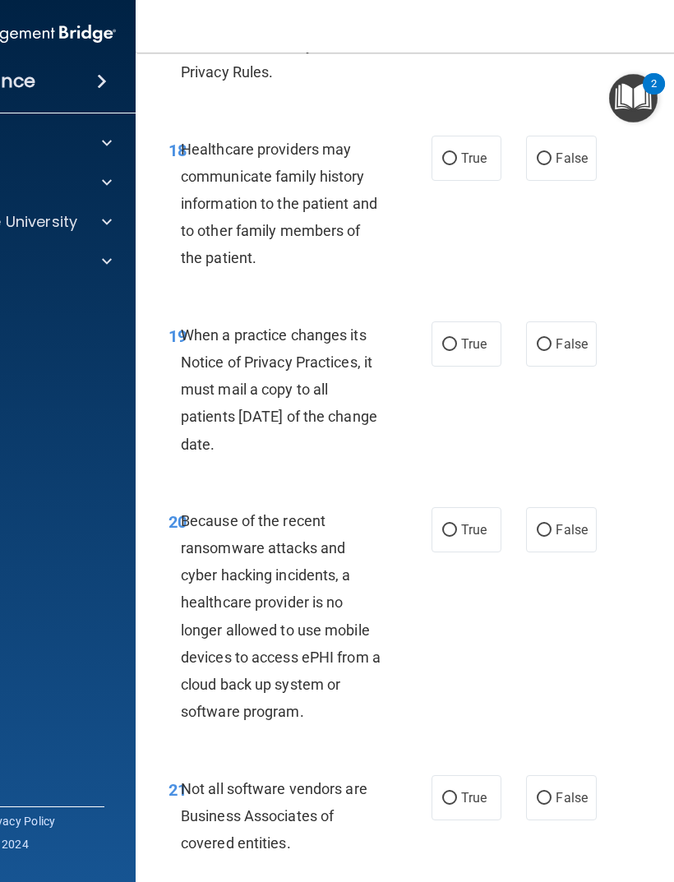
click at [534, 143] on label "False" at bounding box center [561, 158] width 70 height 45
click at [537, 153] on input "False" at bounding box center [544, 159] width 15 height 12
radio input "true"
click at [538, 339] on input "False" at bounding box center [544, 345] width 15 height 12
radio input "true"
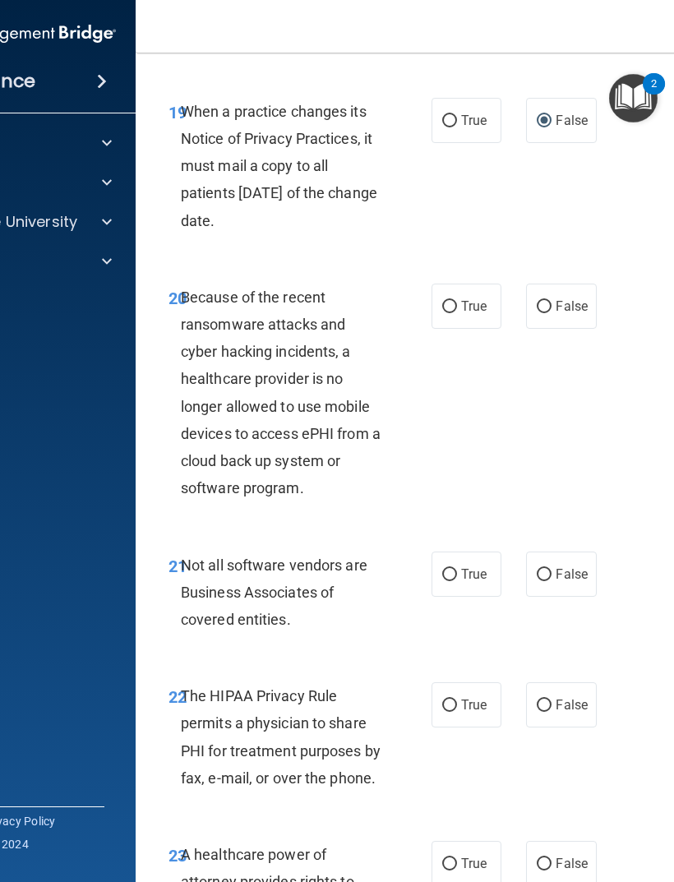
scroll to position [3708, 0]
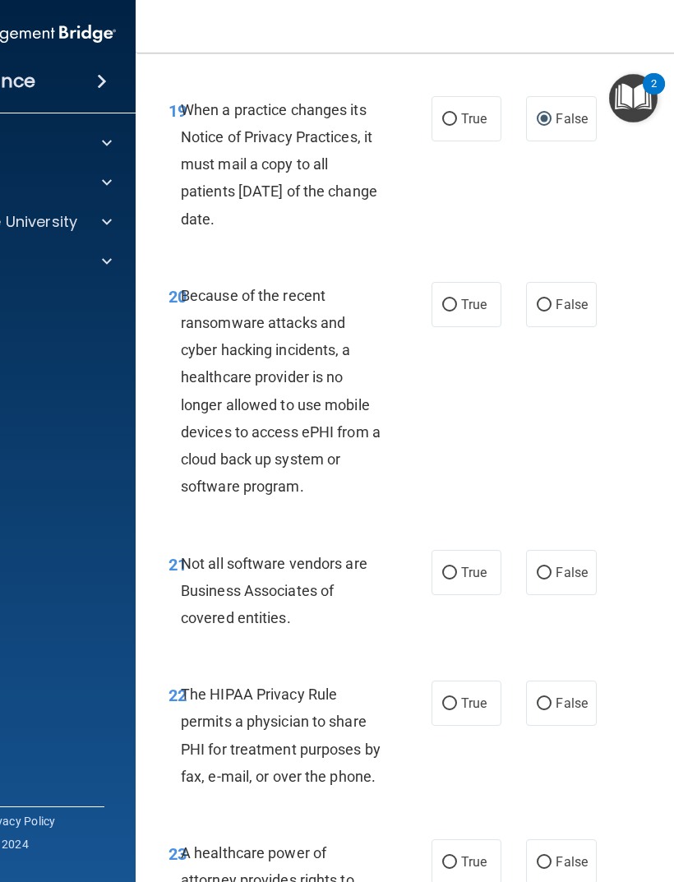
click at [432, 287] on label "True" at bounding box center [467, 304] width 70 height 45
click at [442, 299] on input "True" at bounding box center [449, 305] width 15 height 12
radio input "true"
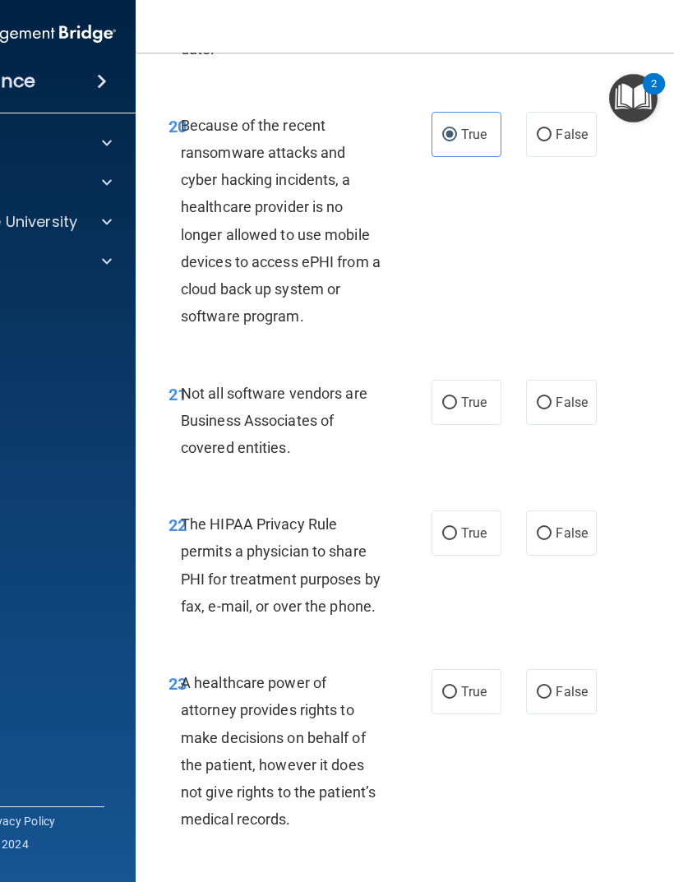
scroll to position [3909, 0]
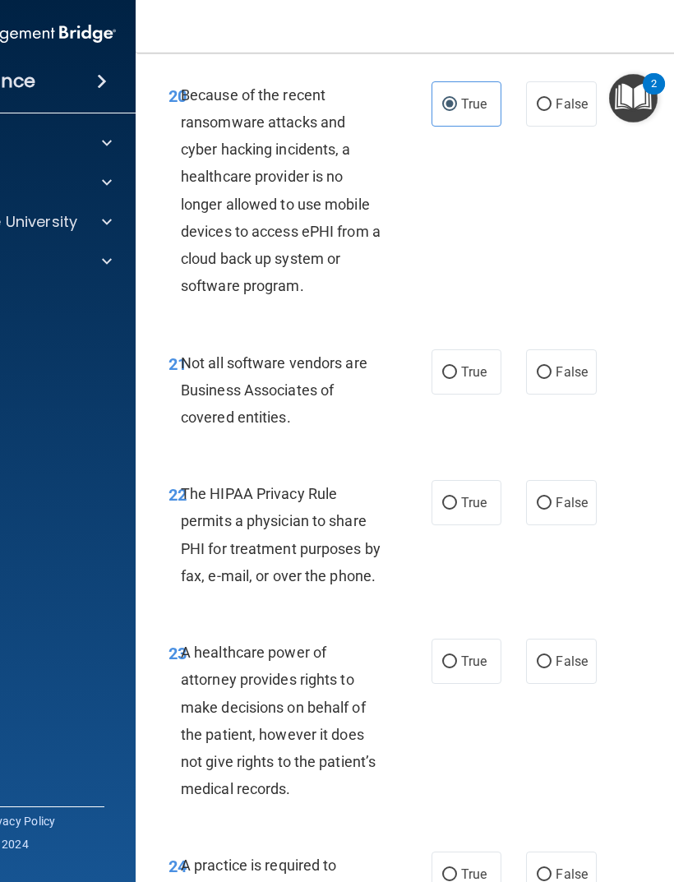
click at [438, 357] on label "True" at bounding box center [467, 371] width 70 height 45
click at [442, 367] on input "True" at bounding box center [449, 373] width 15 height 12
radio input "true"
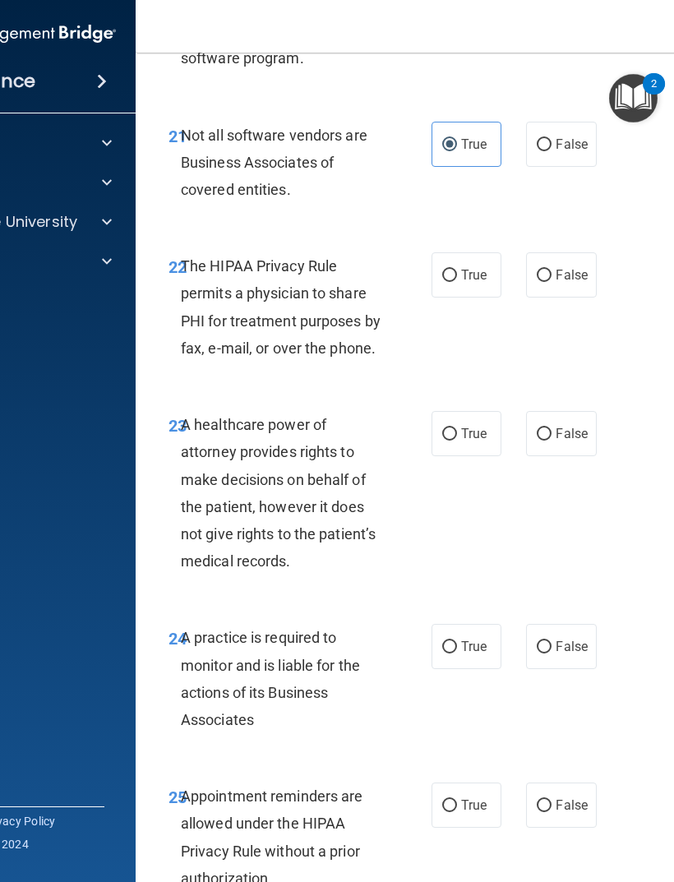
scroll to position [4138, 0]
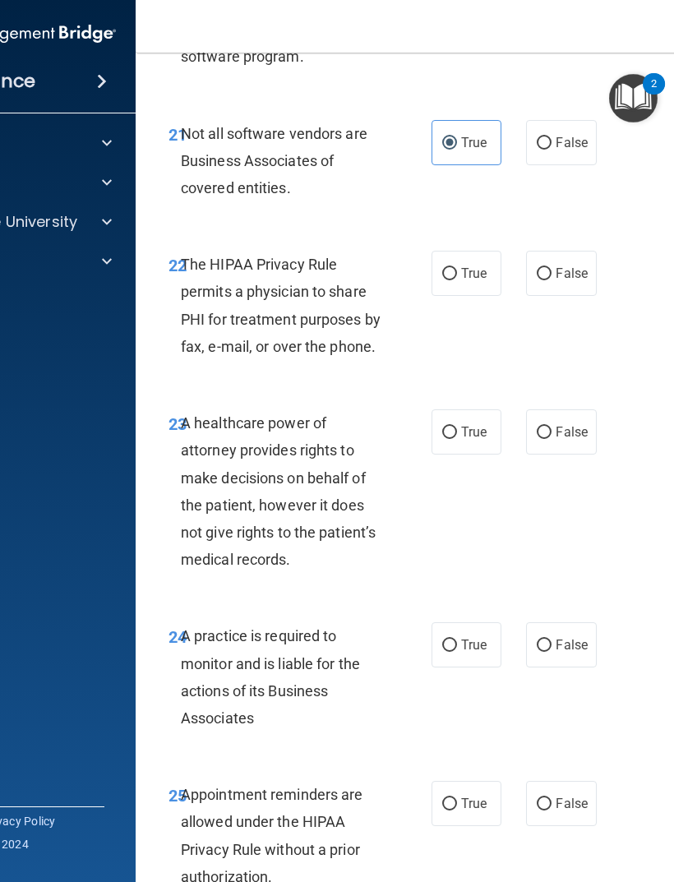
click at [442, 251] on label "True" at bounding box center [467, 273] width 70 height 45
click at [442, 268] on input "True" at bounding box center [449, 274] width 15 height 12
radio input "true"
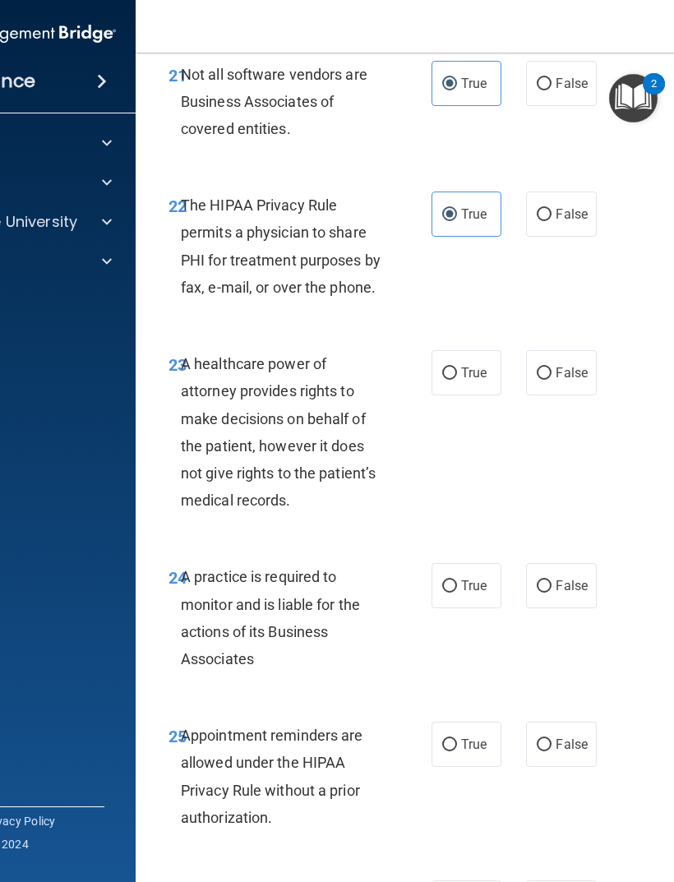
scroll to position [4205, 0]
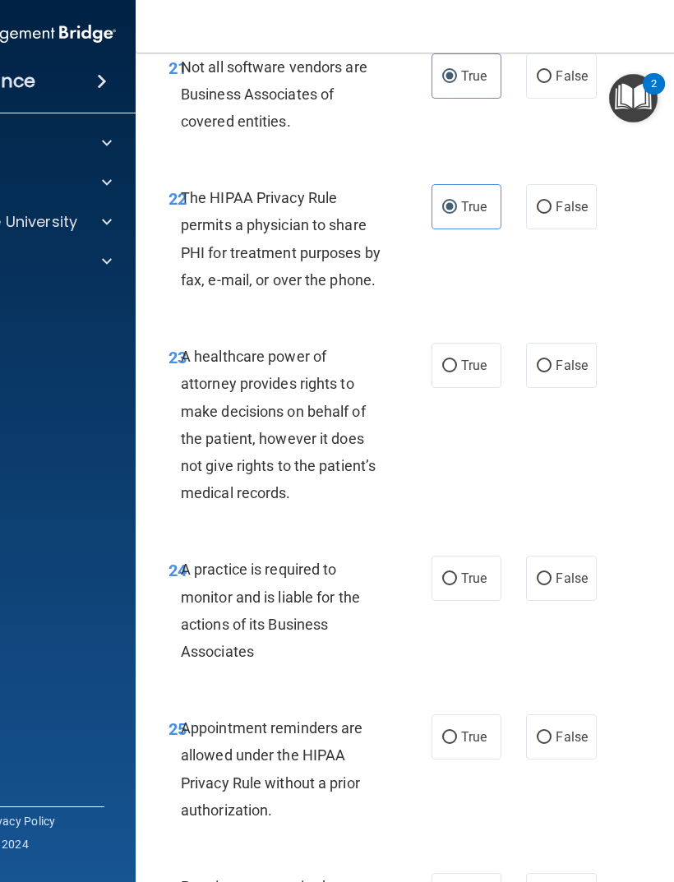
click at [454, 573] on input "True" at bounding box center [449, 579] width 15 height 12
radio input "true"
click at [540, 360] on input "False" at bounding box center [544, 366] width 15 height 12
radio input "true"
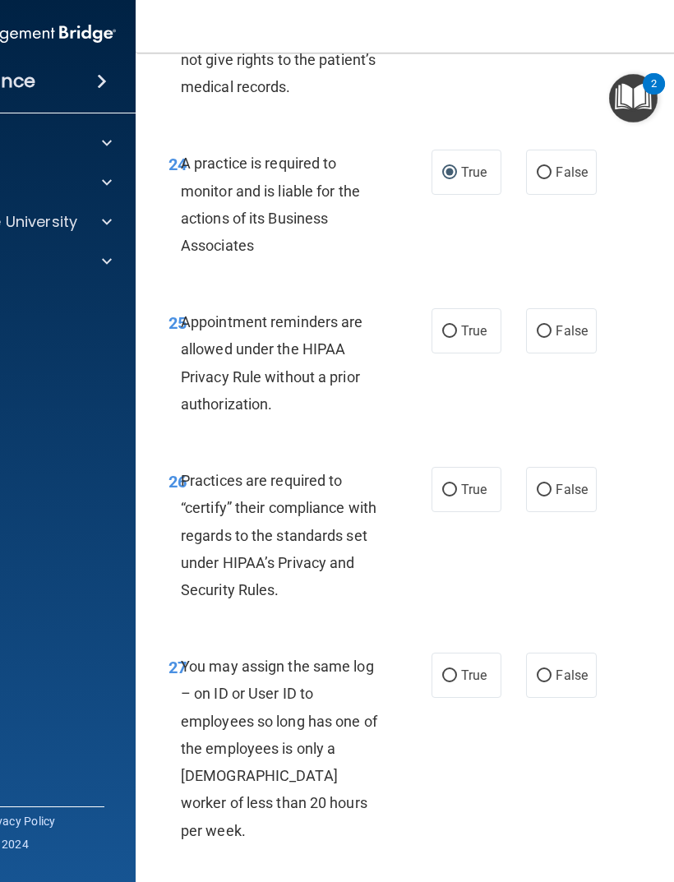
scroll to position [4620, 0]
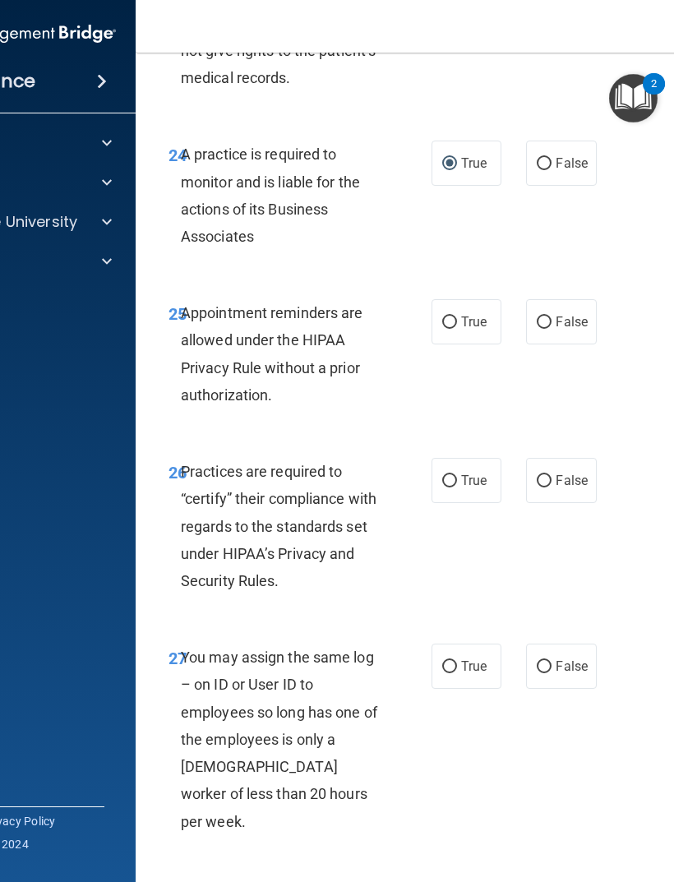
click at [539, 317] on input "False" at bounding box center [544, 323] width 15 height 12
radio input "true"
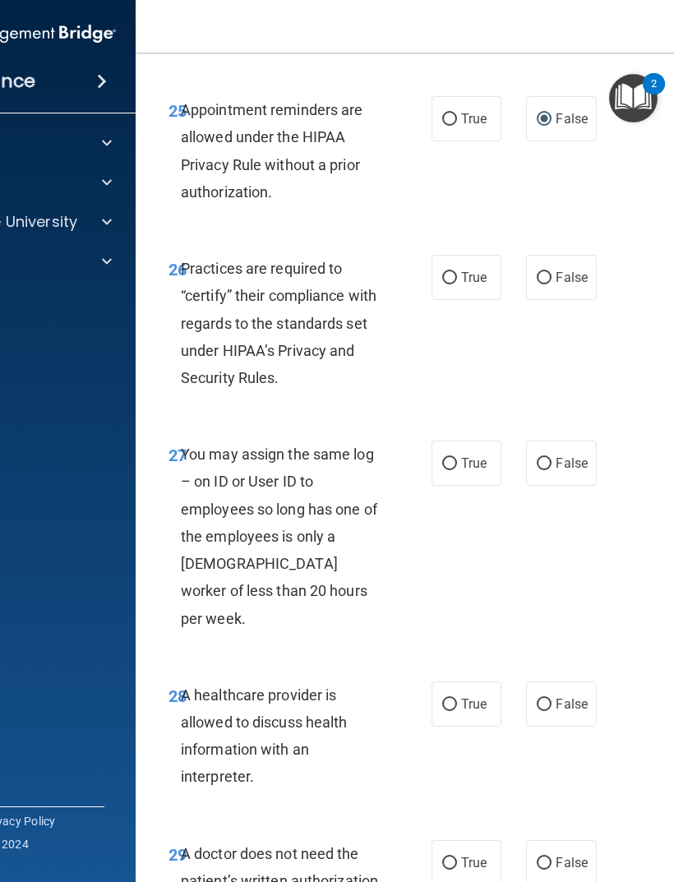
scroll to position [4823, 0]
click at [450, 272] on input "True" at bounding box center [449, 278] width 15 height 12
radio input "true"
click at [529, 444] on label "False" at bounding box center [561, 463] width 70 height 45
click at [537, 458] on input "False" at bounding box center [544, 464] width 15 height 12
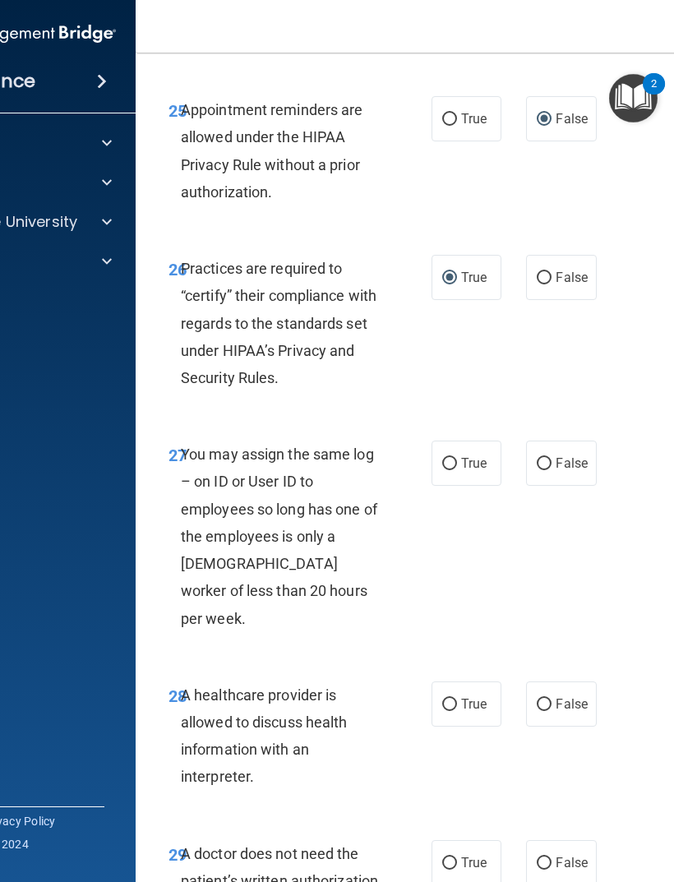
radio input "true"
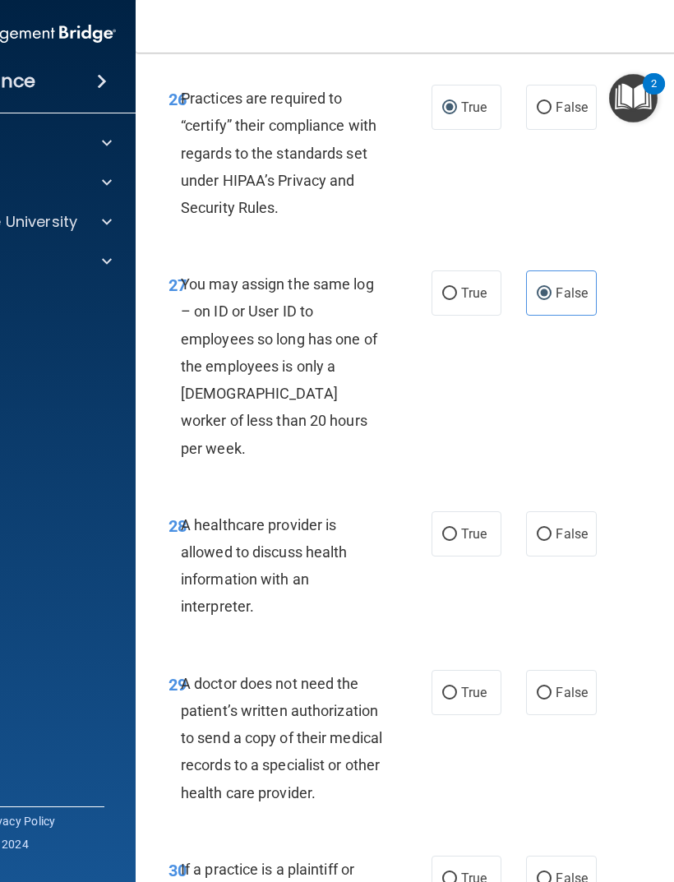
scroll to position [5015, 0]
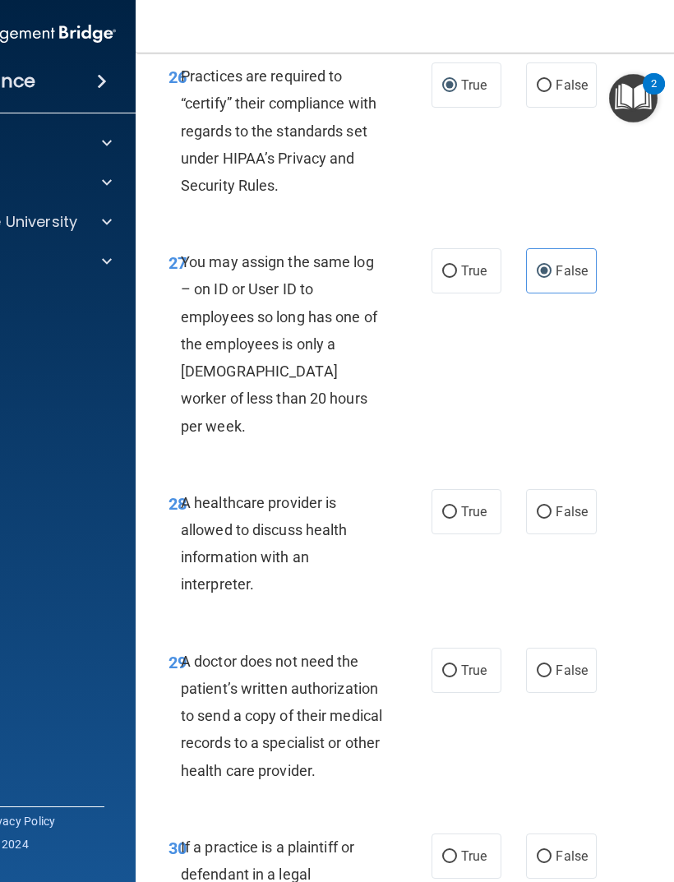
click at [468, 489] on label "True" at bounding box center [467, 511] width 70 height 45
click at [457, 506] on input "True" at bounding box center [449, 512] width 15 height 12
radio input "true"
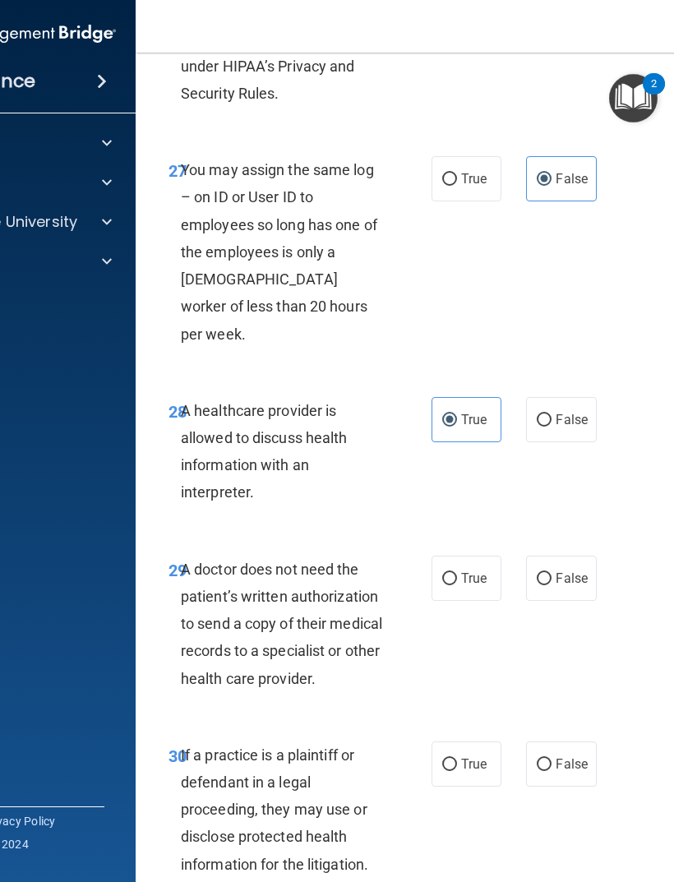
scroll to position [5110, 0]
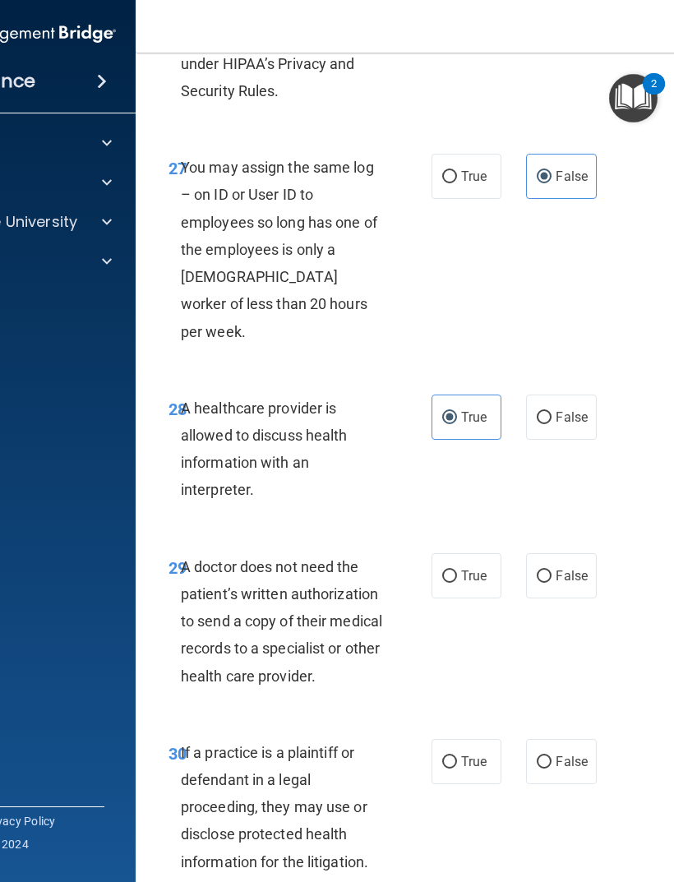
click at [534, 553] on label "False" at bounding box center [561, 575] width 70 height 45
click at [537, 571] on input "False" at bounding box center [544, 577] width 15 height 12
radio input "true"
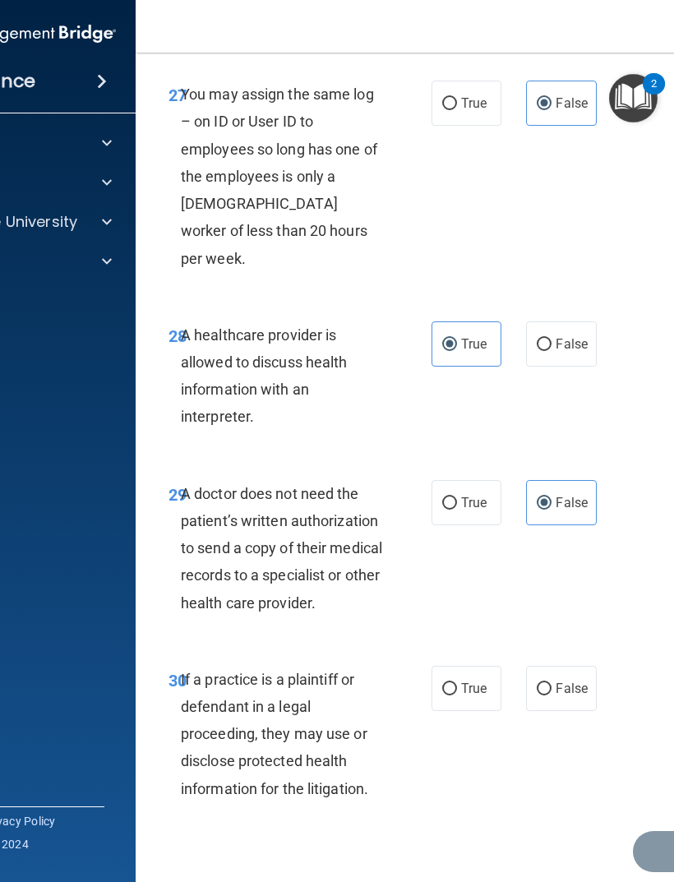
scroll to position [5182, 0]
click at [451, 684] on input "True" at bounding box center [449, 690] width 15 height 12
radio input "true"
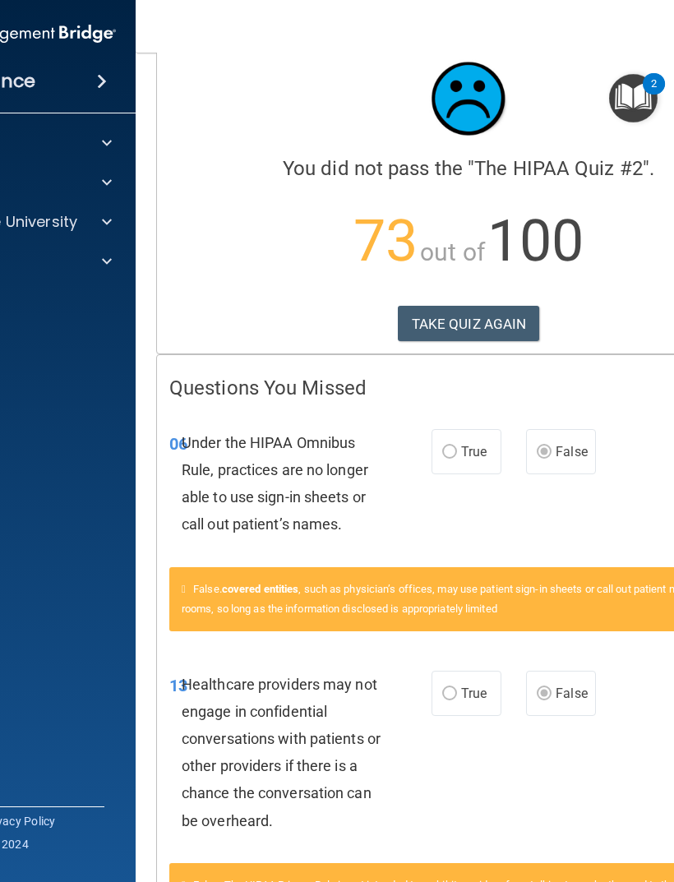
scroll to position [35, 0]
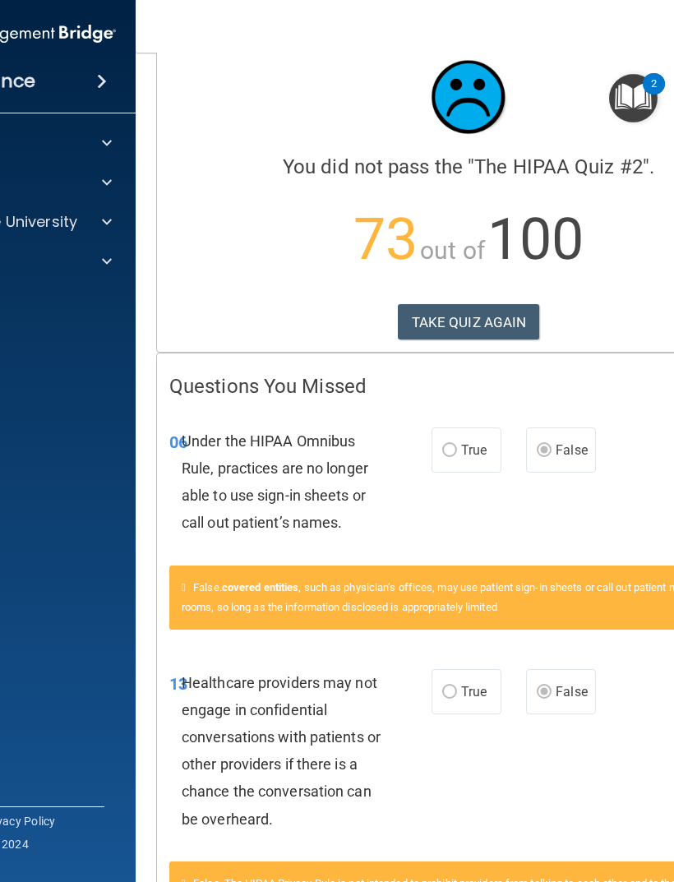
click at [414, 325] on button "TAKE QUIZ AGAIN" at bounding box center [469, 322] width 142 height 36
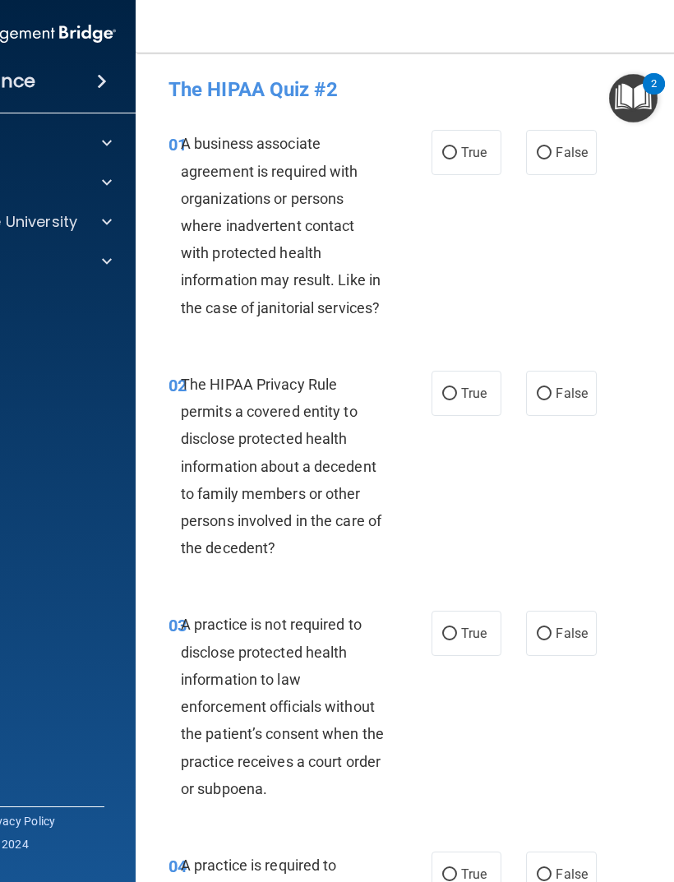
click at [527, 161] on label "False" at bounding box center [561, 152] width 70 height 45
click at [537, 160] on input "False" at bounding box center [544, 153] width 15 height 12
radio input "true"
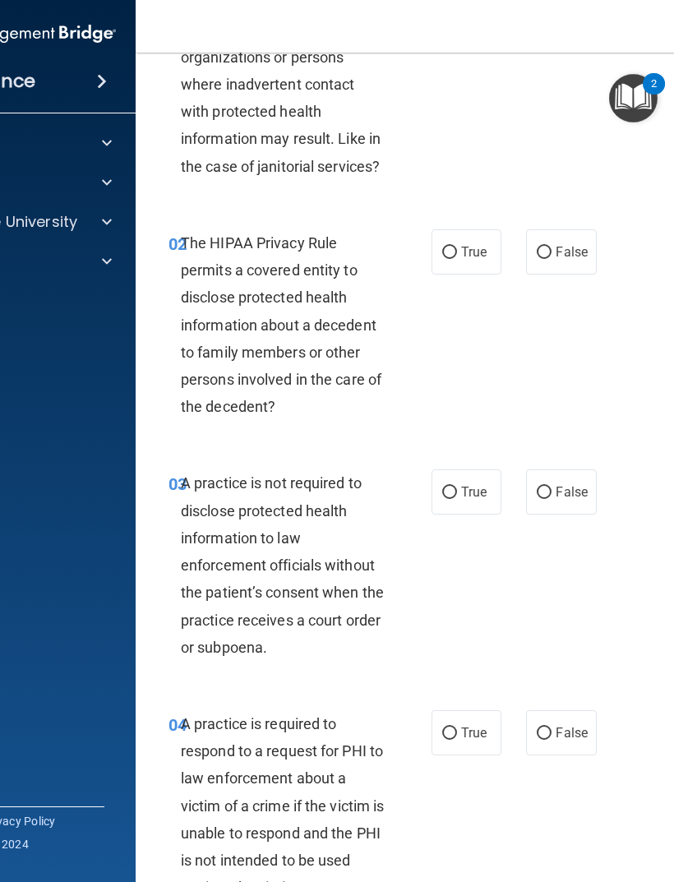
scroll to position [171, 0]
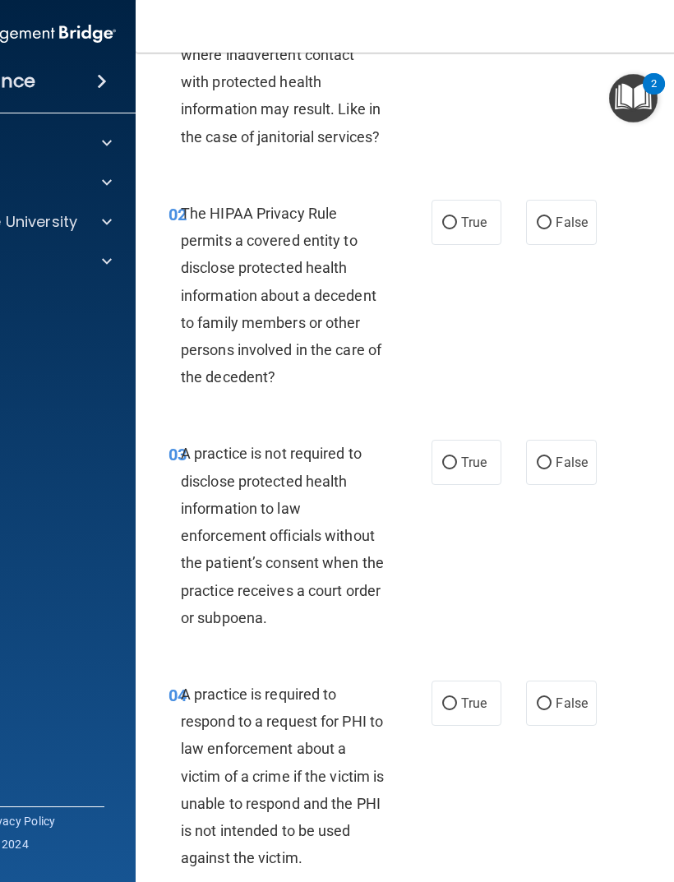
click at [446, 217] on input "True" at bounding box center [449, 223] width 15 height 12
radio input "true"
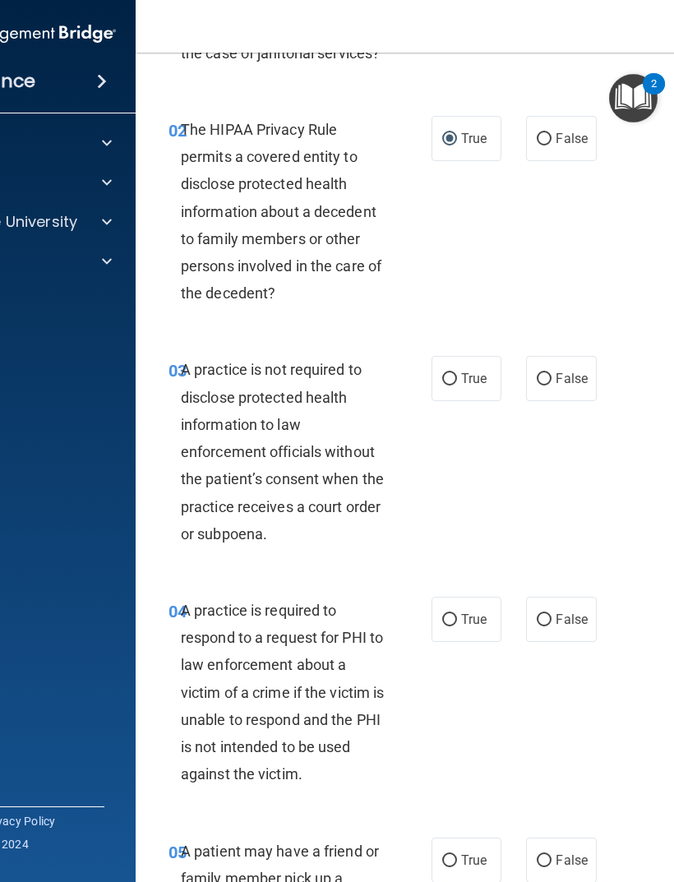
scroll to position [259, 0]
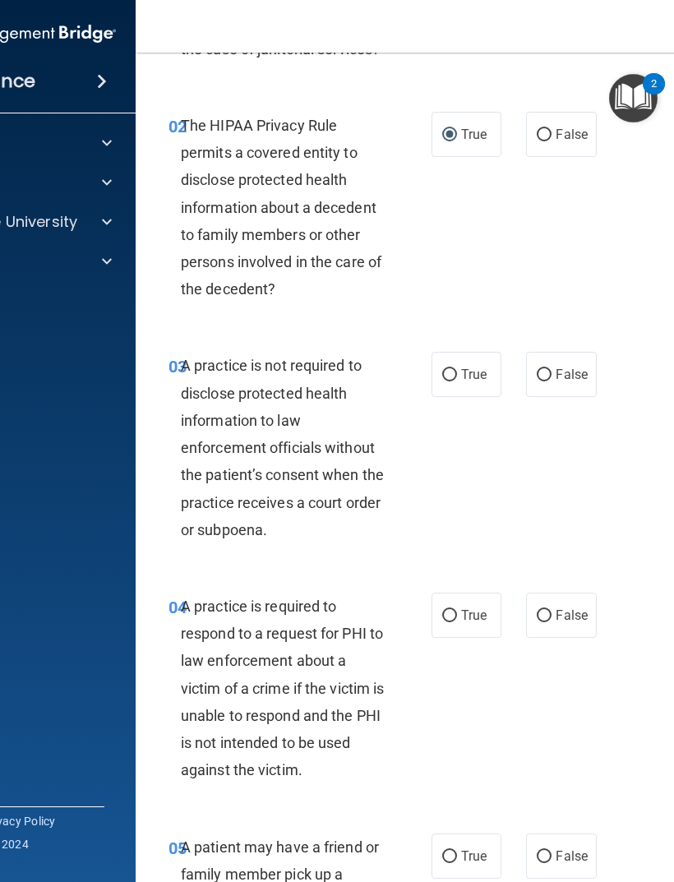
click at [440, 387] on label "True" at bounding box center [467, 374] width 70 height 45
click at [442, 381] on input "True" at bounding box center [449, 375] width 15 height 12
radio input "true"
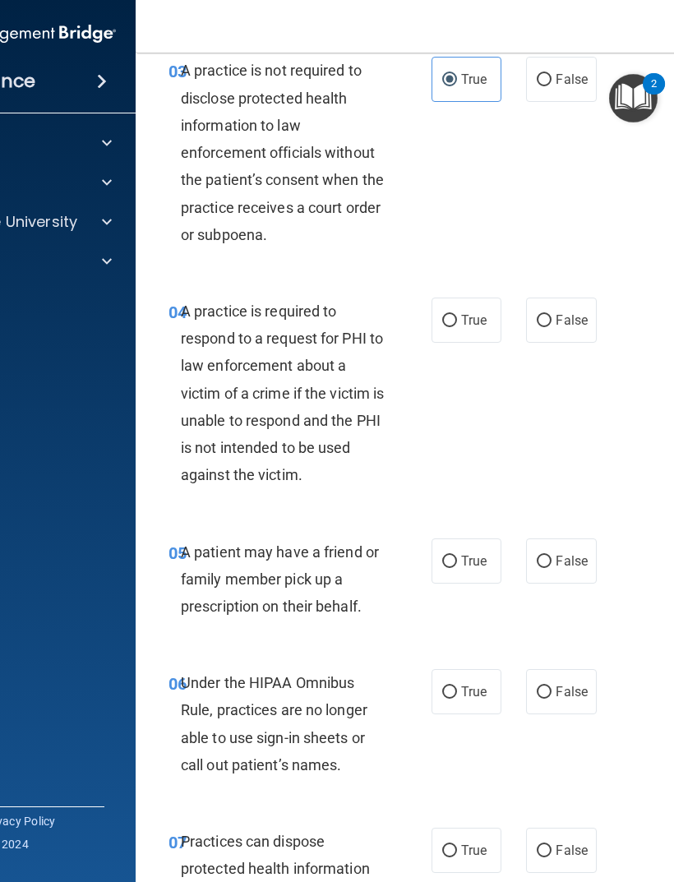
scroll to position [557, 0]
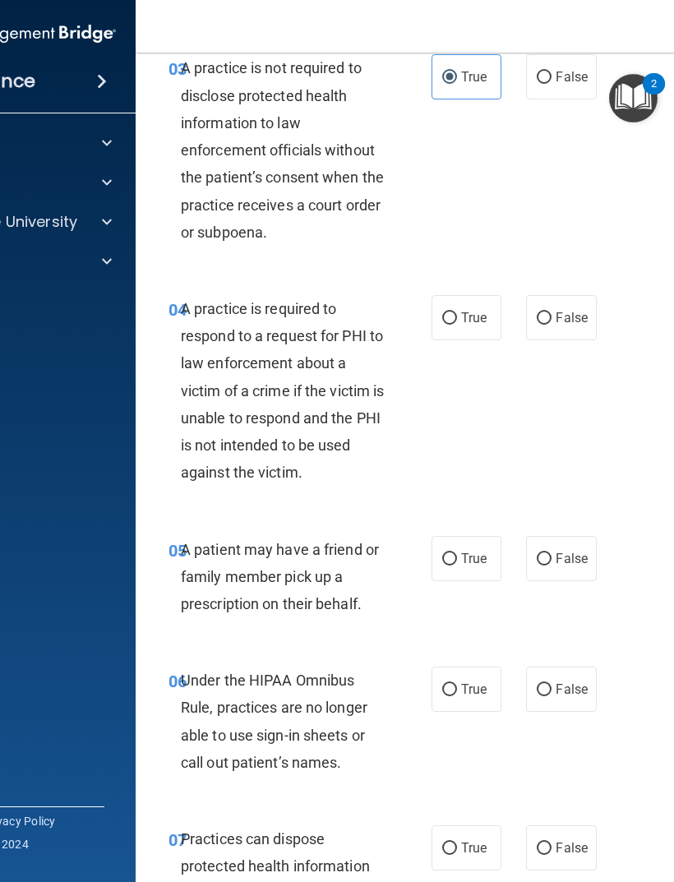
click at [446, 318] on input "True" at bounding box center [449, 318] width 15 height 12
radio input "true"
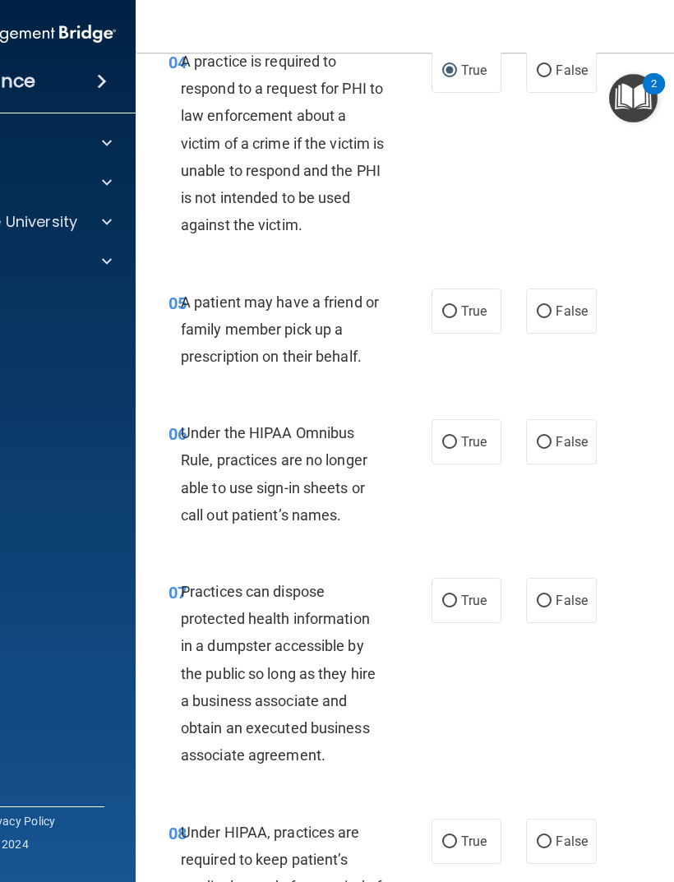
scroll to position [807, 0]
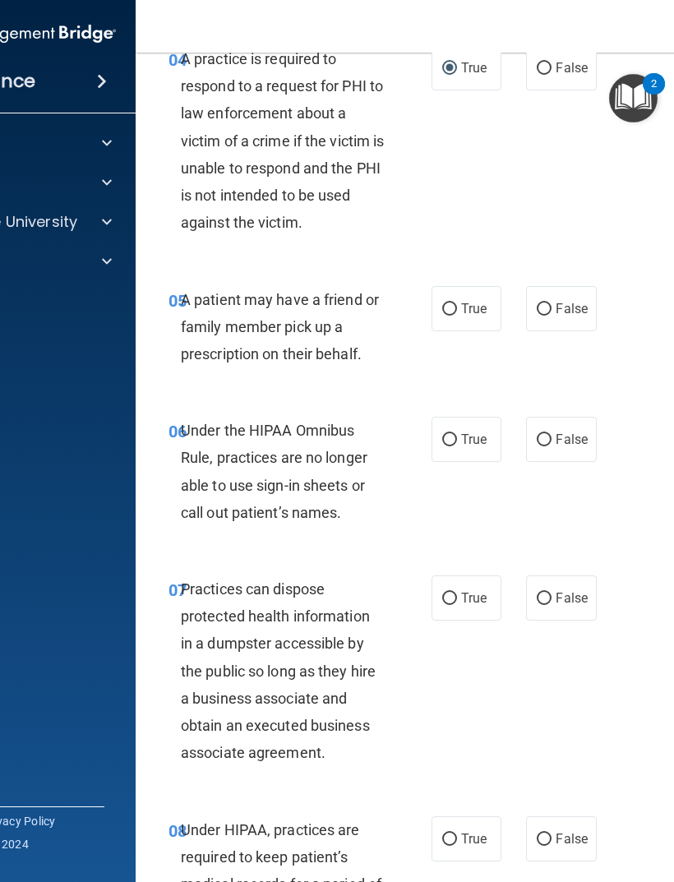
click at [432, 304] on label "True" at bounding box center [467, 308] width 70 height 45
click at [442, 304] on input "True" at bounding box center [449, 309] width 15 height 12
radio input "true"
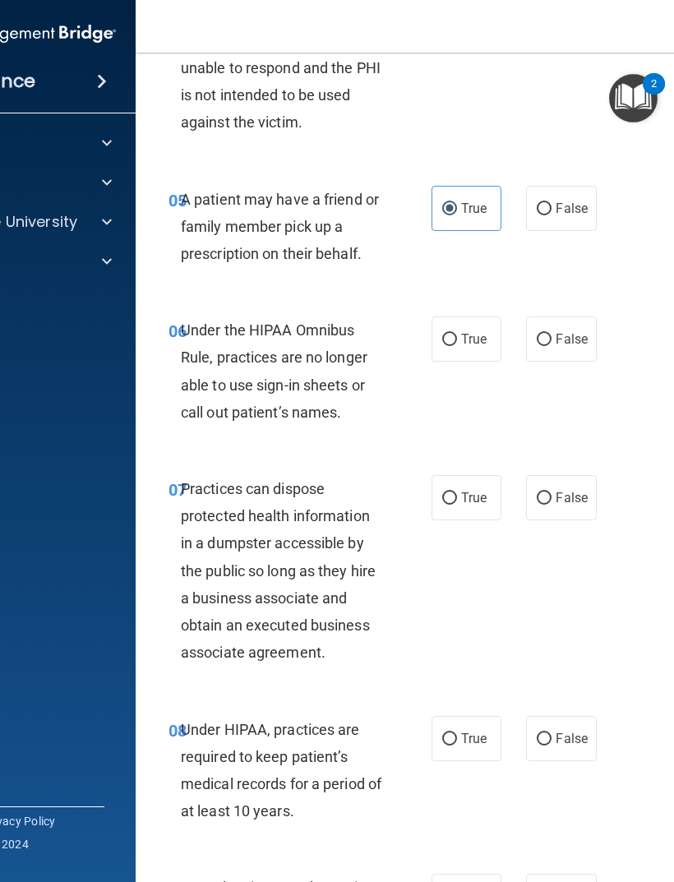
scroll to position [930, 0]
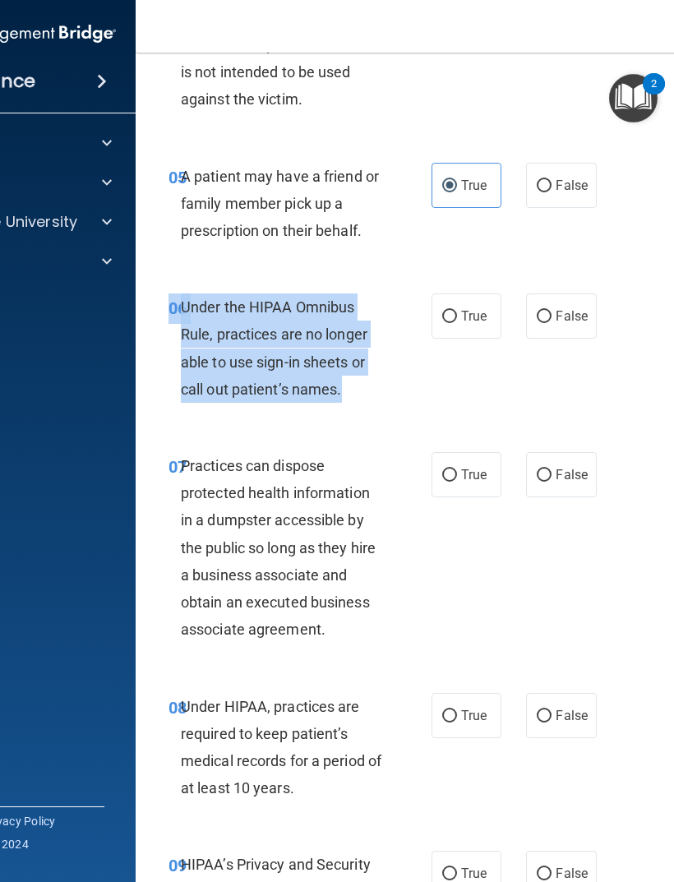
copy div "06 Under the HIPAA Omnibus Rule, practices are no longer able to use sign-in sh…"
click at [548, 312] on input "False" at bounding box center [544, 317] width 15 height 12
radio input "true"
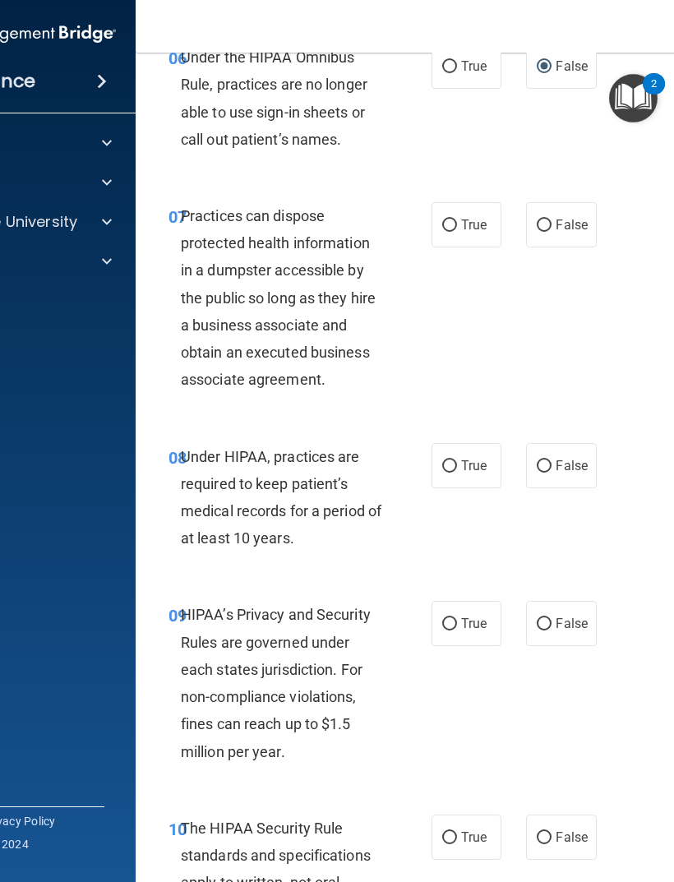
scroll to position [1181, 0]
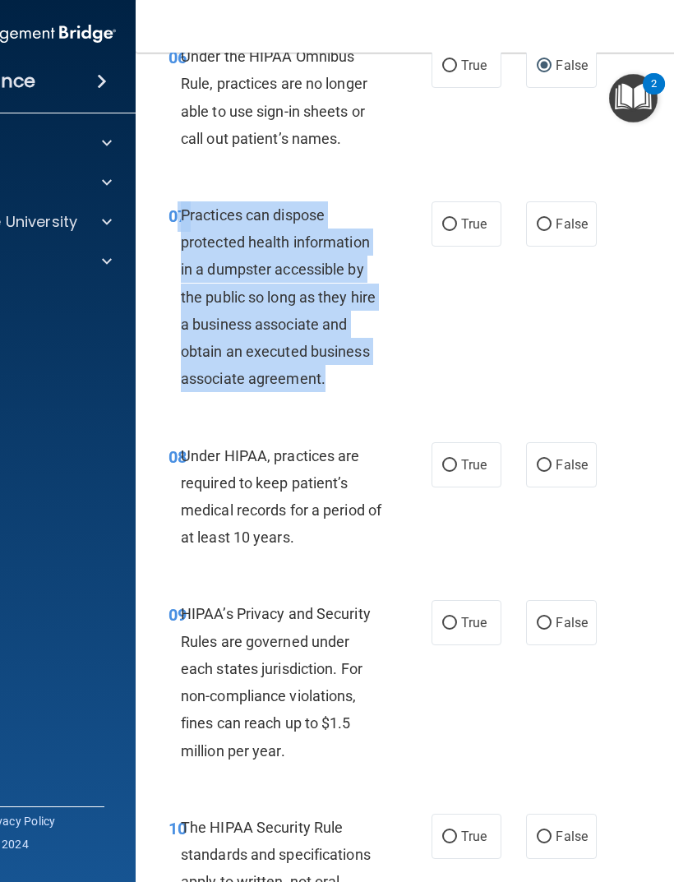
click at [538, 231] on label "False" at bounding box center [561, 223] width 70 height 45
click at [538, 231] on input "False" at bounding box center [544, 225] width 15 height 12
radio input "true"
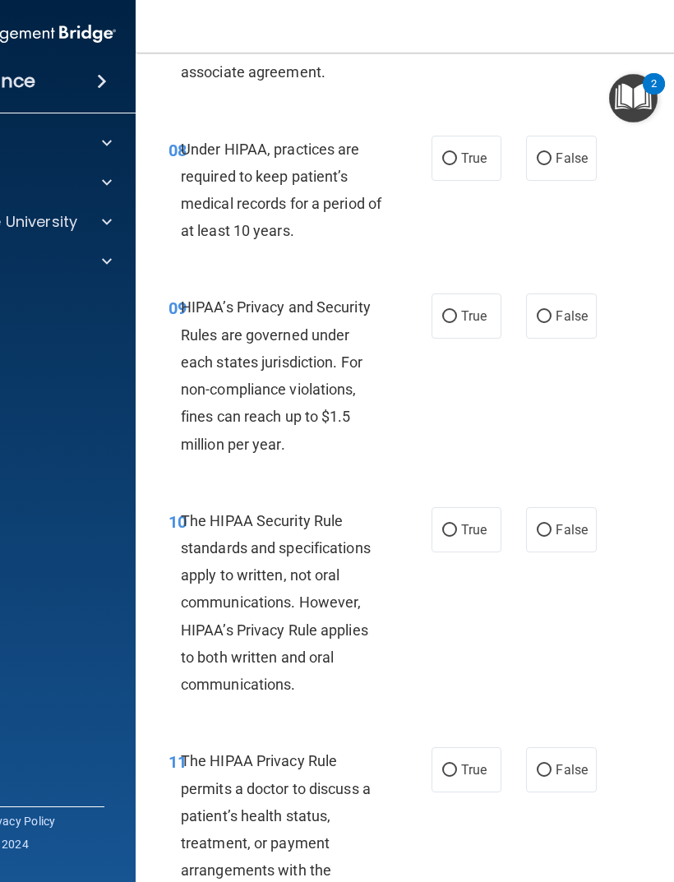
scroll to position [1487, 0]
click at [529, 155] on label "False" at bounding box center [561, 158] width 70 height 45
click at [537, 155] on input "False" at bounding box center [544, 159] width 15 height 12
radio input "true"
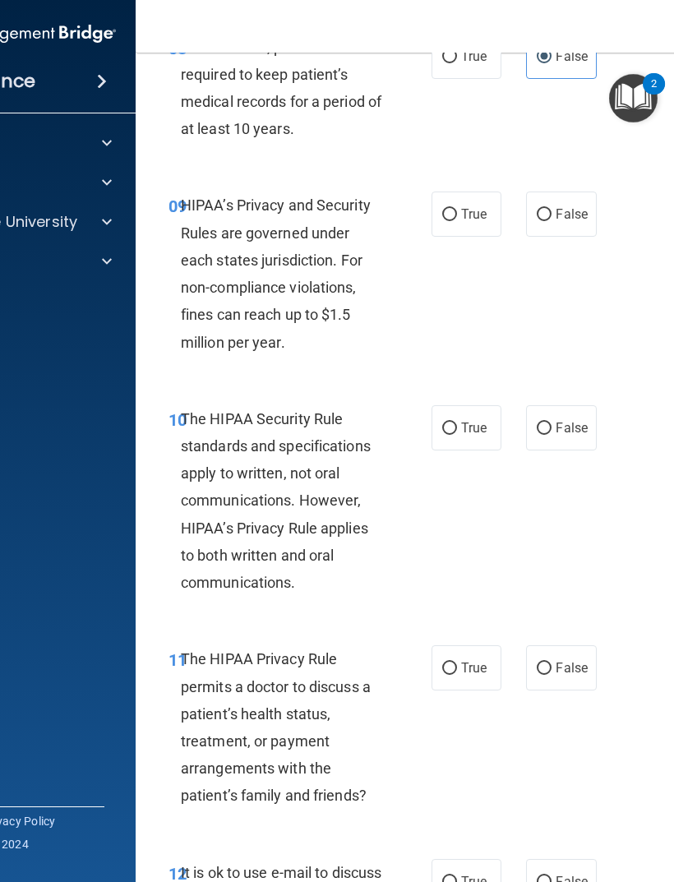
scroll to position [1594, 0]
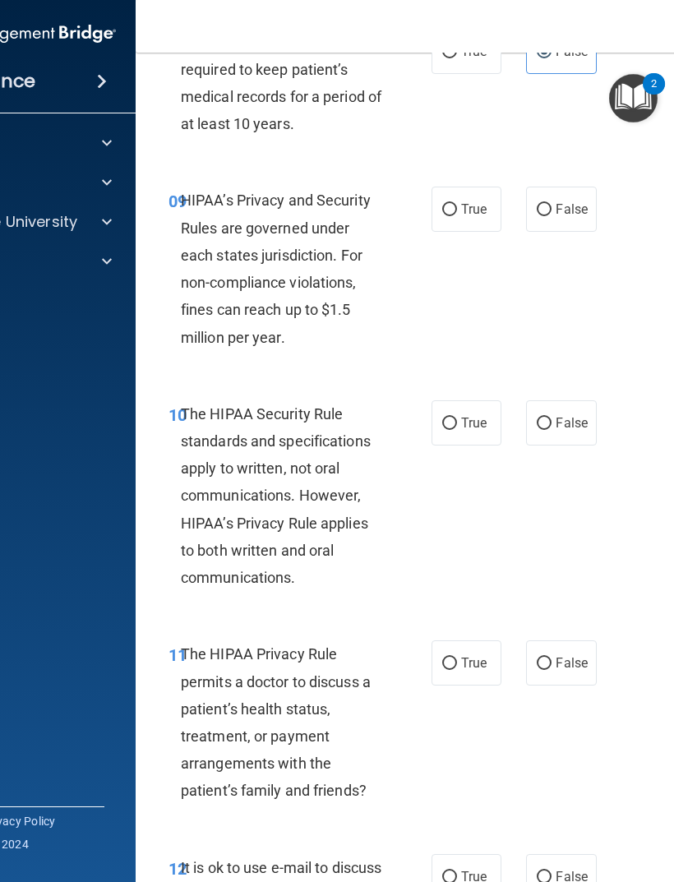
click at [543, 204] on input "False" at bounding box center [544, 210] width 15 height 12
radio input "true"
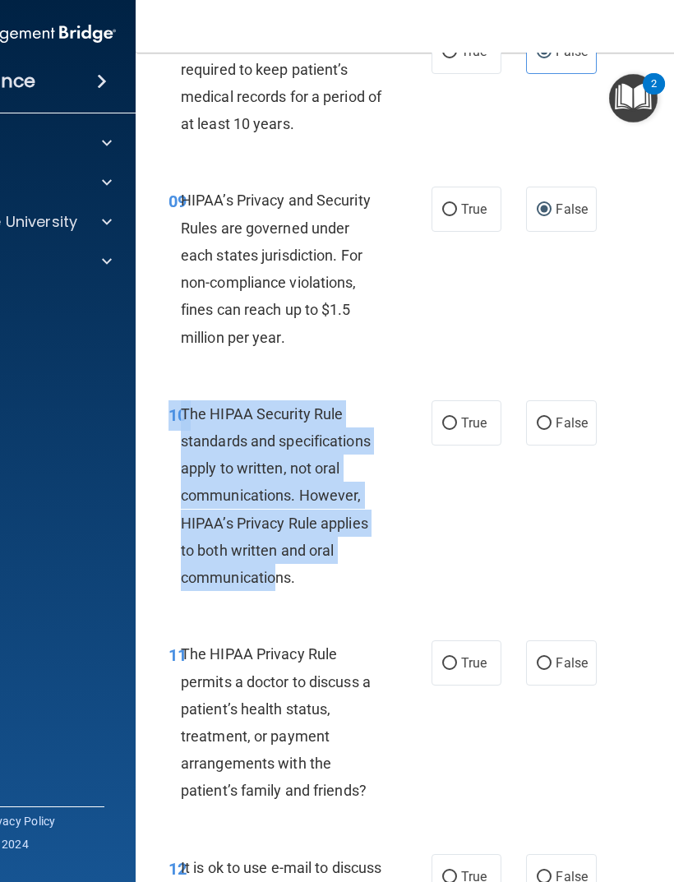
click at [376, 592] on div "10 The HIPAA Security Rule standards and specifications apply to written, not o…" at bounding box center [468, 500] width 625 height 241
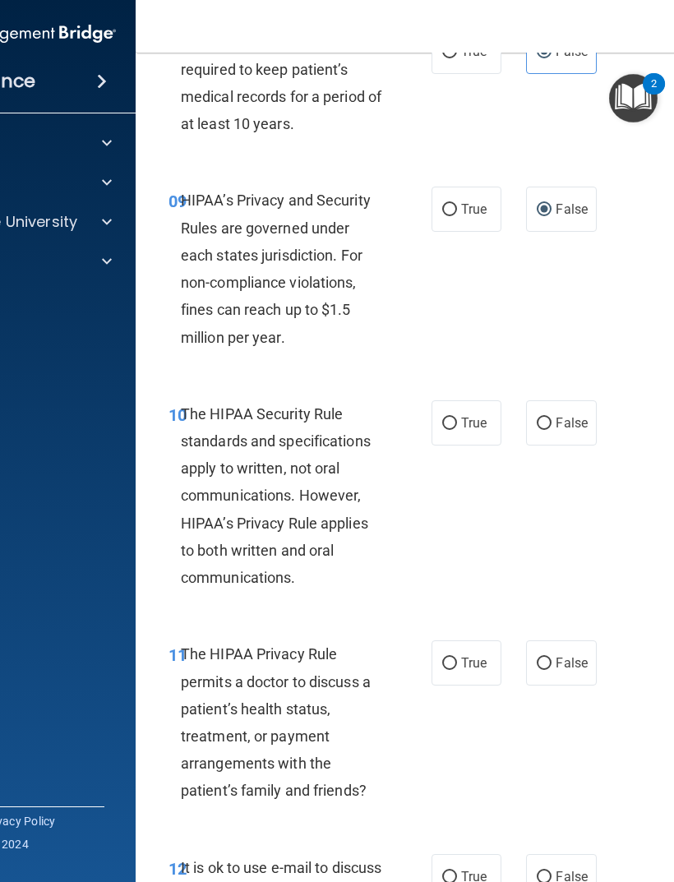
click at [442, 428] on label "True" at bounding box center [467, 422] width 70 height 45
click at [442, 428] on input "True" at bounding box center [449, 424] width 15 height 12
radio input "true"
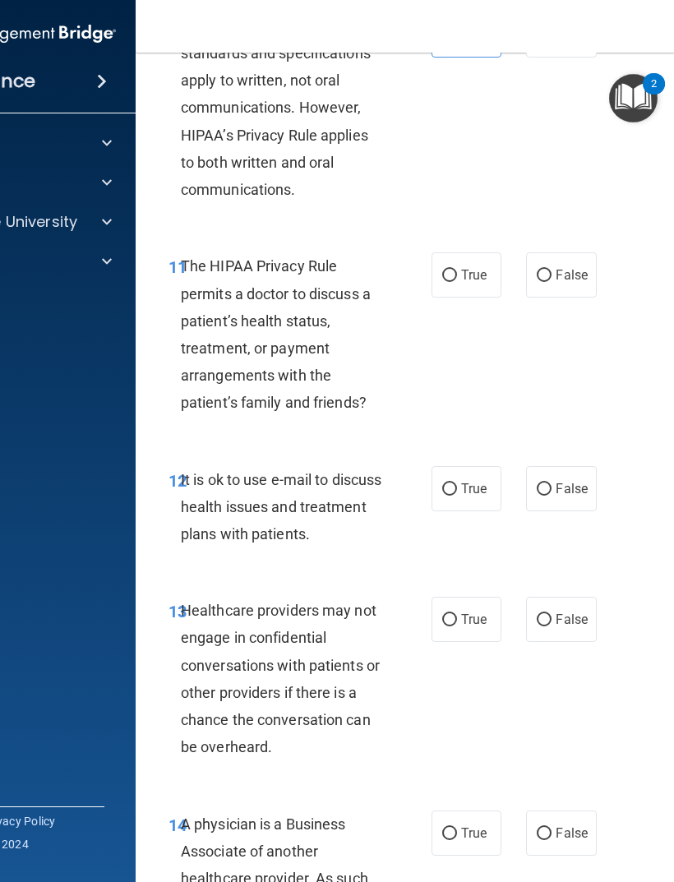
scroll to position [1999, 0]
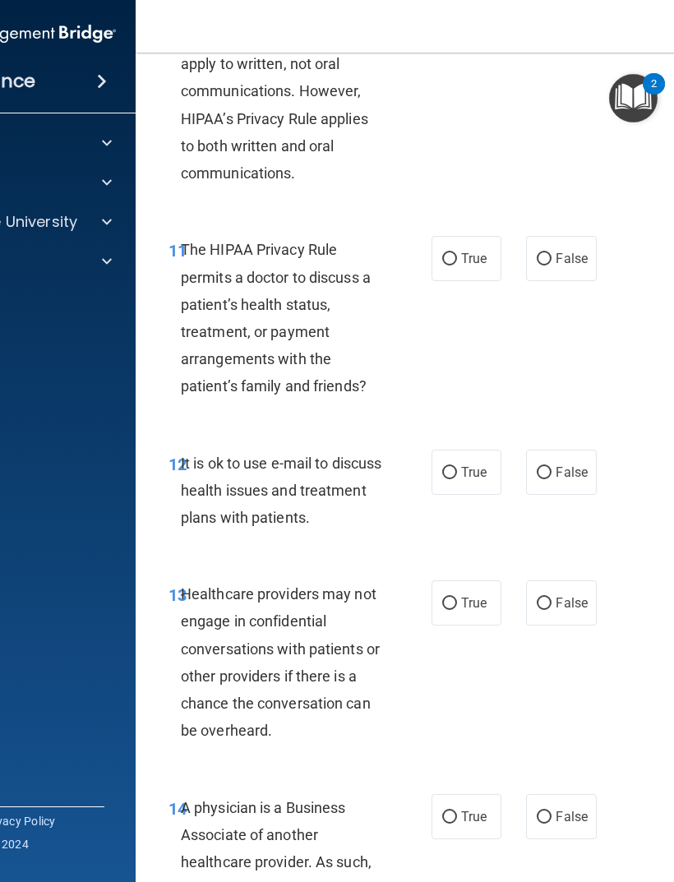
click at [463, 236] on label "True" at bounding box center [467, 258] width 70 height 45
click at [457, 253] on input "True" at bounding box center [449, 259] width 15 height 12
radio input "true"
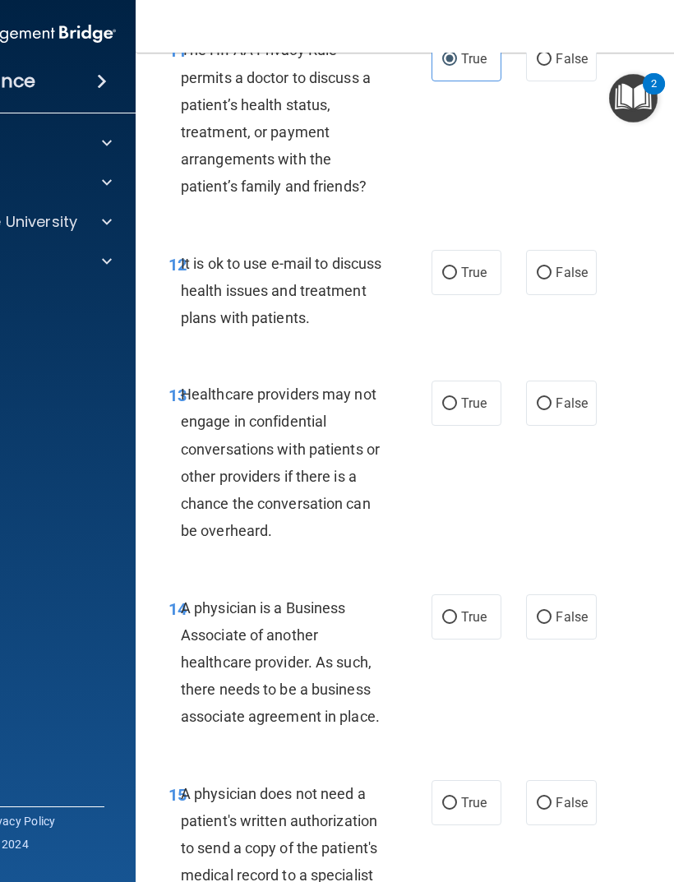
scroll to position [2199, 0]
click at [444, 266] on input "True" at bounding box center [449, 272] width 15 height 12
radio input "true"
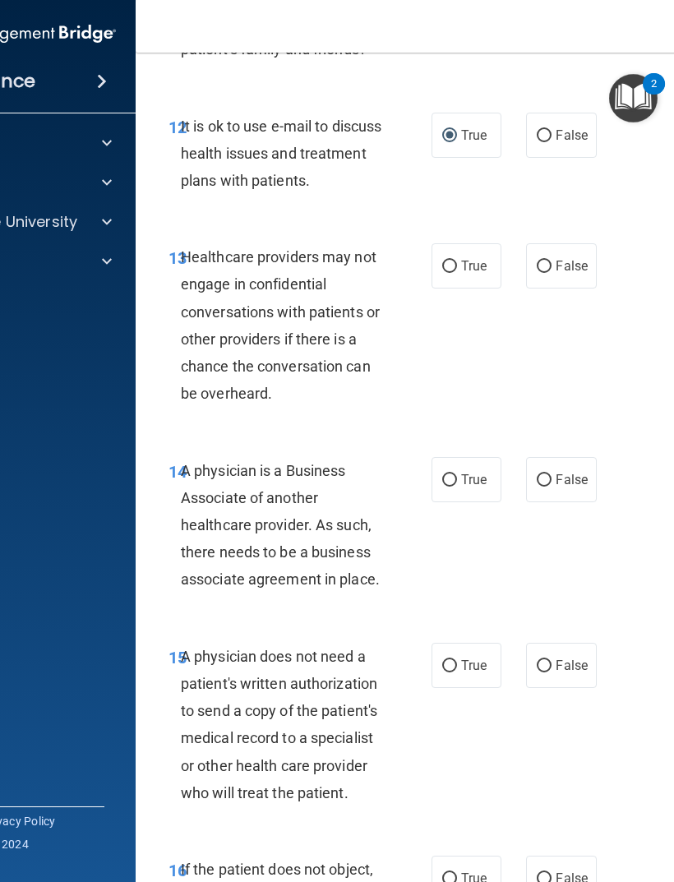
scroll to position [2337, 0]
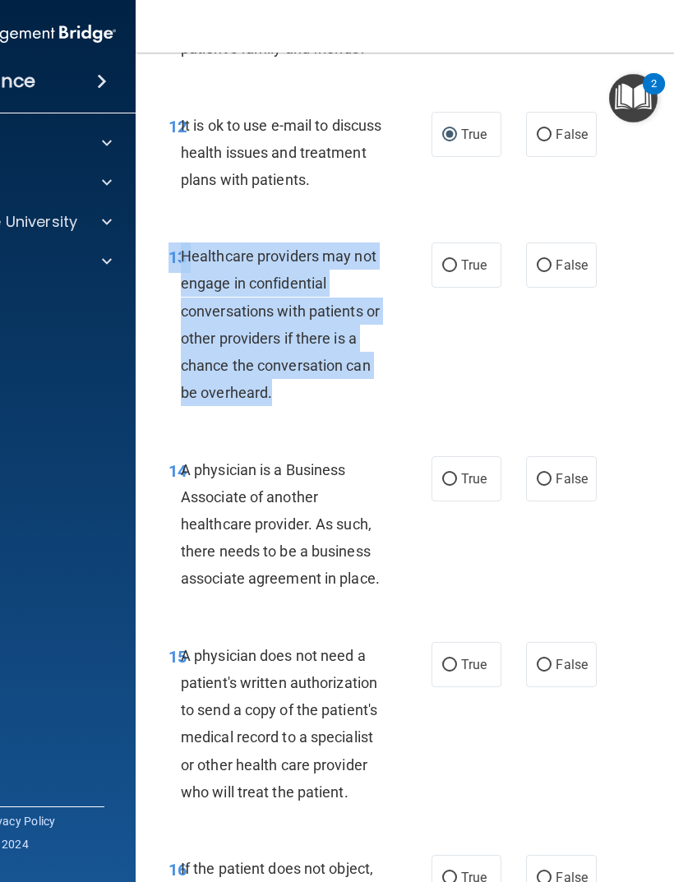
click at [572, 262] on label "False" at bounding box center [561, 265] width 70 height 45
click at [552, 262] on input "False" at bounding box center [544, 266] width 15 height 12
radio input "true"
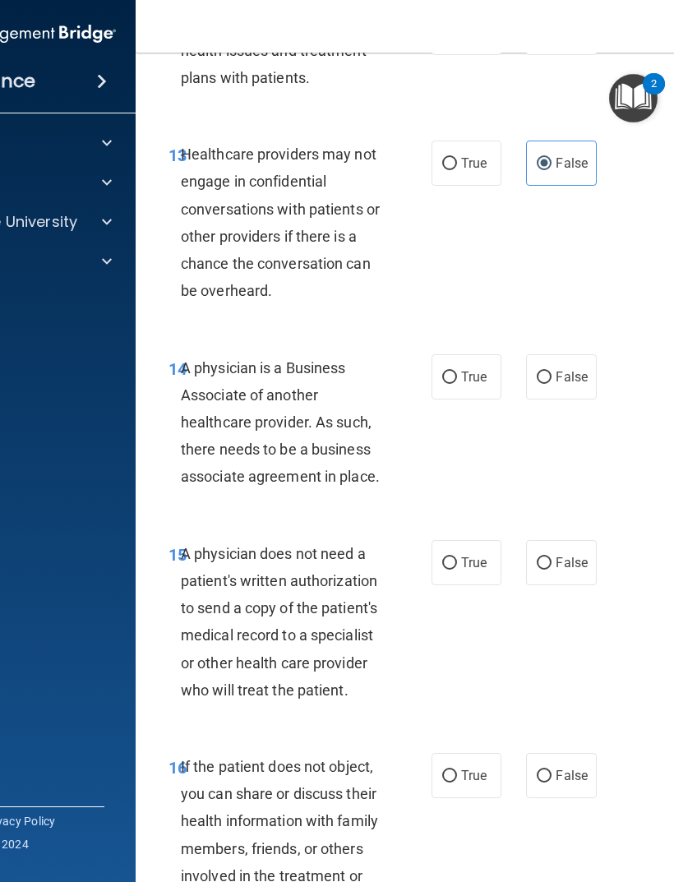
scroll to position [2440, 0]
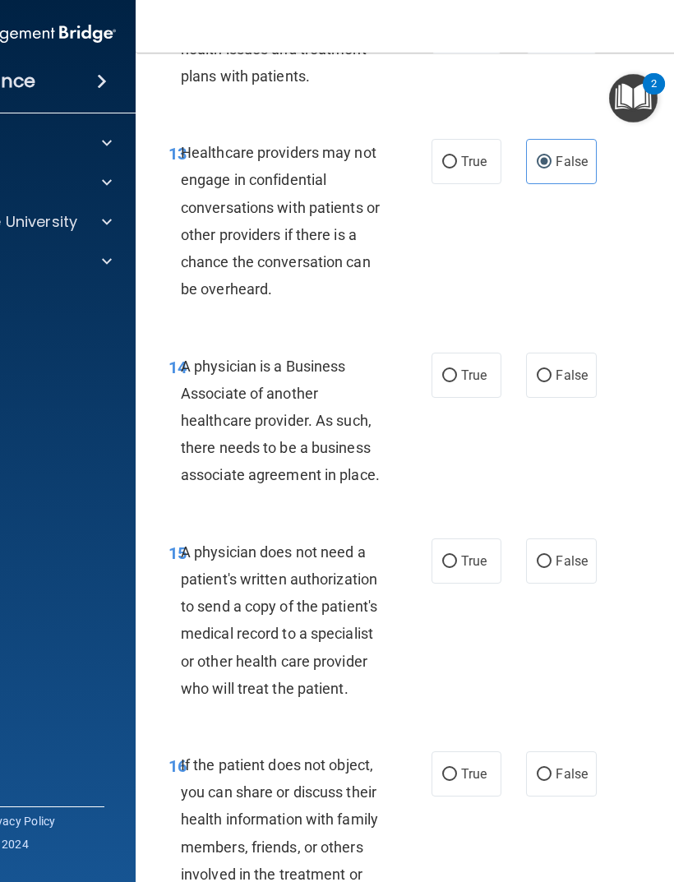
click at [187, 358] on span "A physician is a Business Associate of another healthcare provider. As such, th…" at bounding box center [280, 421] width 199 height 127
copy span "A physician is a Business Associate of another healthcare provider. As such, th…"
click at [469, 368] on span "True" at bounding box center [473, 376] width 25 height 16
click at [457, 370] on input "True" at bounding box center [449, 376] width 15 height 12
radio input "true"
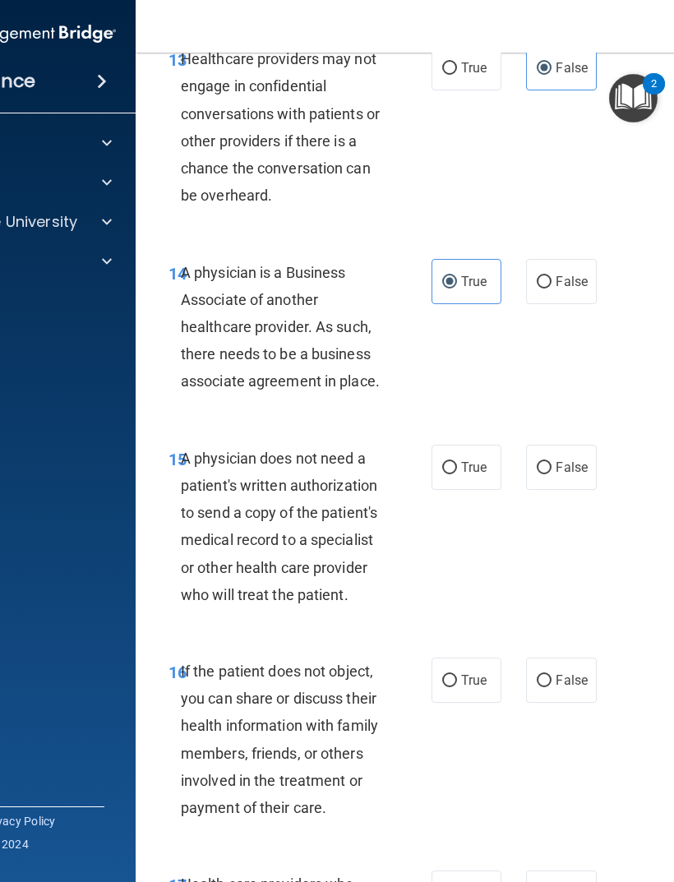
scroll to position [2568, 0]
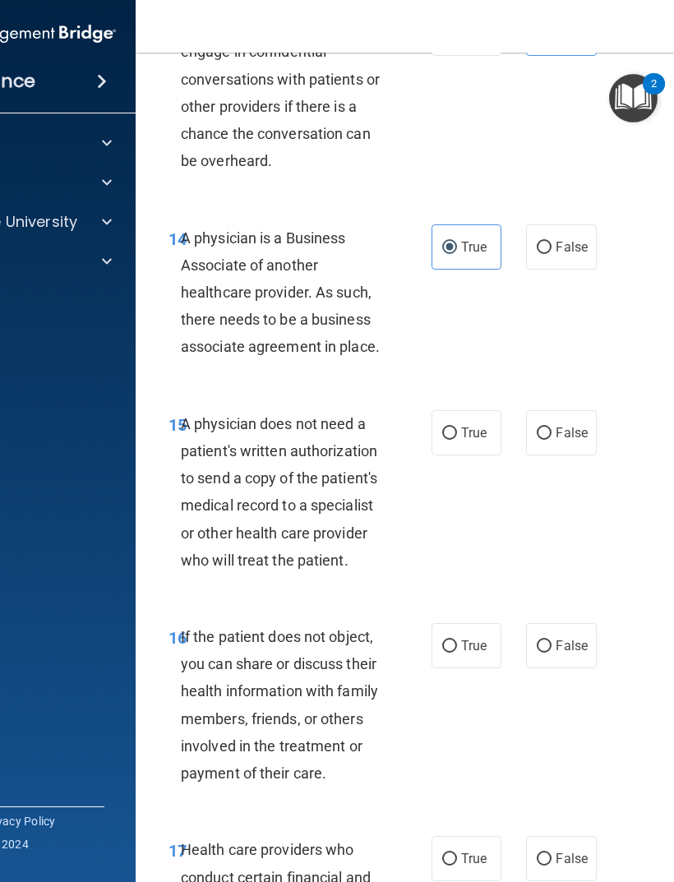
click at [566, 410] on label "False" at bounding box center [561, 432] width 70 height 45
click at [552, 428] on input "False" at bounding box center [544, 434] width 15 height 12
radio input "true"
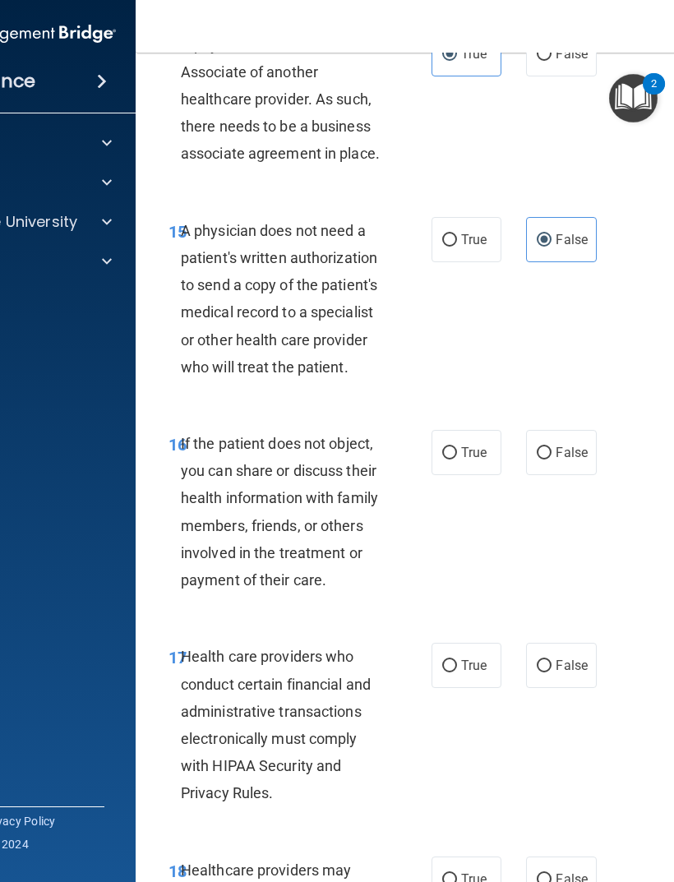
scroll to position [2762, 0]
click at [482, 444] on span "True" at bounding box center [473, 452] width 25 height 16
click at [457, 446] on input "True" at bounding box center [449, 452] width 15 height 12
radio input "true"
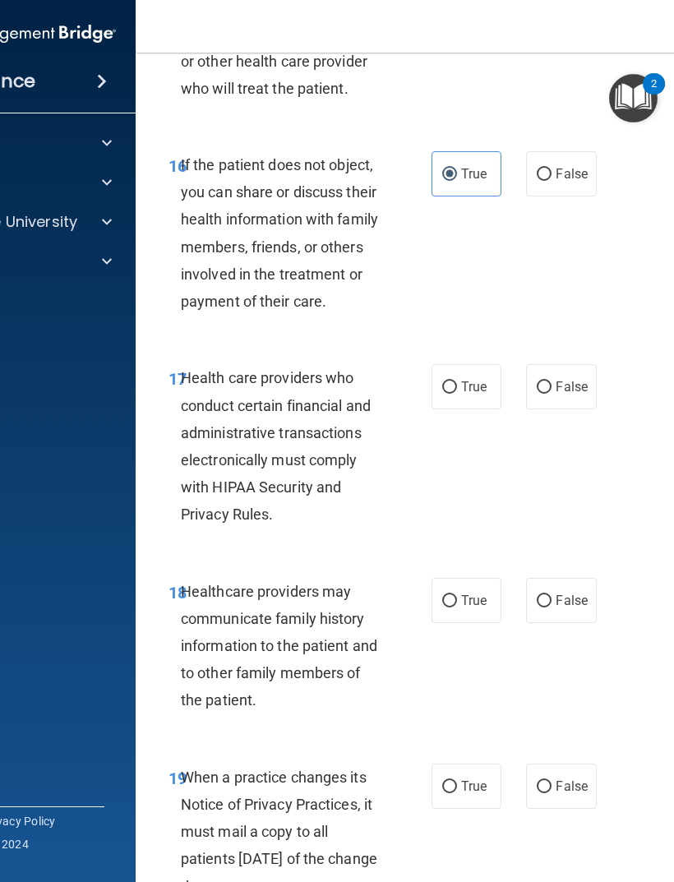
scroll to position [3041, 0]
click at [457, 386] on label "True" at bounding box center [467, 385] width 70 height 45
click at [457, 386] on input "True" at bounding box center [449, 387] width 15 height 12
radio input "true"
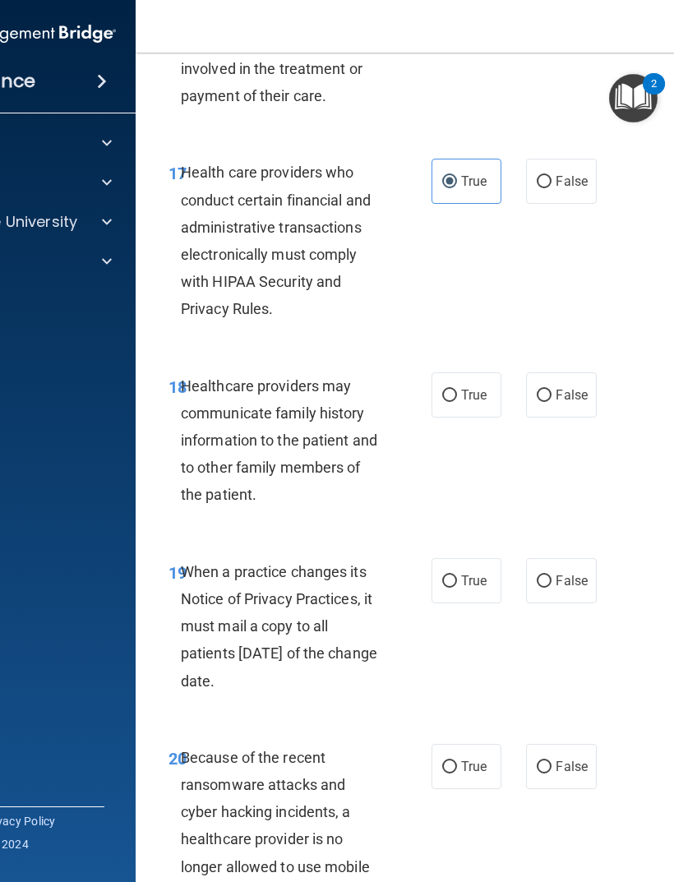
scroll to position [3247, 0]
click at [580, 372] on label "False" at bounding box center [561, 394] width 70 height 45
click at [552, 389] on input "False" at bounding box center [544, 395] width 15 height 12
radio input "true"
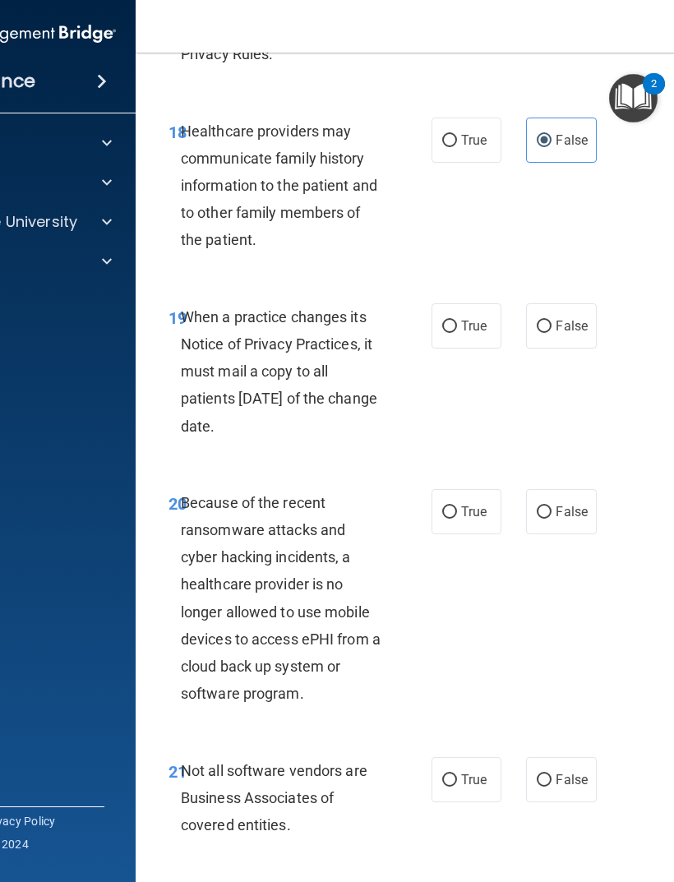
scroll to position [3502, 0]
click at [561, 317] on span "False" at bounding box center [572, 325] width 32 height 16
click at [552, 320] on input "False" at bounding box center [544, 326] width 15 height 12
radio input "true"
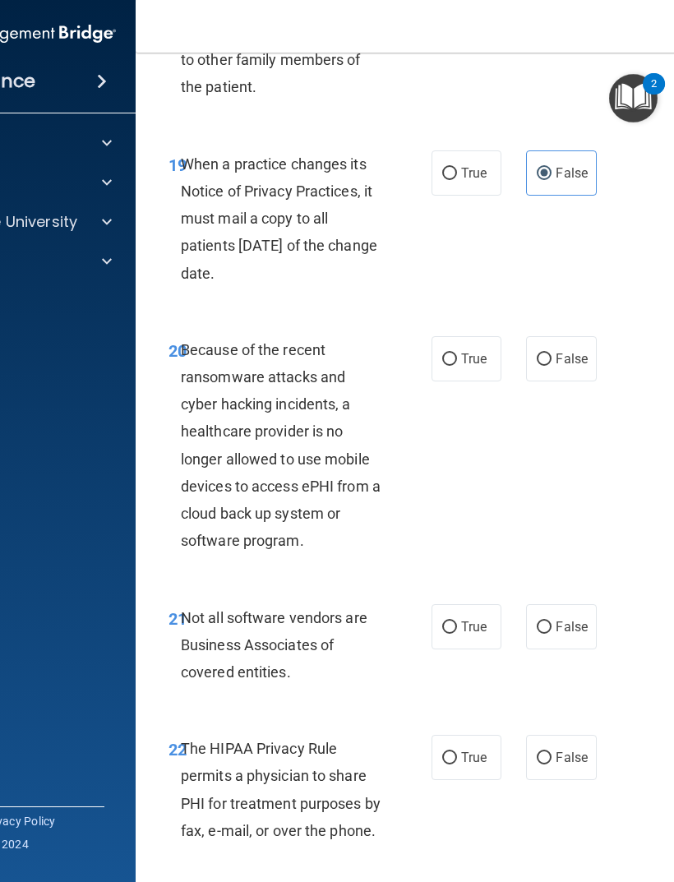
scroll to position [3675, 0]
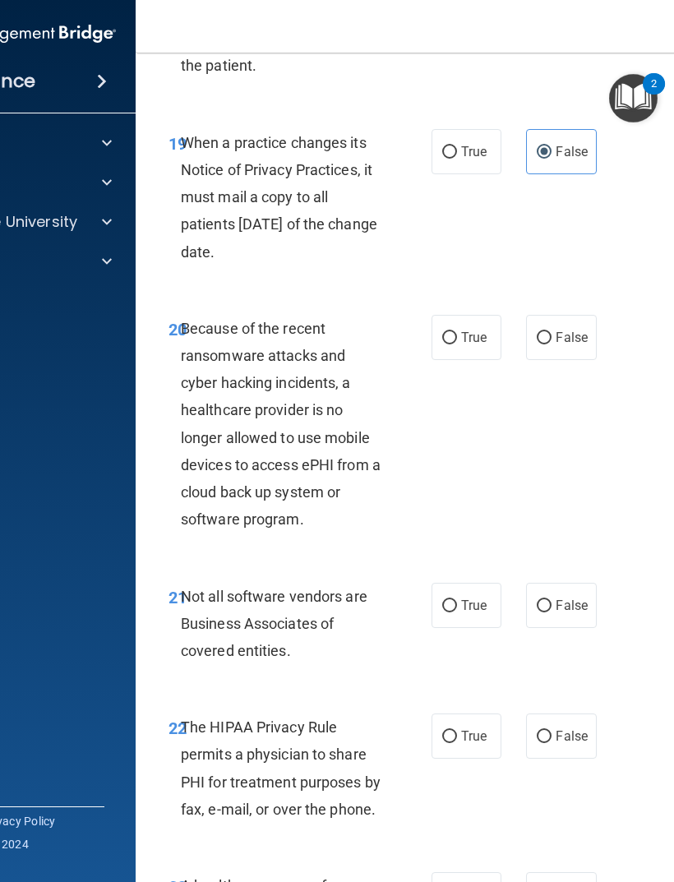
click at [471, 315] on label "True" at bounding box center [467, 337] width 70 height 45
click at [457, 332] on input "True" at bounding box center [449, 338] width 15 height 12
radio input "true"
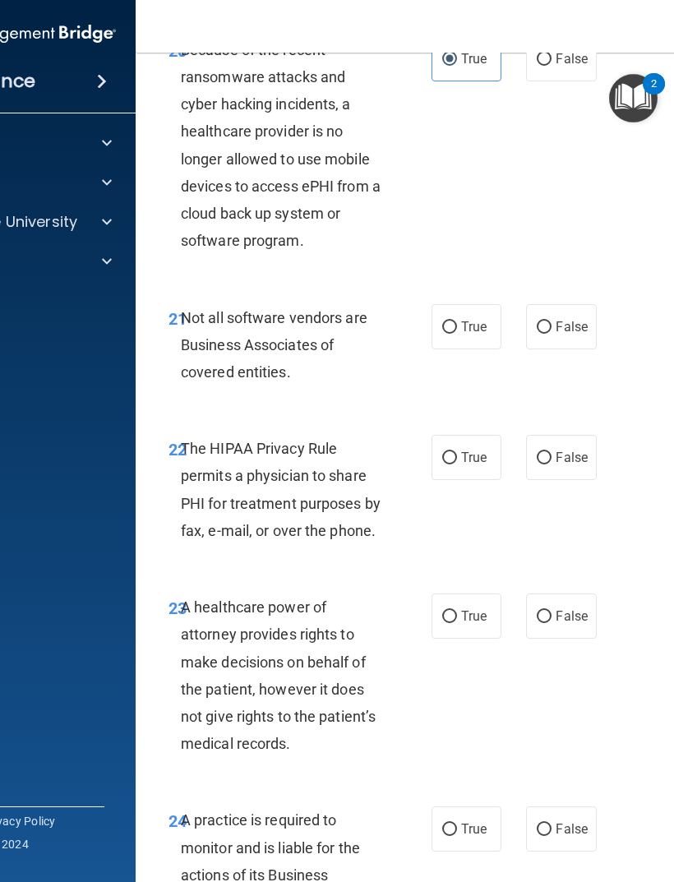
scroll to position [3955, 0]
click at [478, 318] on span "True" at bounding box center [473, 326] width 25 height 16
click at [457, 321] on input "True" at bounding box center [449, 327] width 15 height 12
radio input "true"
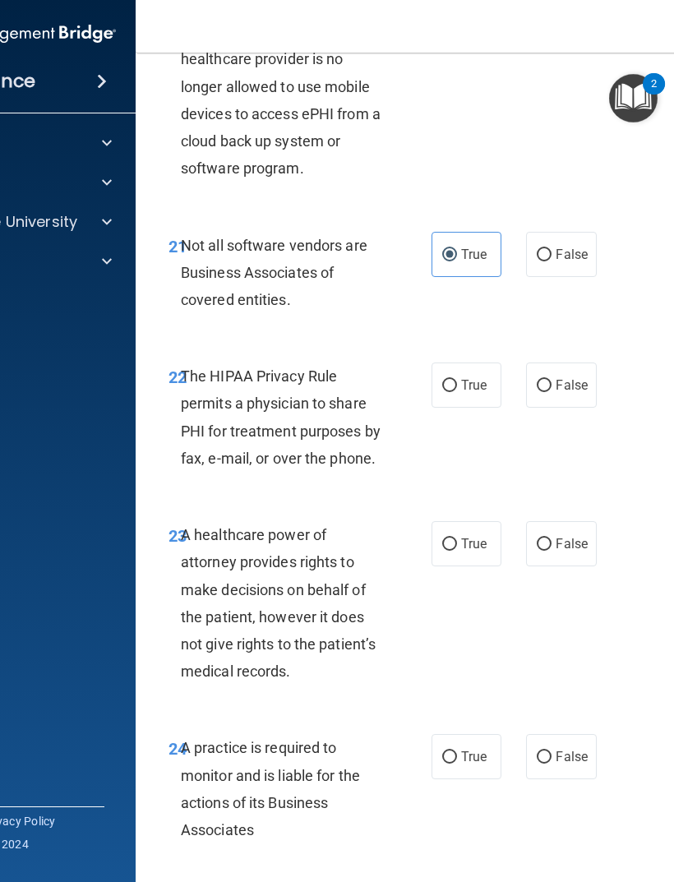
scroll to position [4053, 0]
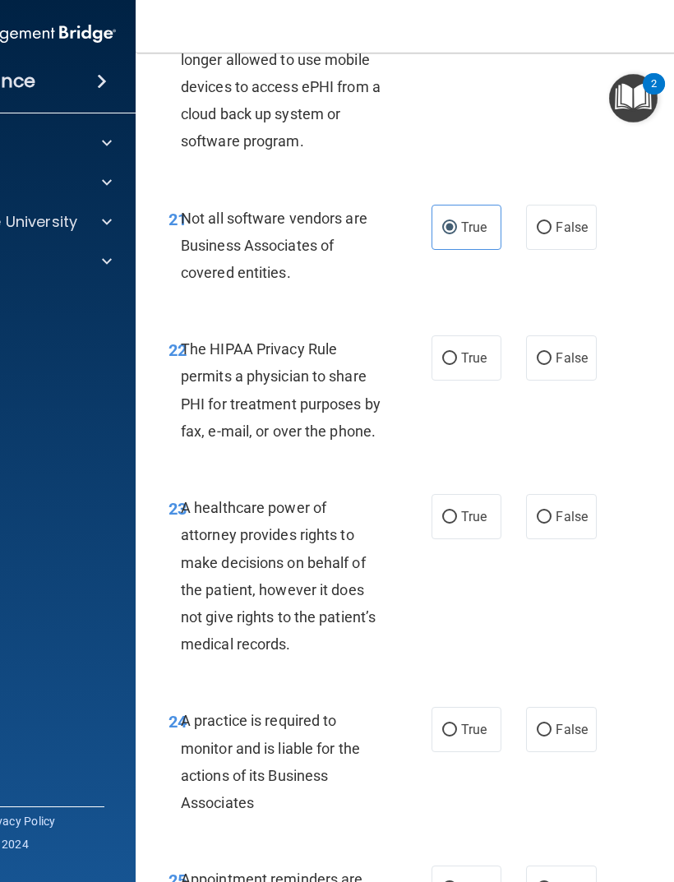
click at [472, 335] on label "True" at bounding box center [467, 357] width 70 height 45
click at [457, 353] on input "True" at bounding box center [449, 359] width 15 height 12
radio input "true"
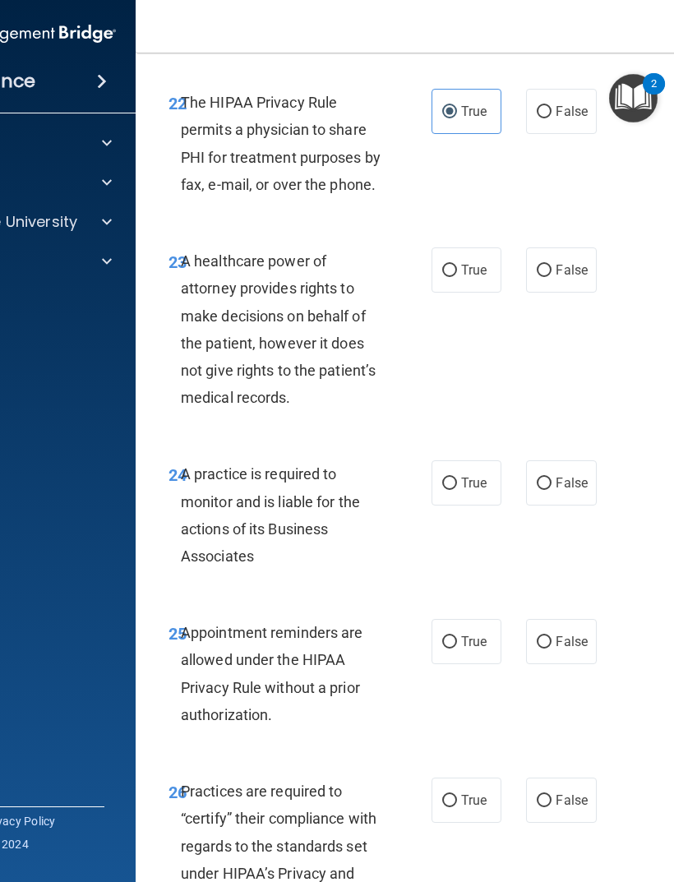
scroll to position [4304, 0]
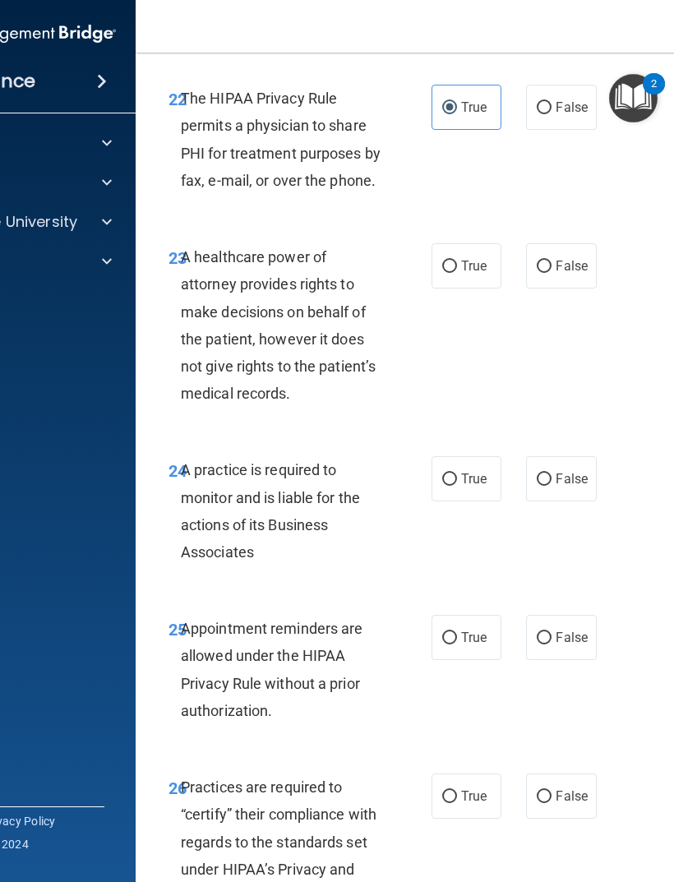
click at [560, 261] on label "False" at bounding box center [561, 265] width 70 height 45
click at [552, 261] on input "False" at bounding box center [544, 267] width 15 height 12
radio input "true"
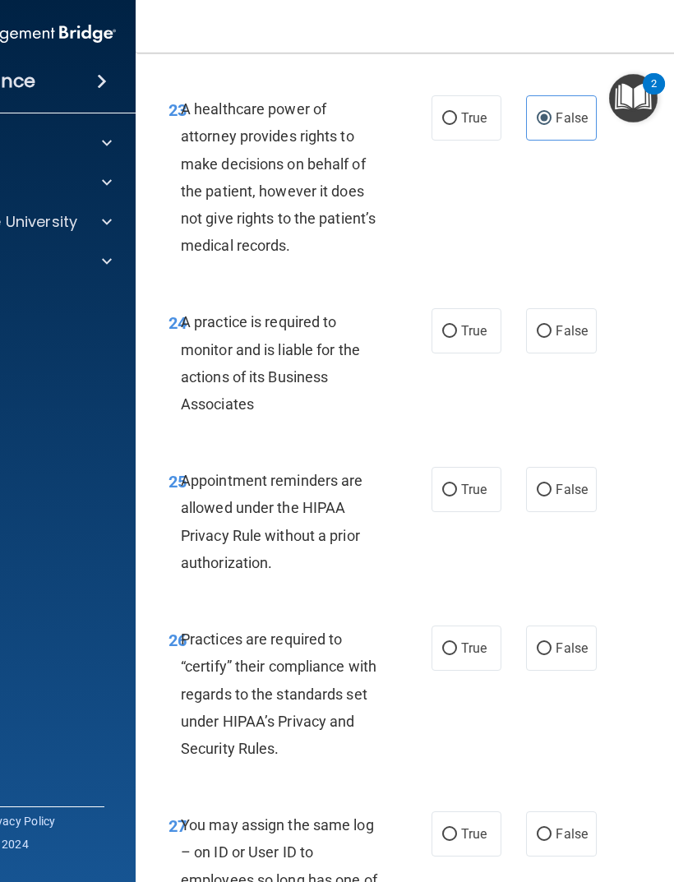
scroll to position [4469, 0]
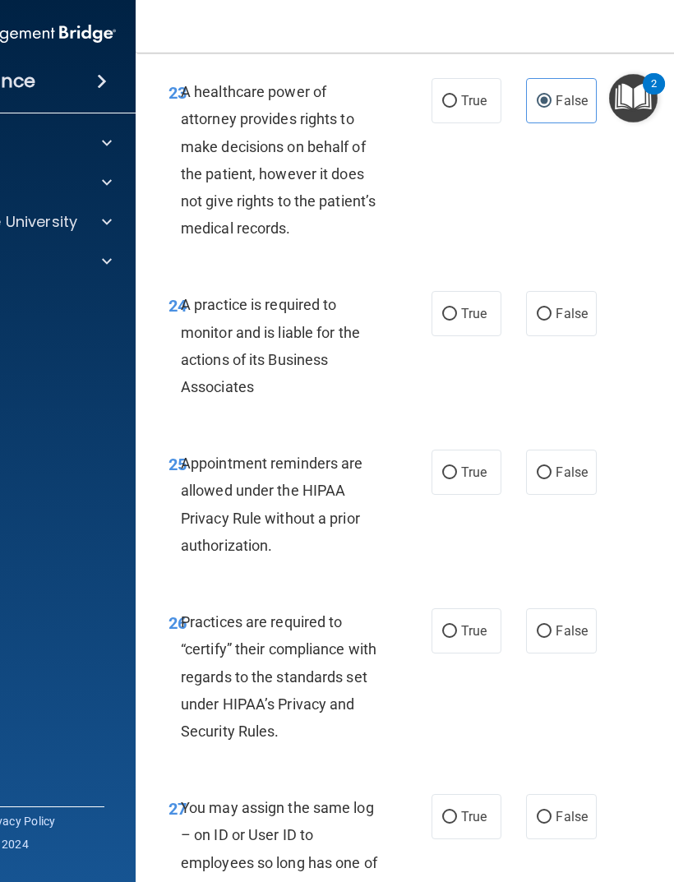
click at [570, 305] on label "False" at bounding box center [561, 313] width 70 height 45
click at [552, 308] on input "False" at bounding box center [544, 314] width 15 height 12
radio input "true"
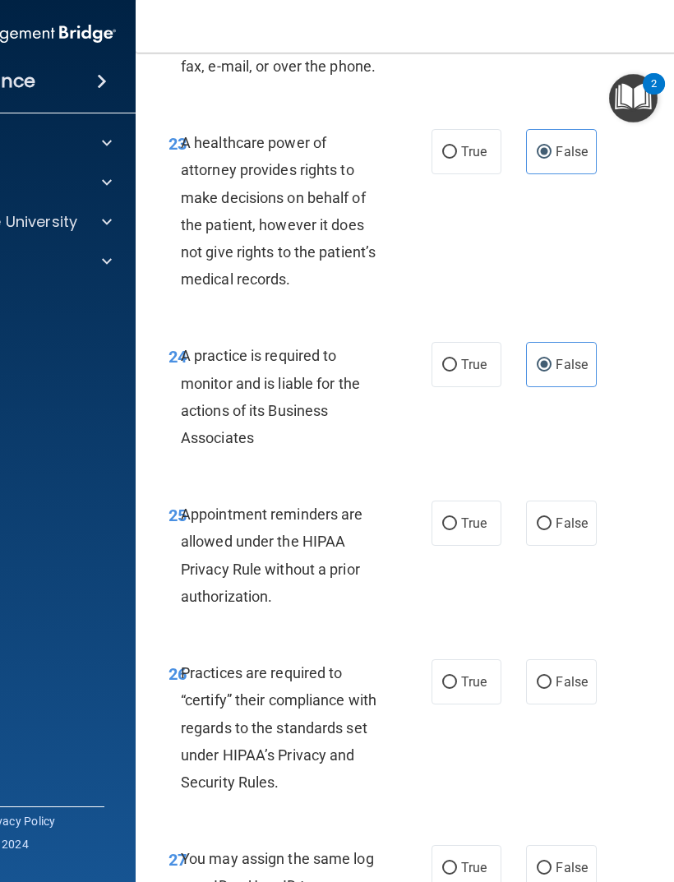
scroll to position [4418, 0]
click at [591, 503] on label "False" at bounding box center [561, 524] width 70 height 45
click at [552, 519] on input "False" at bounding box center [544, 525] width 15 height 12
radio input "true"
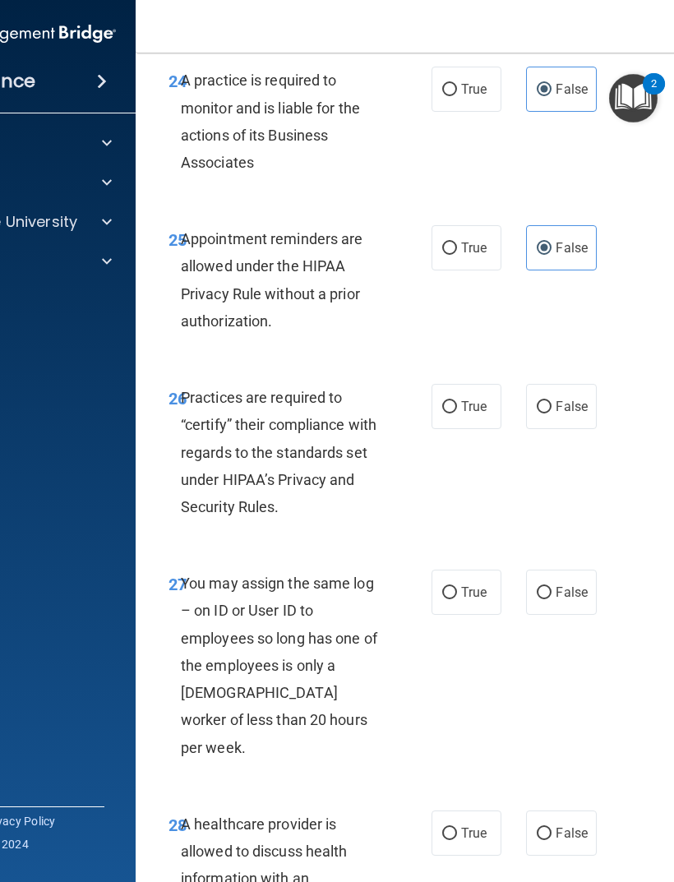
scroll to position [4712, 0]
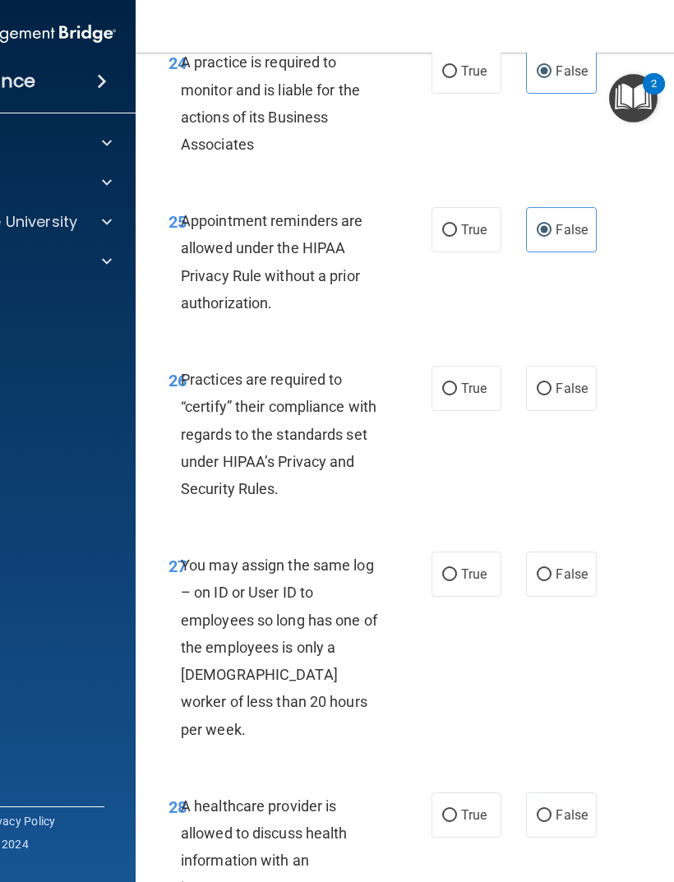
click at [474, 381] on span "True" at bounding box center [473, 389] width 25 height 16
click at [457, 383] on input "True" at bounding box center [449, 389] width 15 height 12
radio input "true"
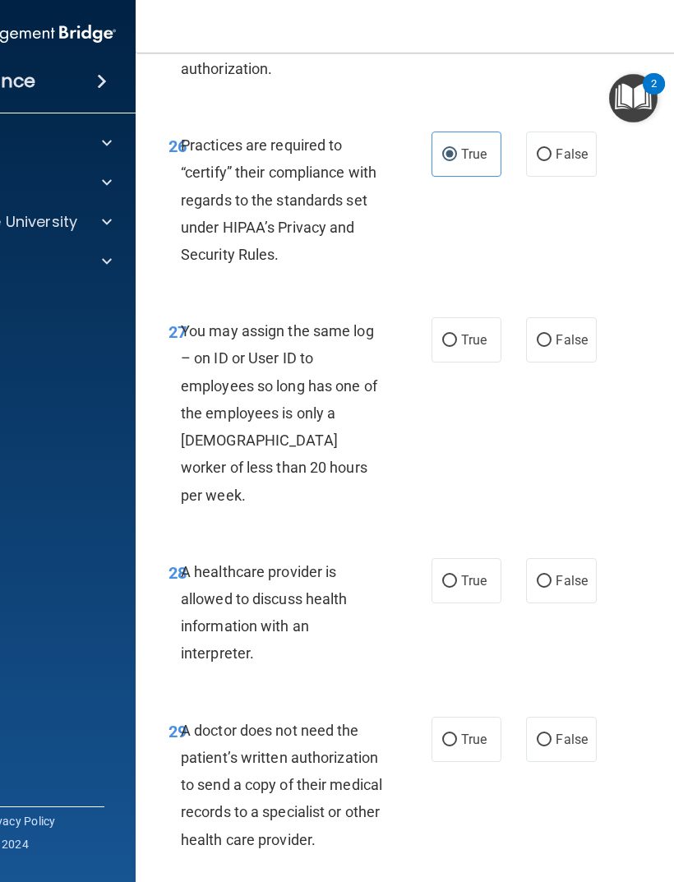
scroll to position [4952, 0]
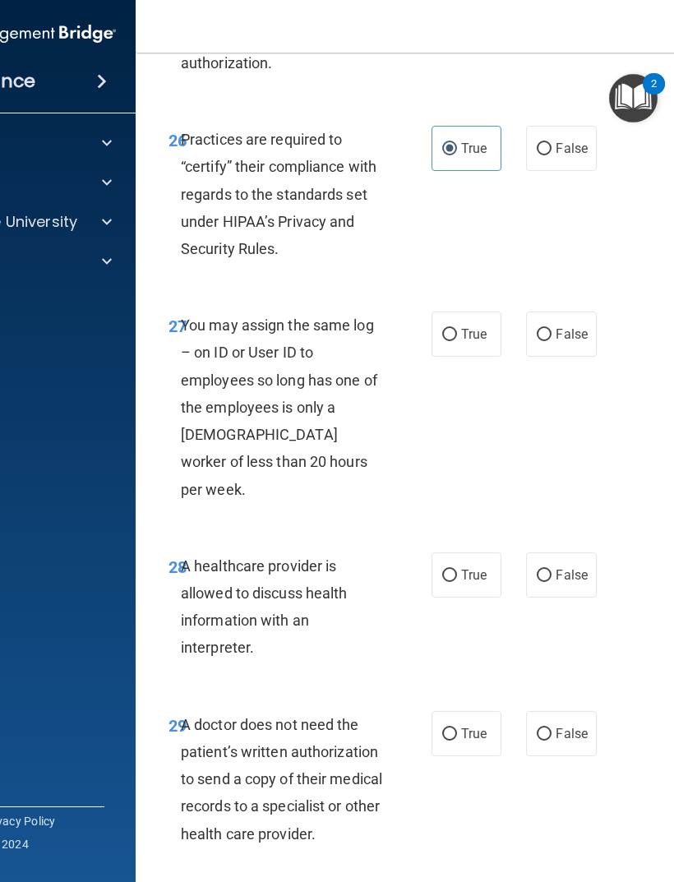
click at [577, 326] on span "False" at bounding box center [572, 334] width 32 height 16
click at [552, 329] on input "False" at bounding box center [544, 335] width 15 height 12
radio input "true"
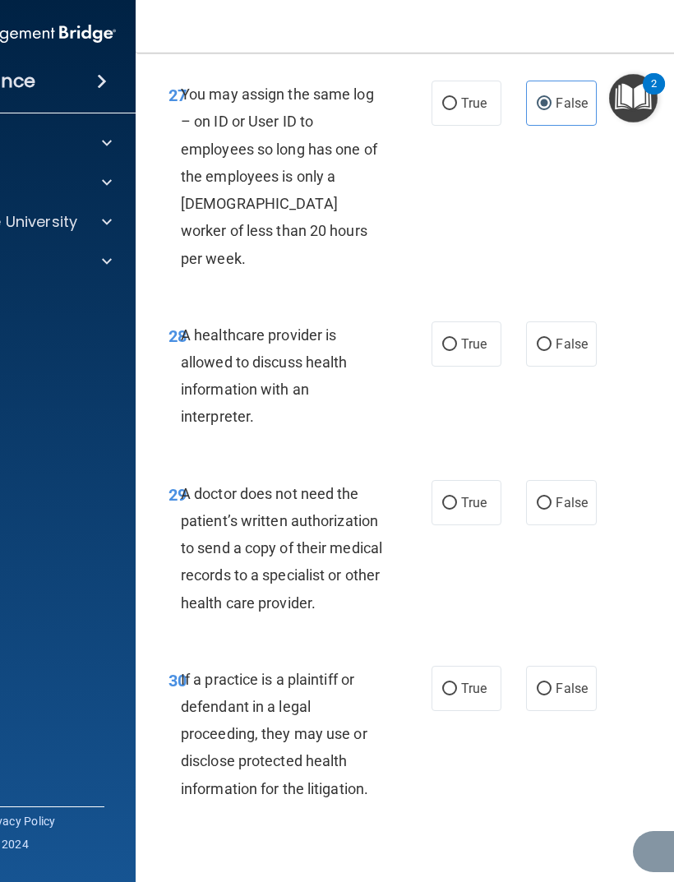
scroll to position [5182, 0]
click at [478, 337] on span "True" at bounding box center [473, 345] width 25 height 16
click at [457, 340] on input "True" at bounding box center [449, 346] width 15 height 12
radio input "true"
click at [564, 481] on label "False" at bounding box center [561, 503] width 70 height 45
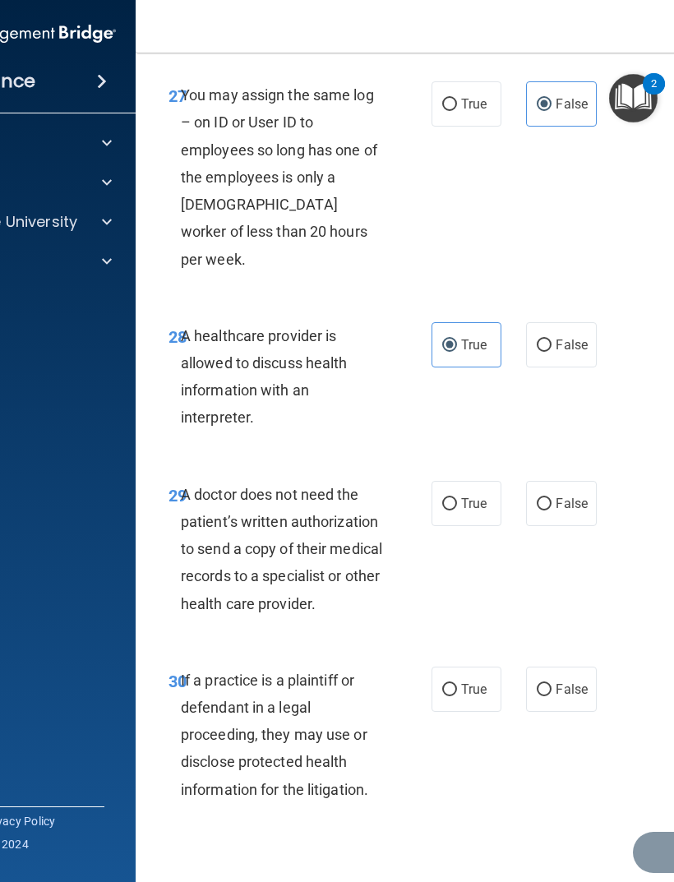
click at [552, 498] on input "False" at bounding box center [544, 504] width 15 height 12
radio input "true"
click at [485, 682] on span "True" at bounding box center [473, 690] width 25 height 16
click at [457, 684] on input "True" at bounding box center [449, 690] width 15 height 12
radio input "true"
